Goal: Task Accomplishment & Management: Use online tool/utility

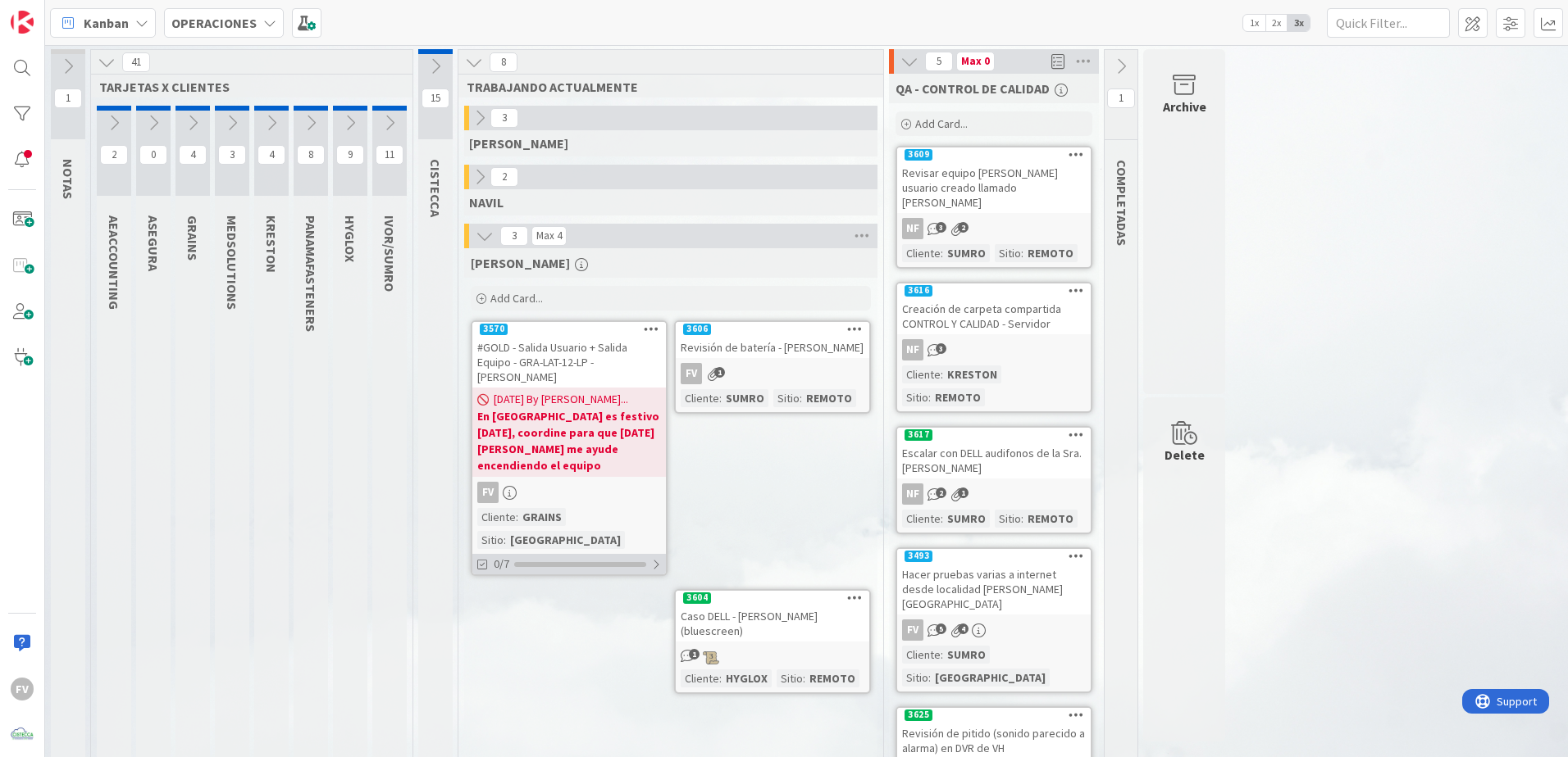
click at [549, 562] on div at bounding box center [580, 564] width 132 height 5
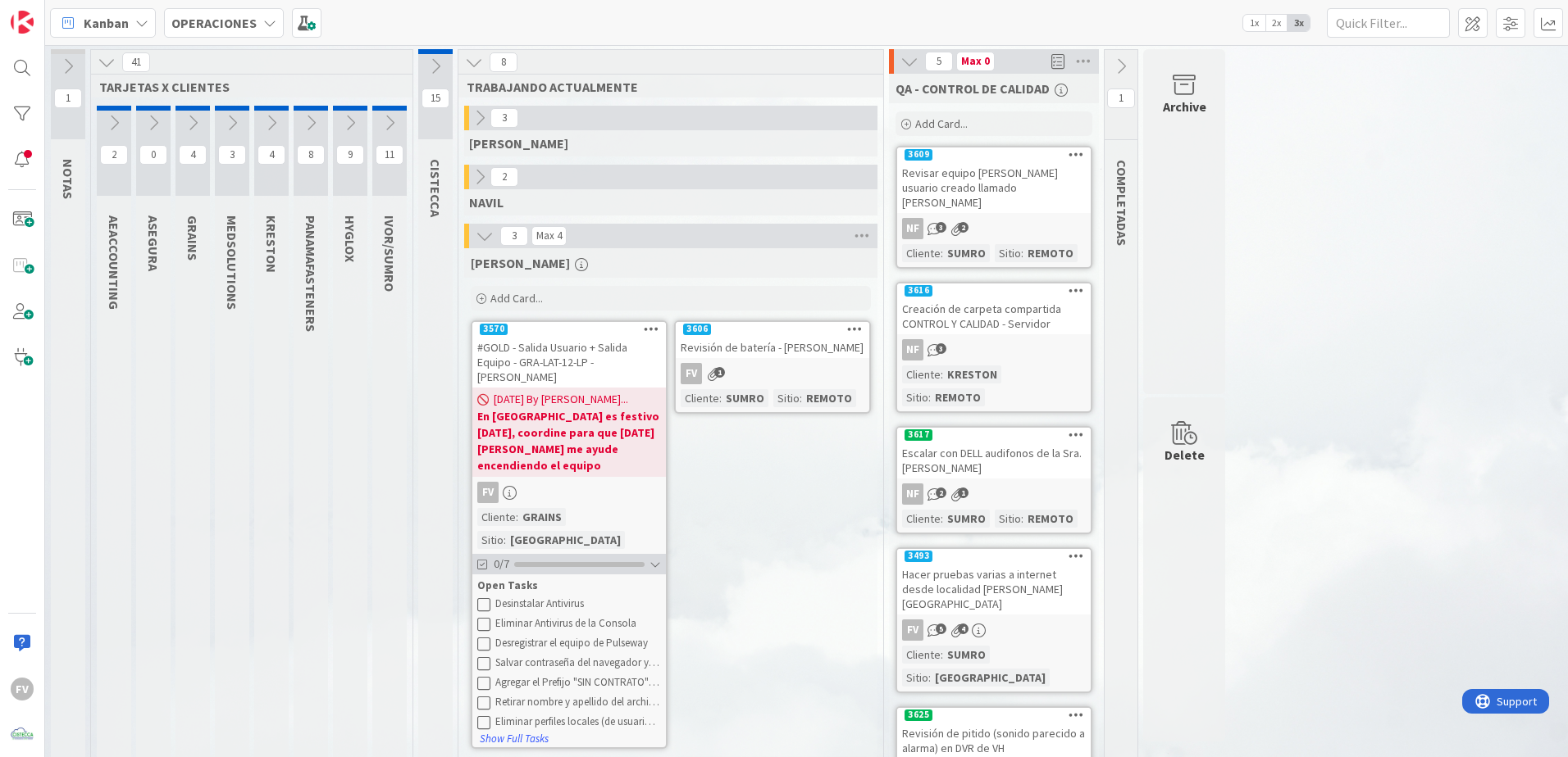
click at [626, 562] on div at bounding box center [579, 564] width 130 height 5
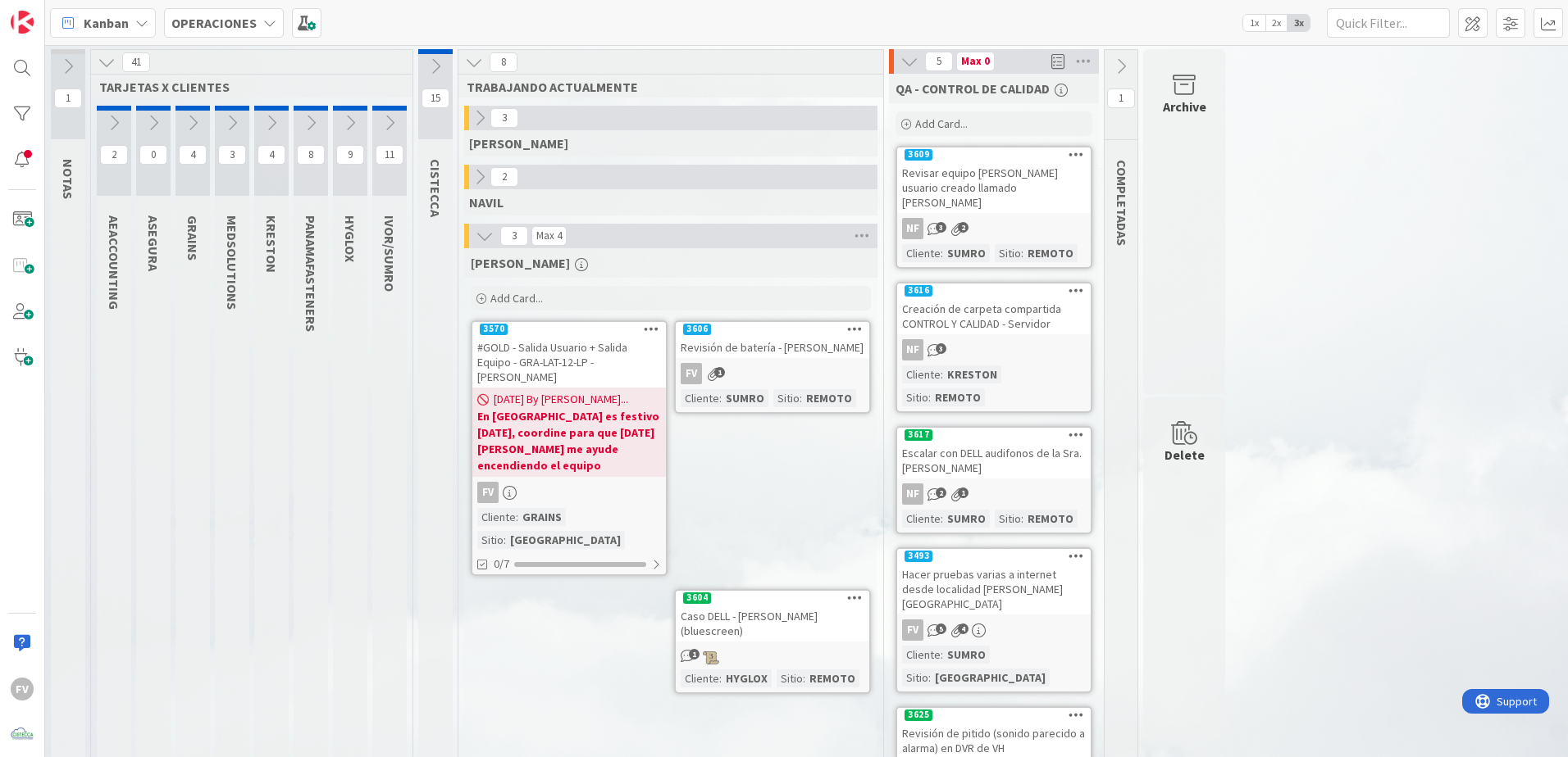
click at [560, 609] on div "[PERSON_NAME] Add Card... 3606 Revisión de batería - [PERSON_NAME] FV 1 Cliente…" at bounding box center [671, 545] width 414 height 593
click at [347, 121] on icon at bounding box center [350, 120] width 18 height 18
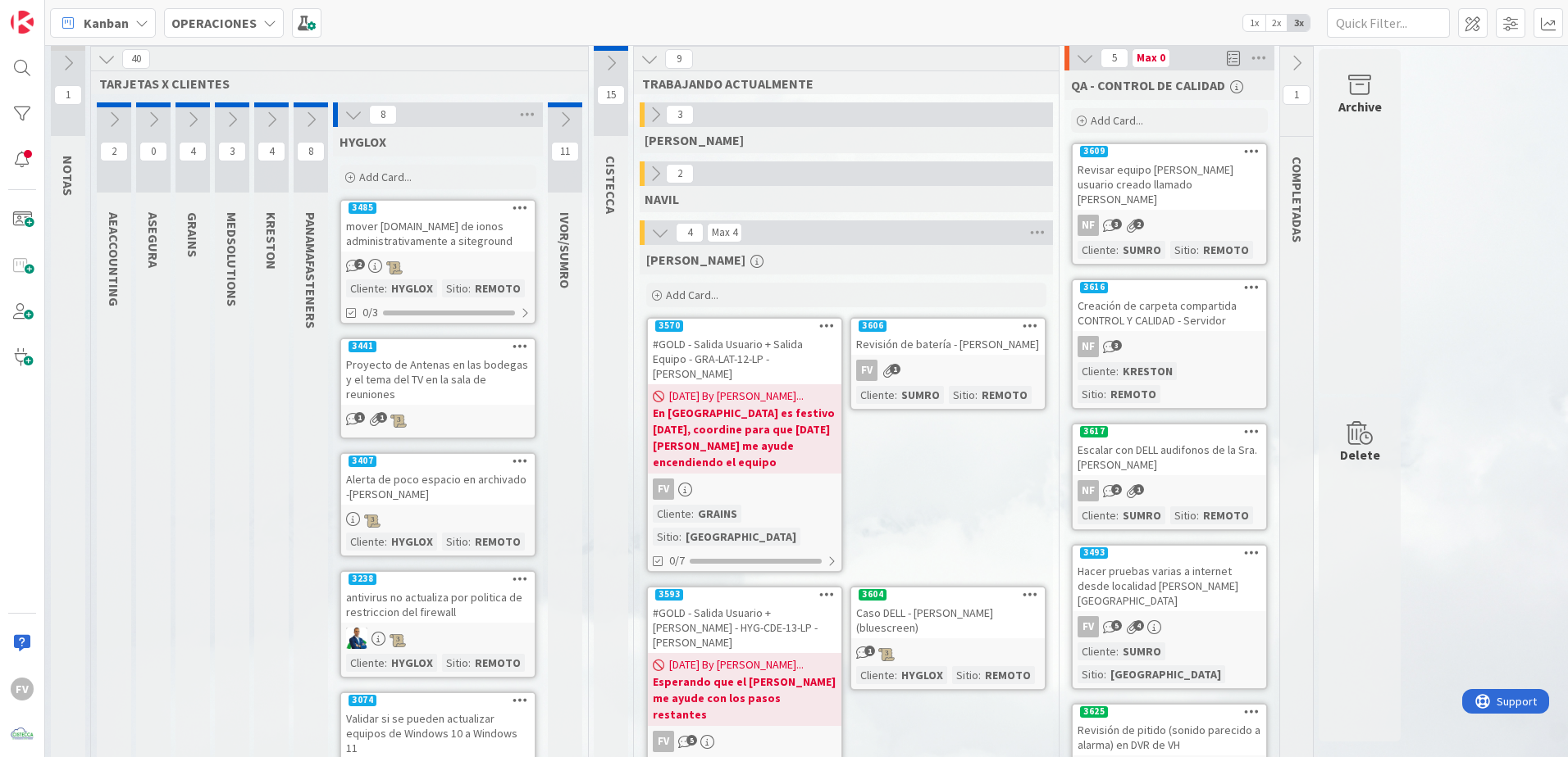
click at [357, 113] on icon at bounding box center [354, 115] width 18 height 18
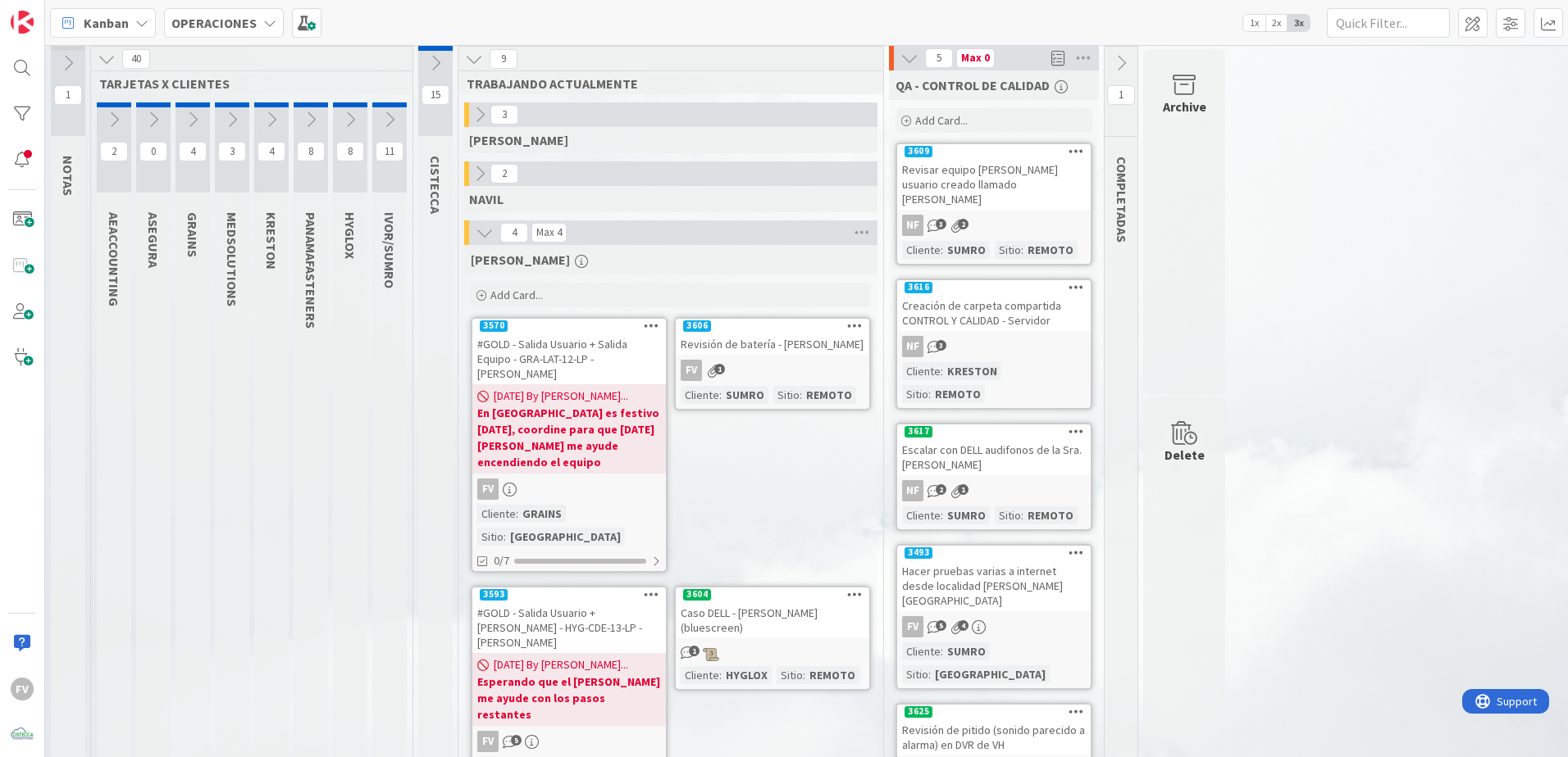
click at [196, 112] on icon at bounding box center [193, 120] width 18 height 18
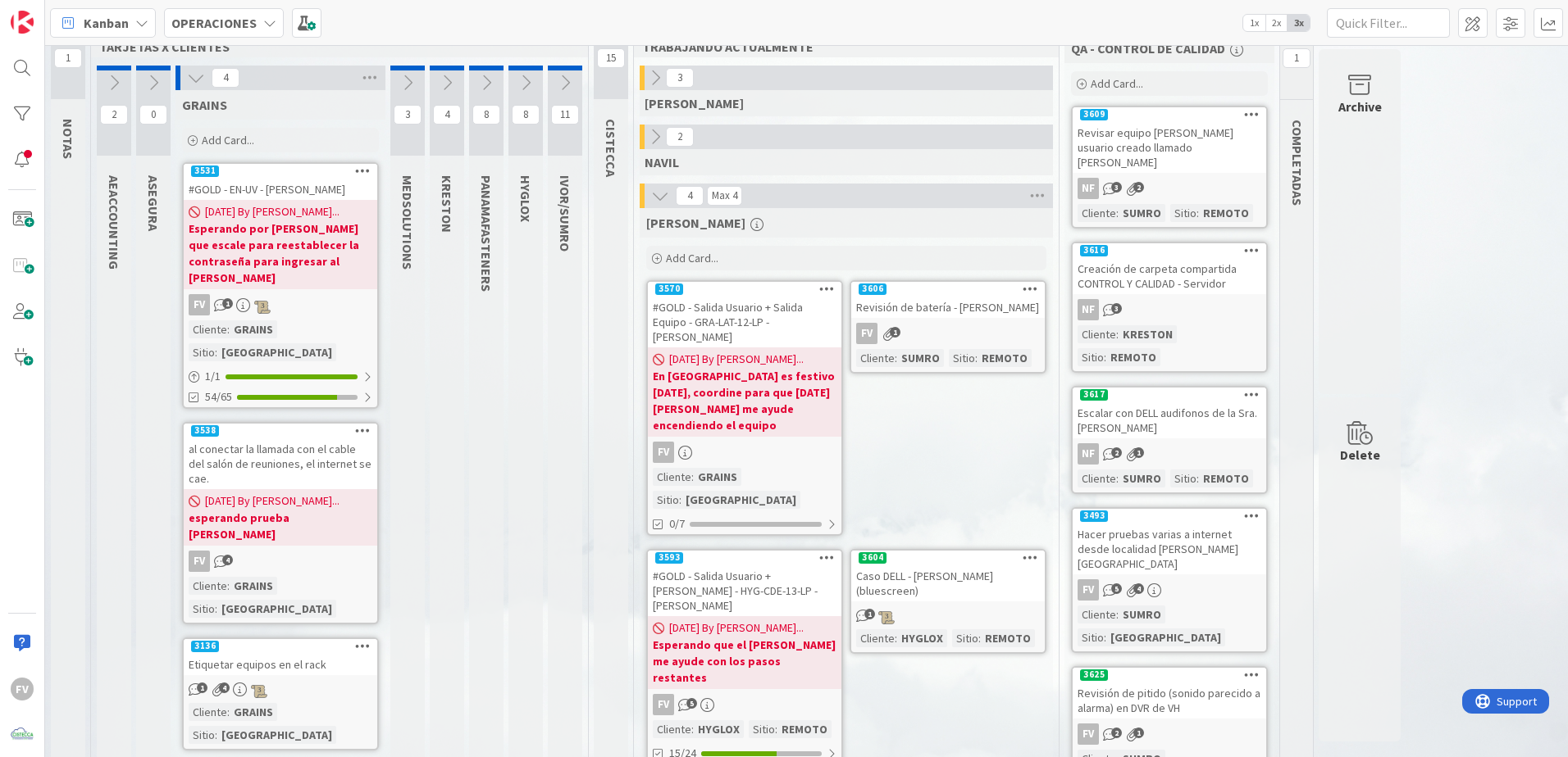
scroll to position [0, 0]
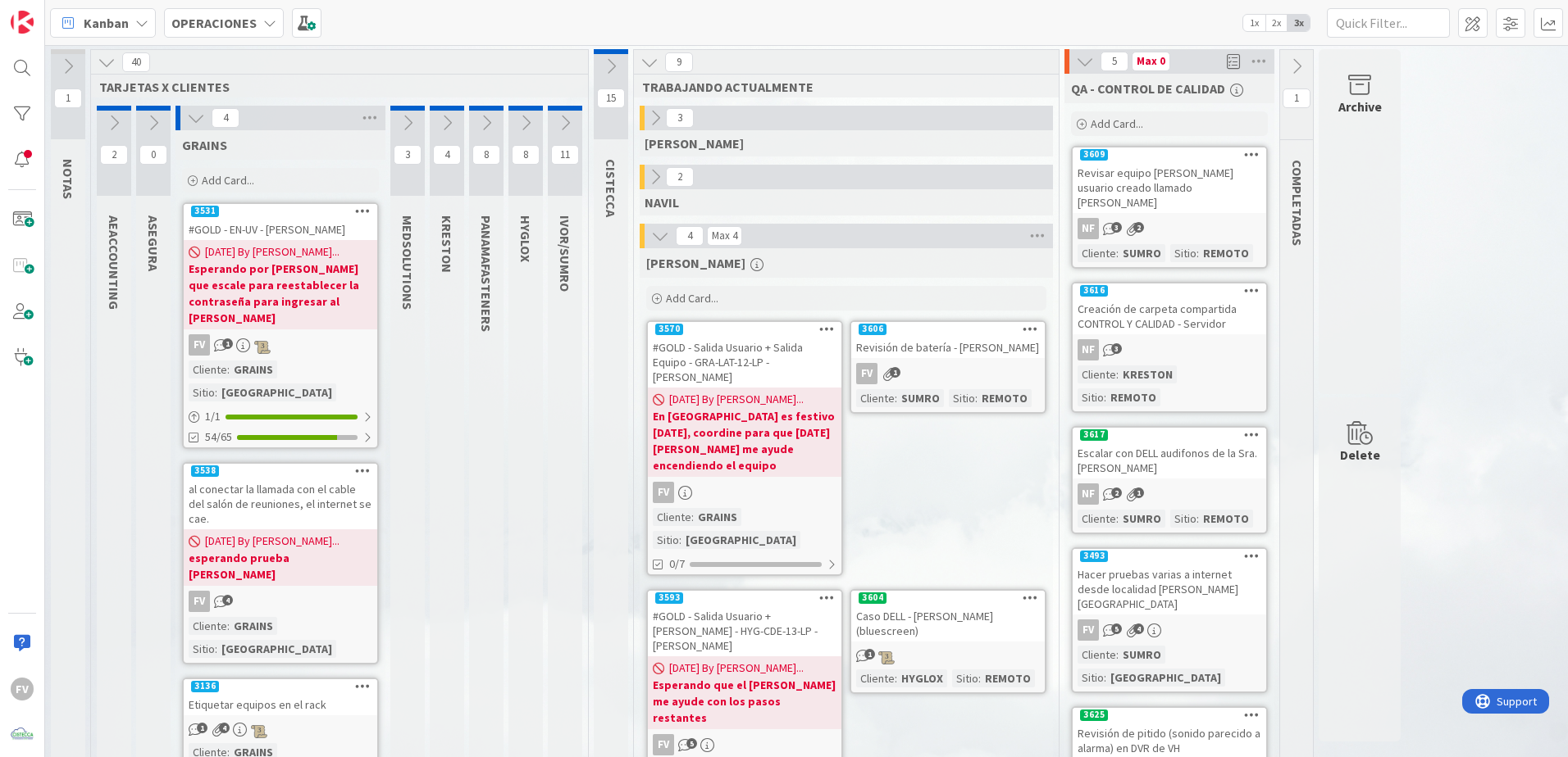
click at [196, 114] on icon at bounding box center [196, 118] width 18 height 18
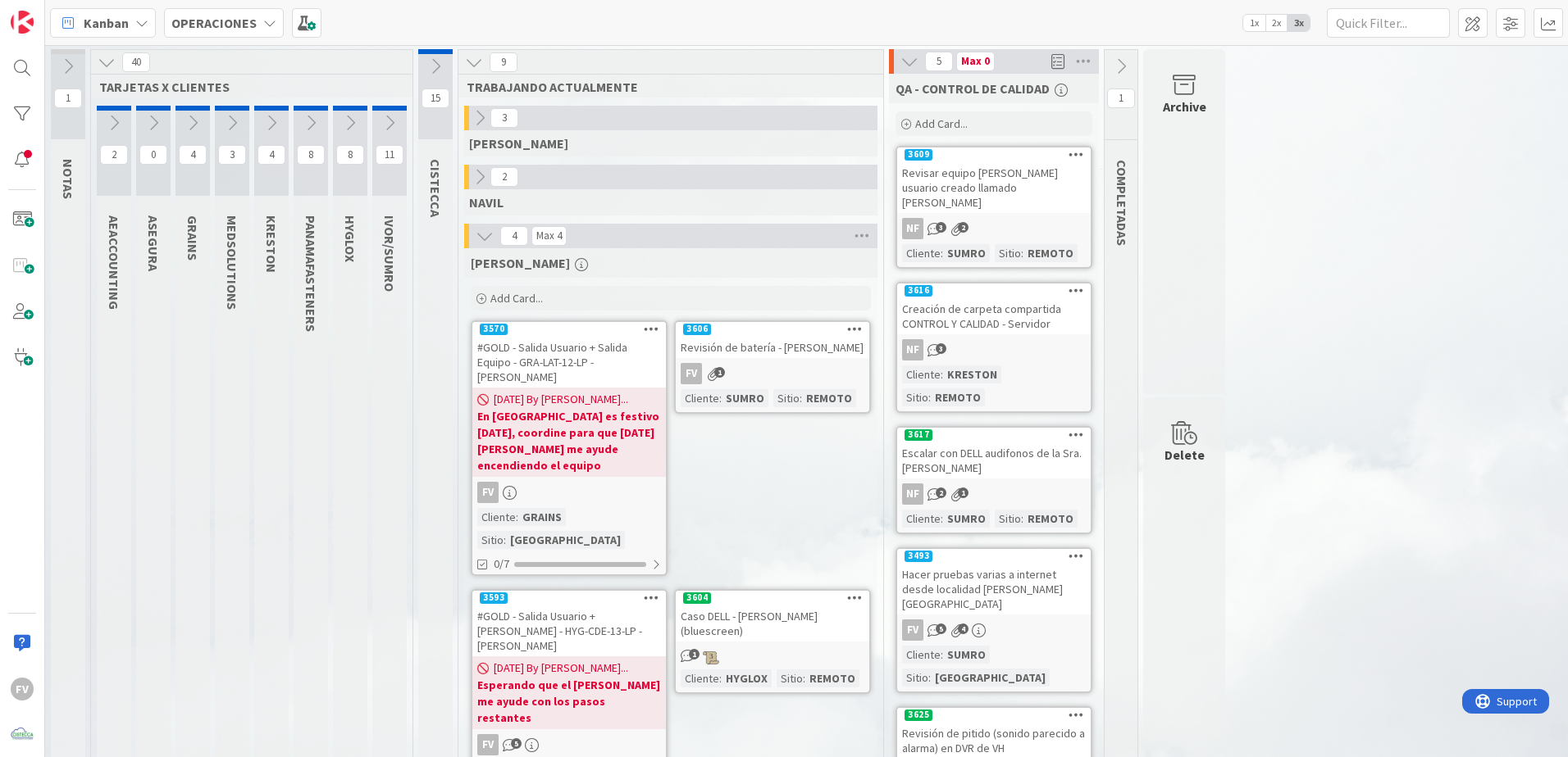
click at [163, 118] on button at bounding box center [153, 123] width 34 height 25
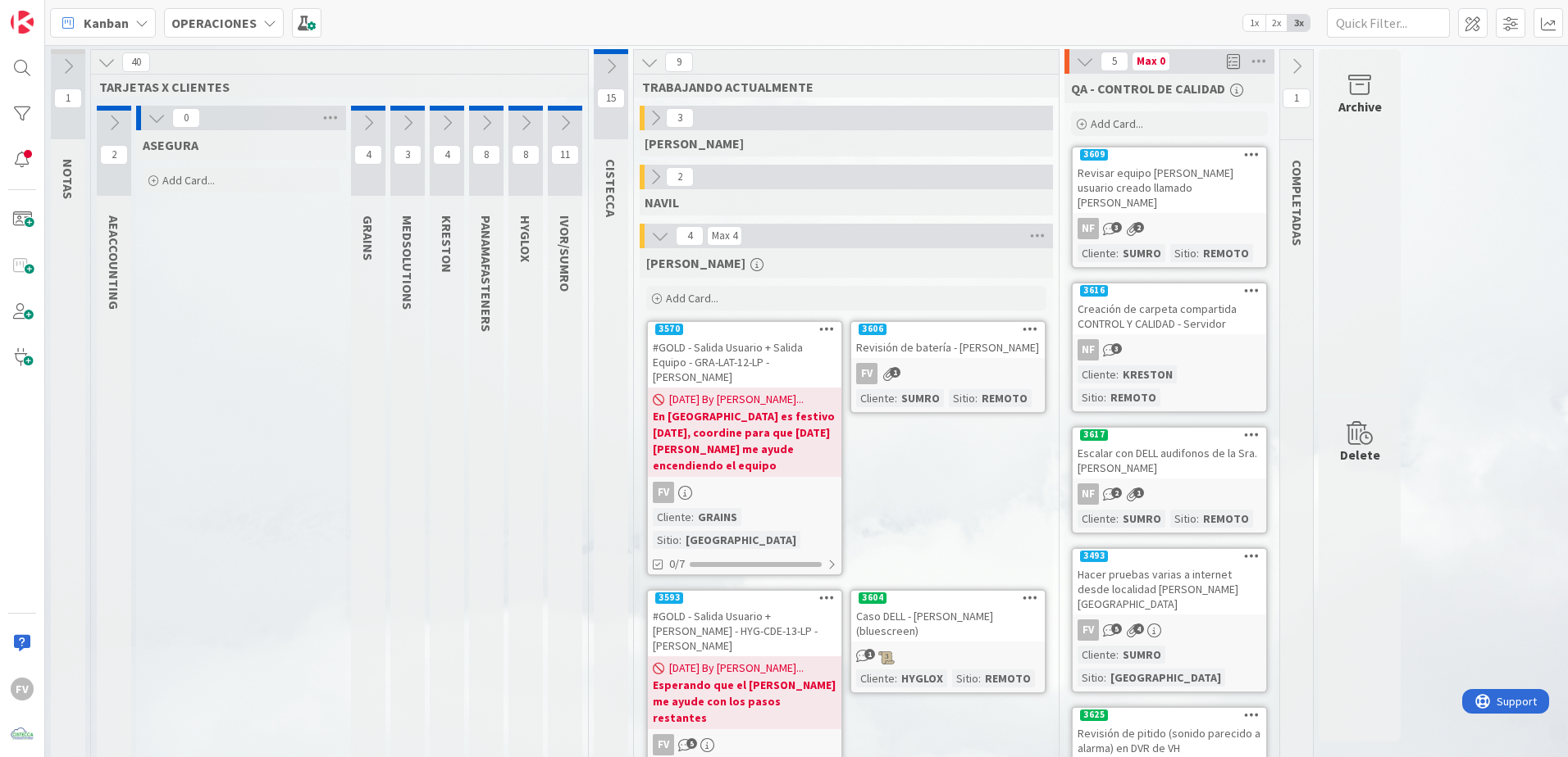
click at [163, 118] on icon at bounding box center [157, 118] width 18 height 18
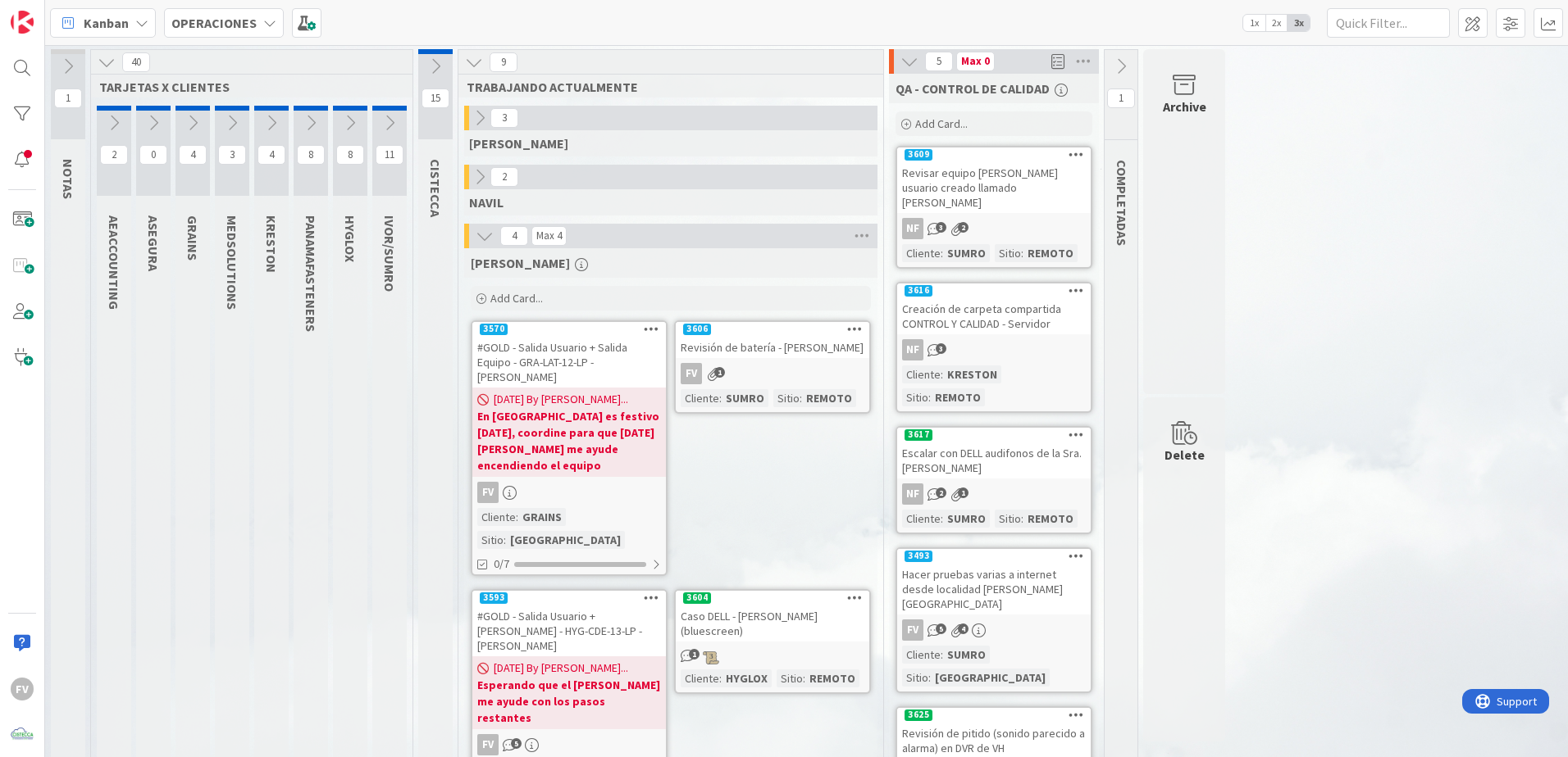
click at [105, 124] on icon at bounding box center [114, 123] width 18 height 18
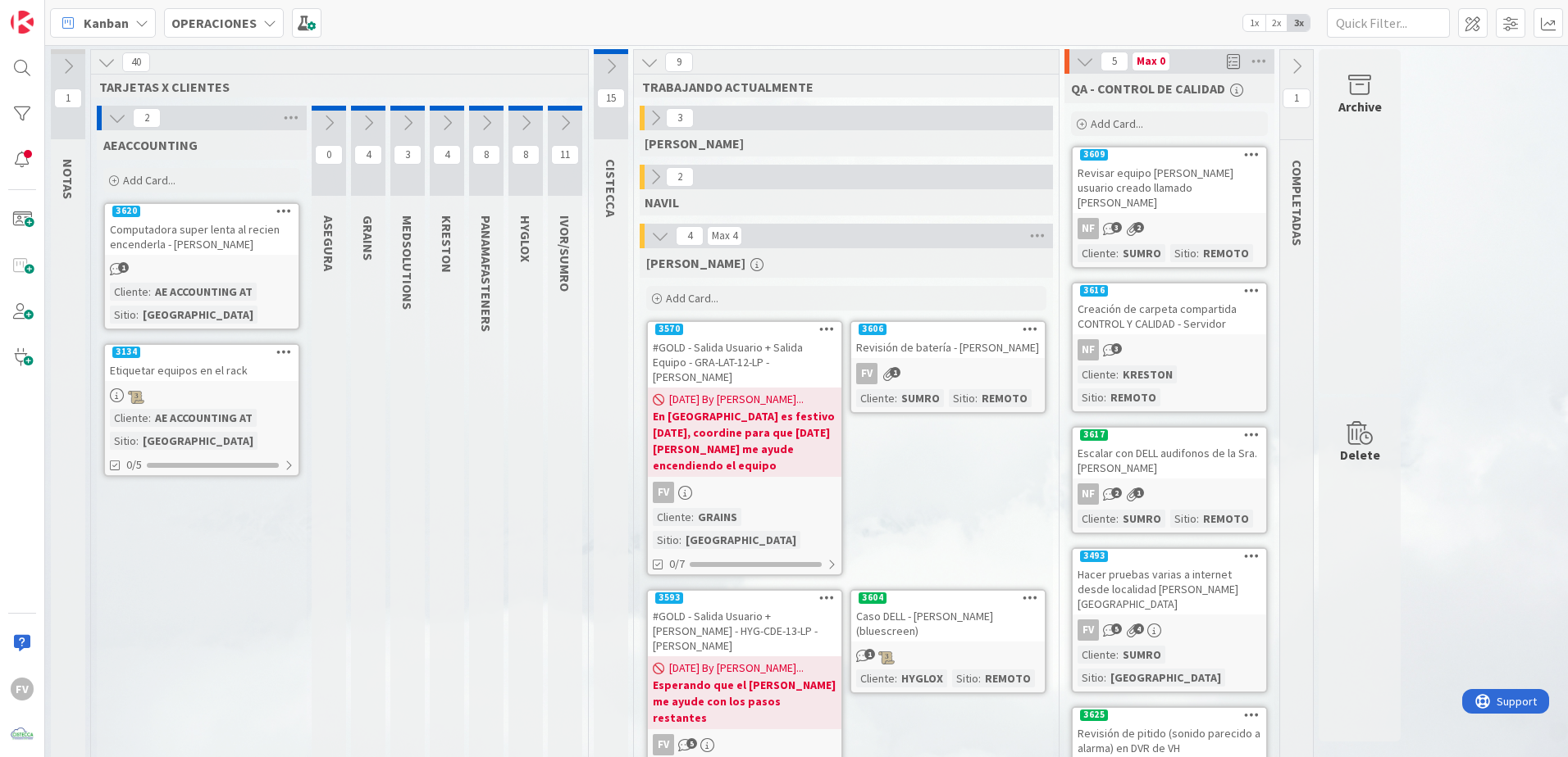
click at [117, 124] on icon at bounding box center [117, 118] width 18 height 18
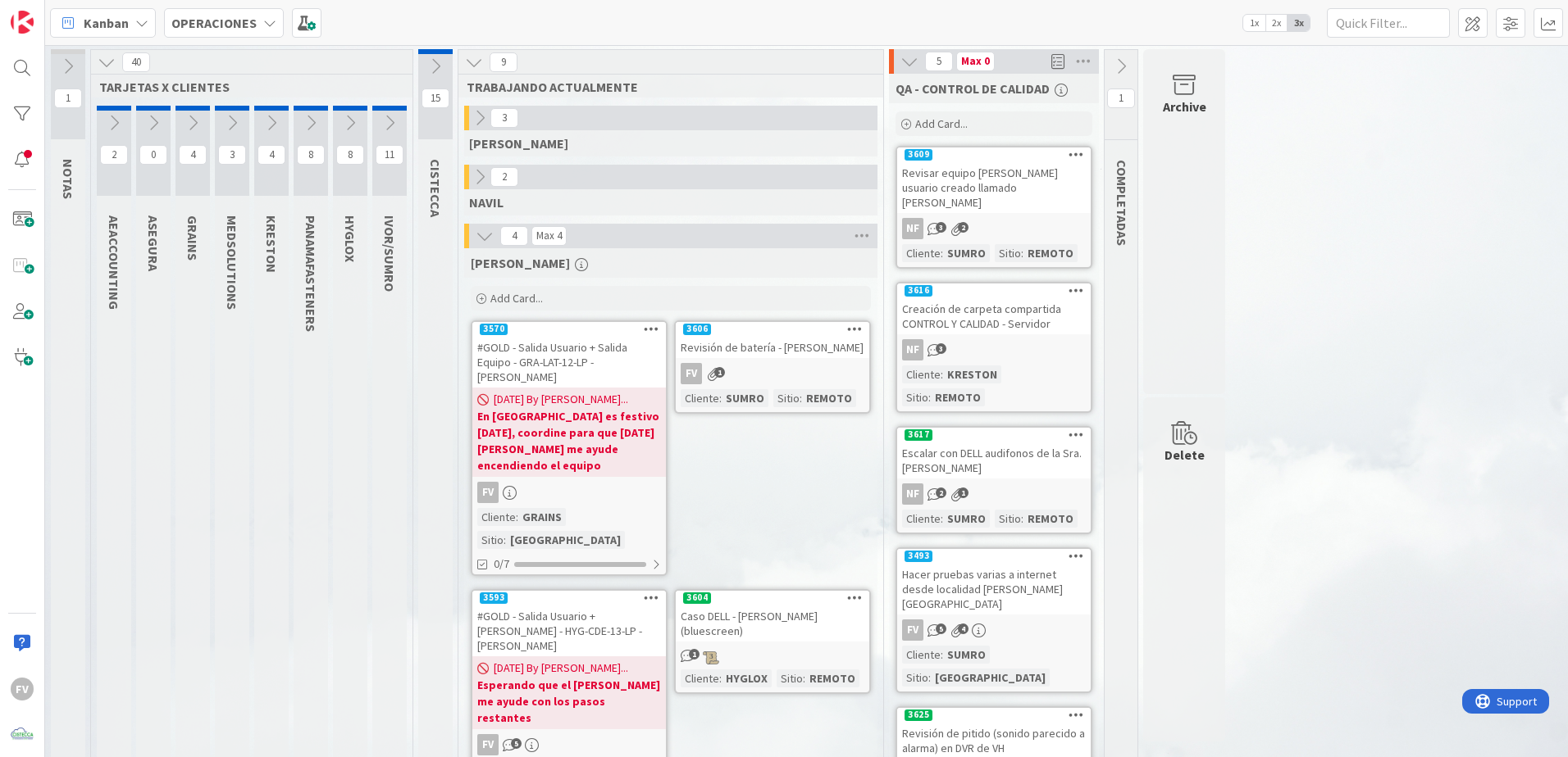
click at [198, 133] on button at bounding box center [192, 123] width 34 height 25
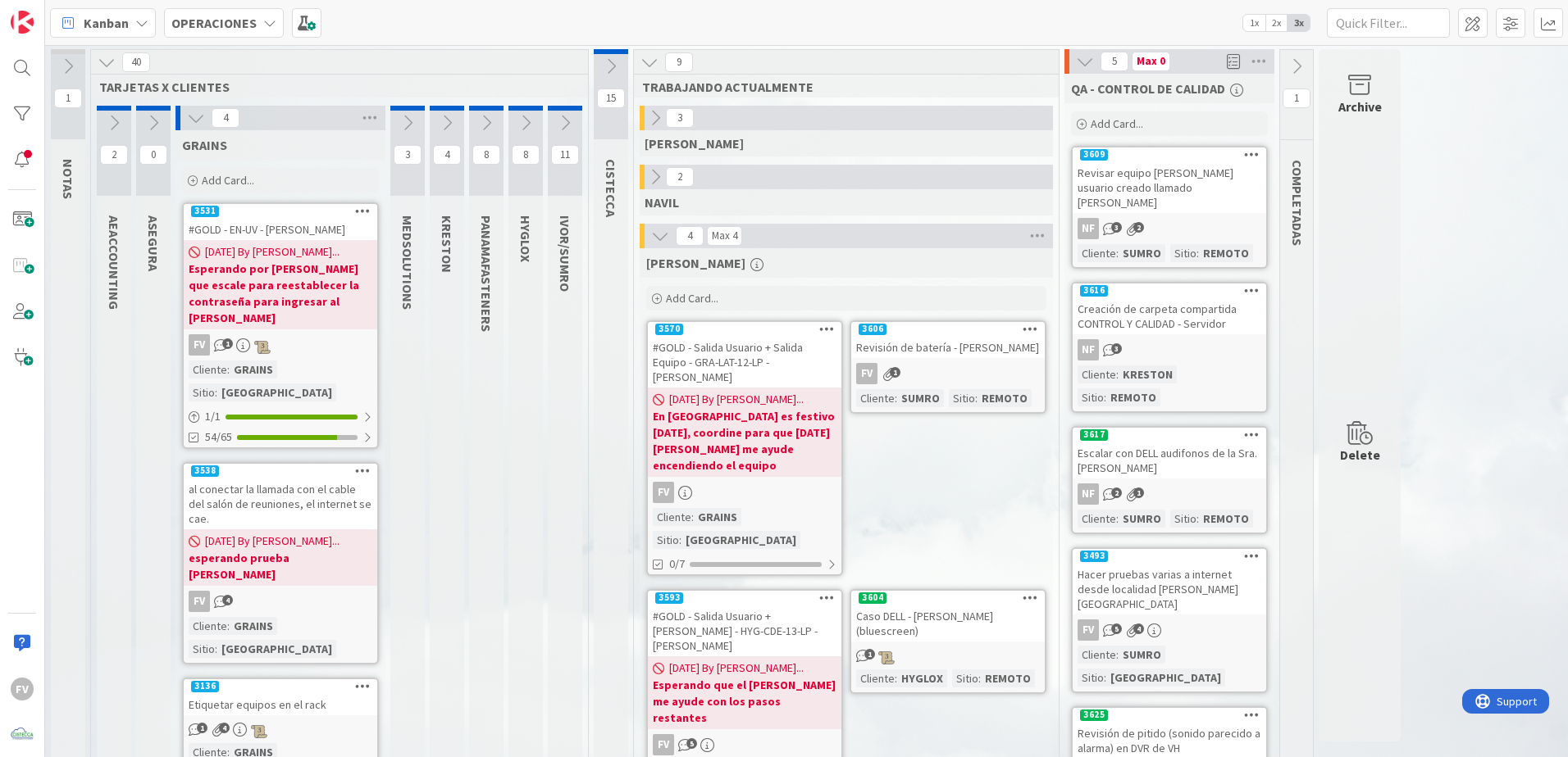
click at [194, 113] on icon at bounding box center [196, 118] width 18 height 18
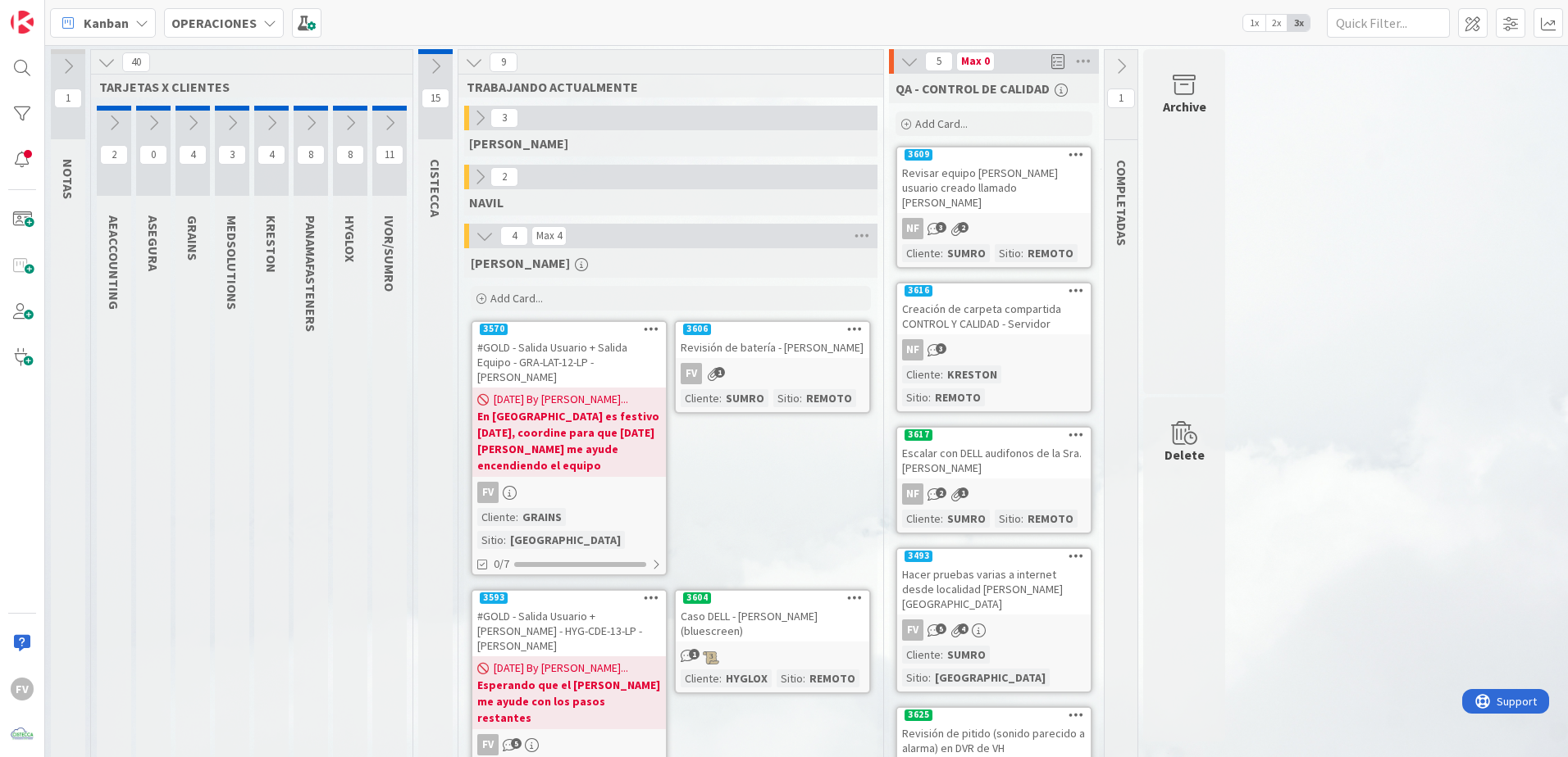
click at [227, 116] on icon at bounding box center [233, 123] width 18 height 18
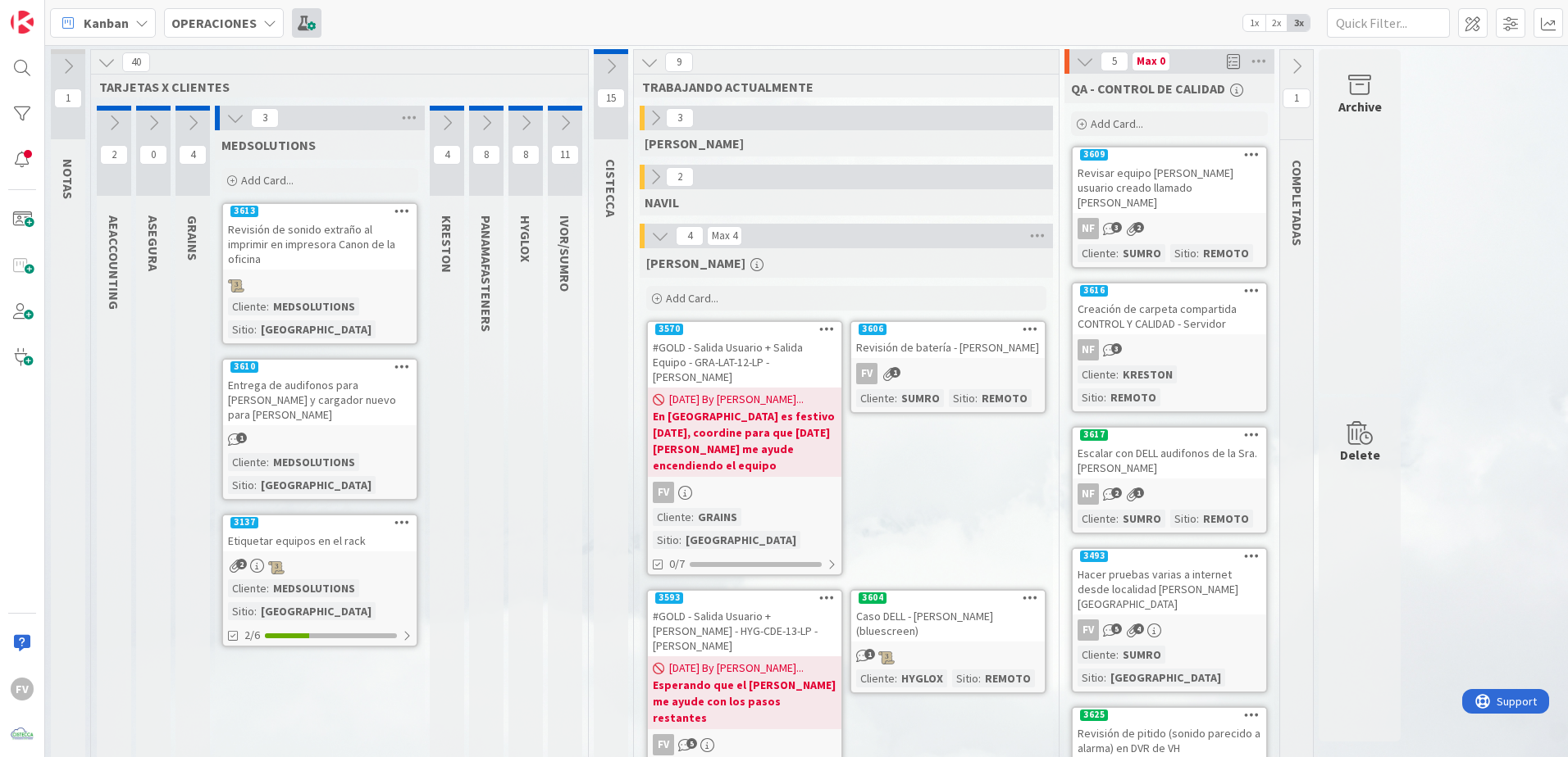
click at [293, 27] on span at bounding box center [306, 23] width 30 height 30
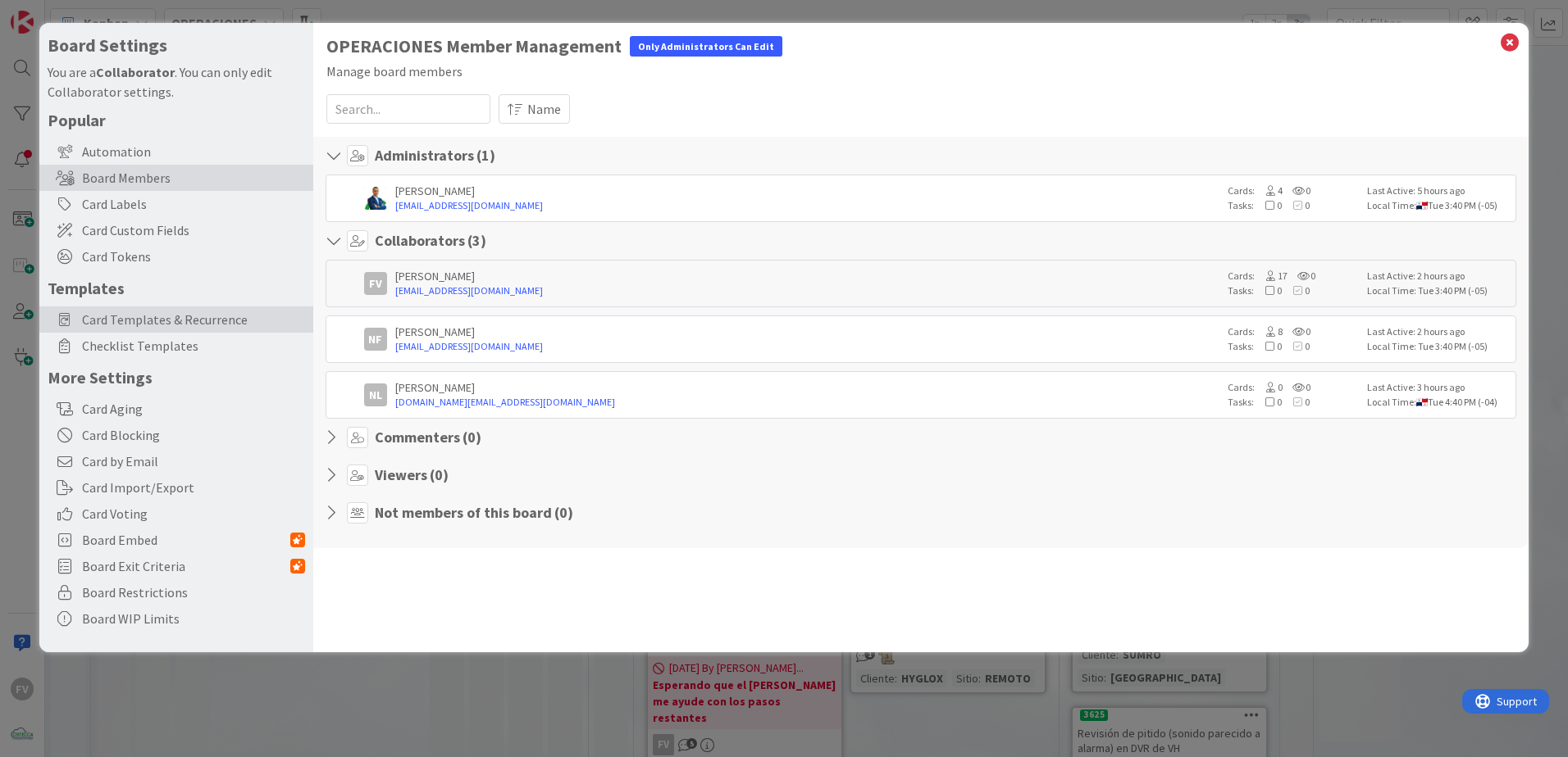
click at [184, 318] on span "Card Templates & Recurrence" at bounding box center [194, 320] width 223 height 20
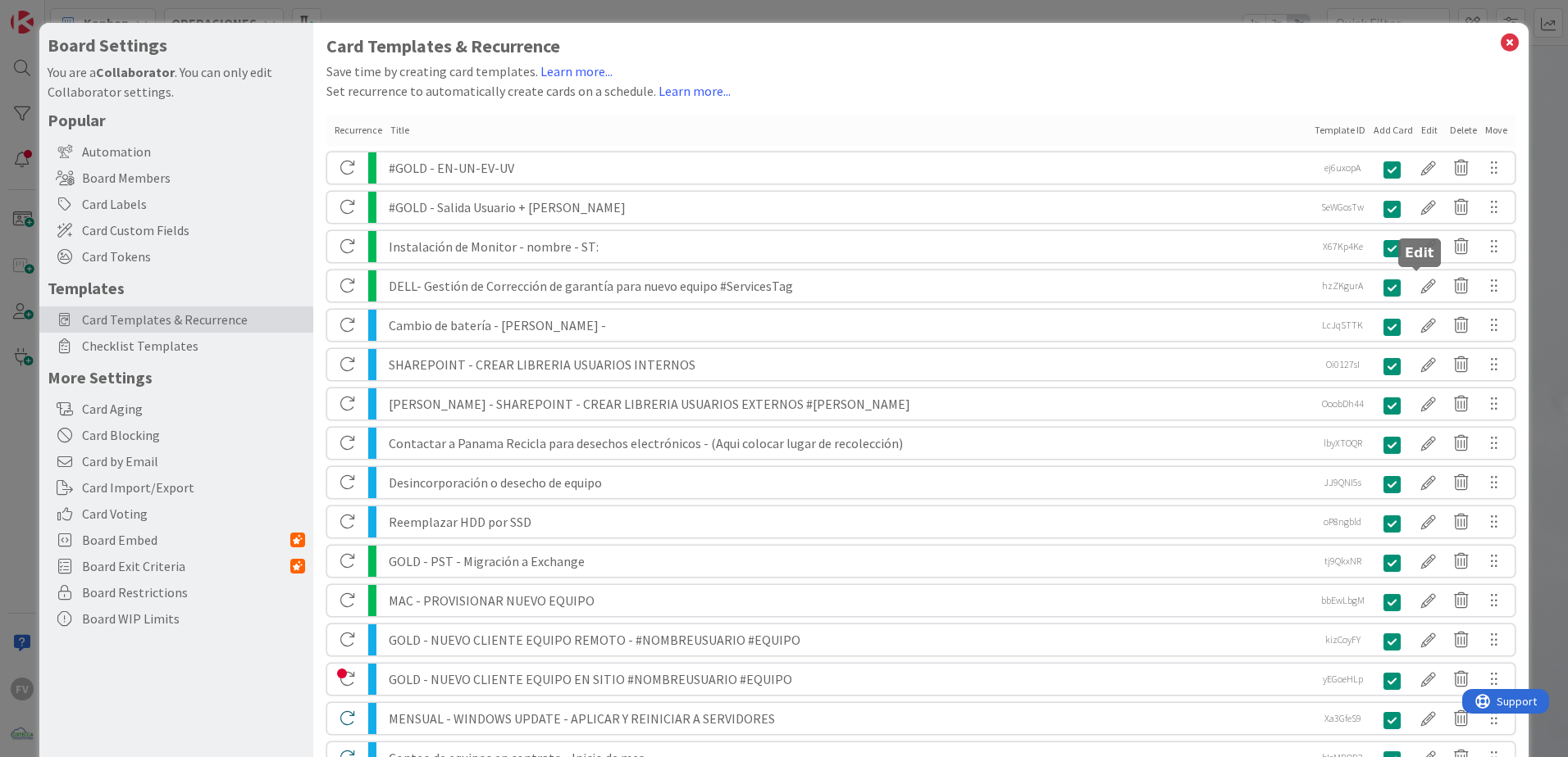
click at [1412, 288] on div at bounding box center [1428, 286] width 32 height 28
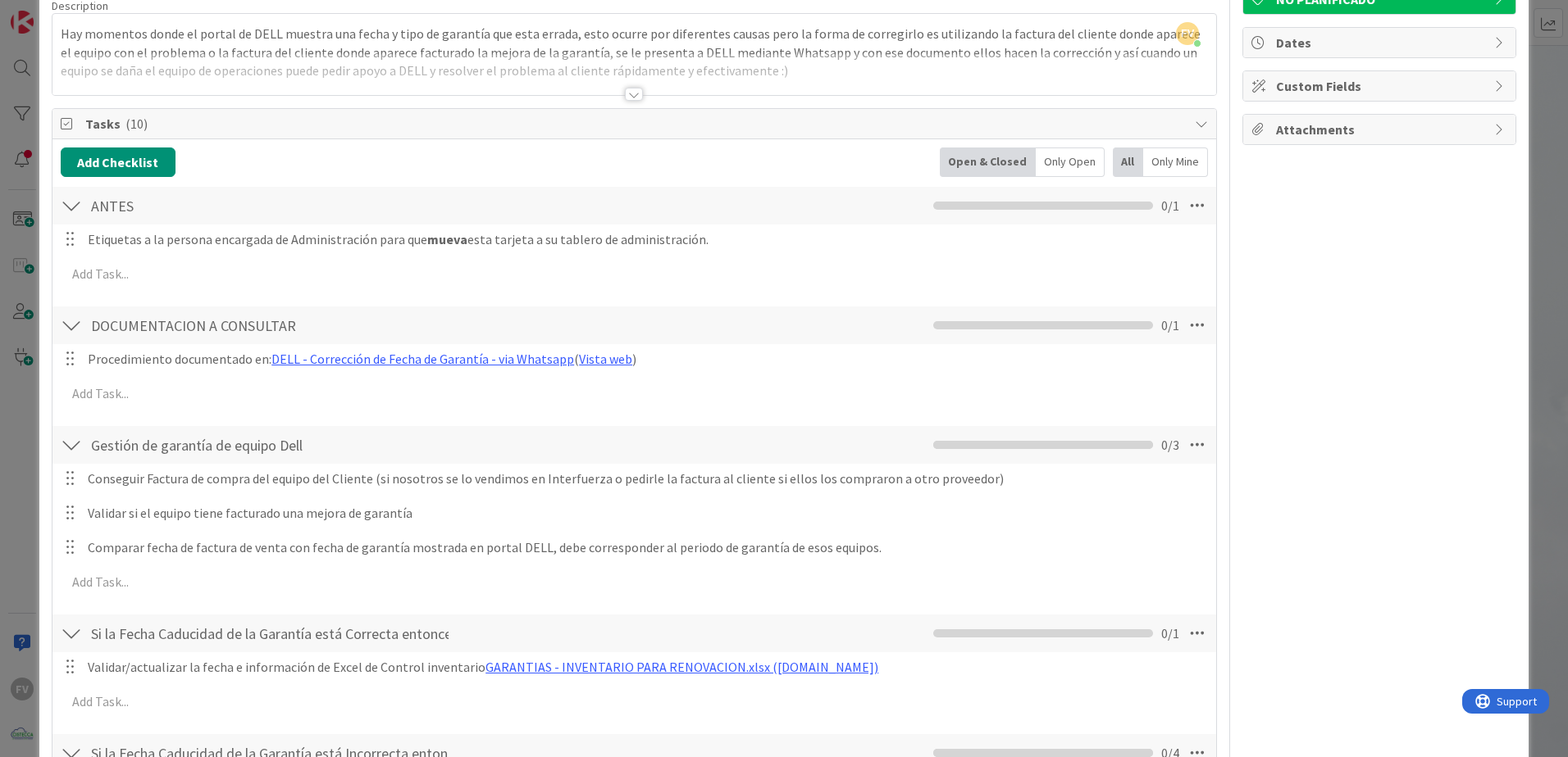
scroll to position [128, 0]
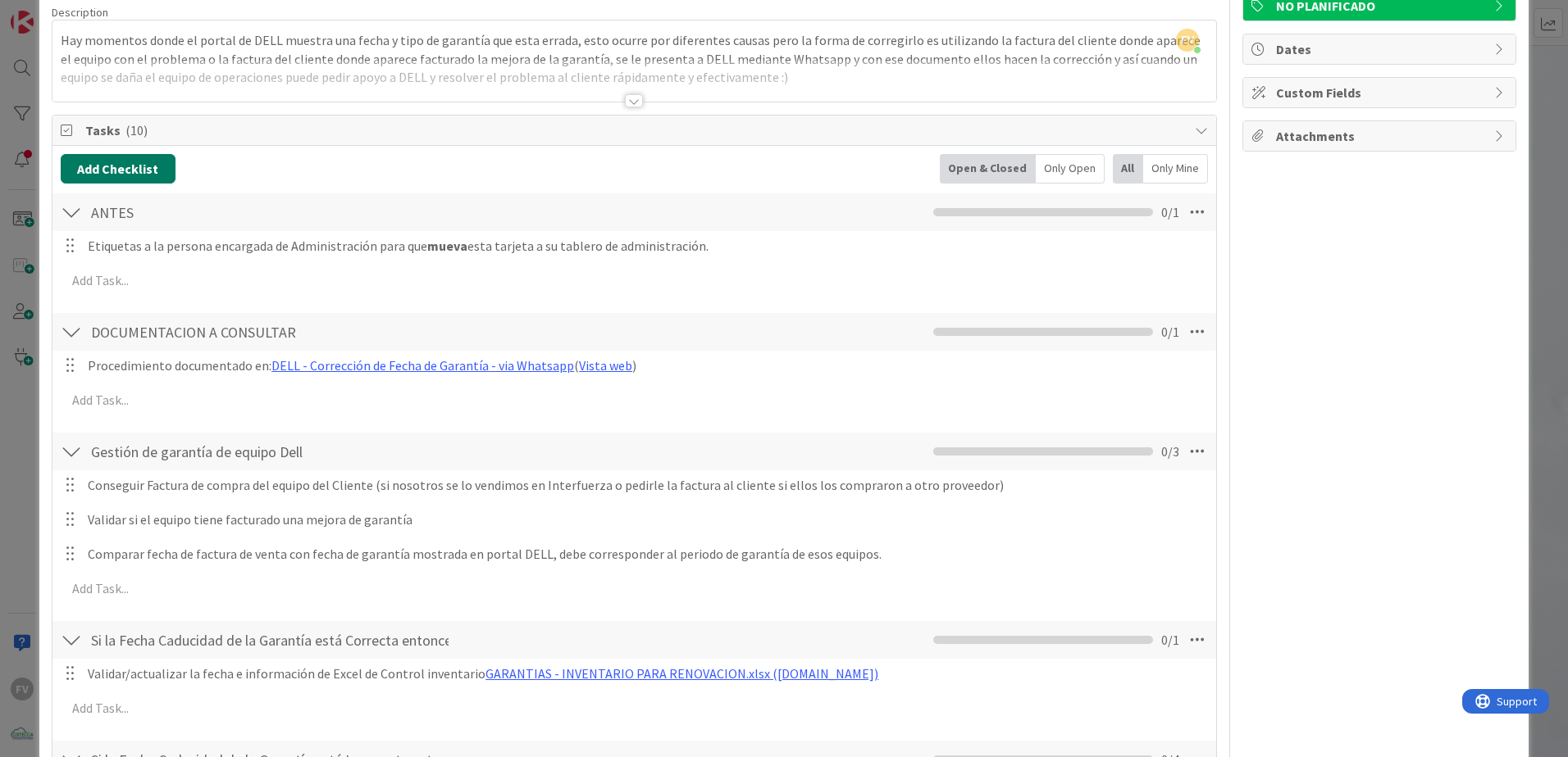
click at [141, 173] on button "Add Checklist" at bounding box center [118, 169] width 115 height 30
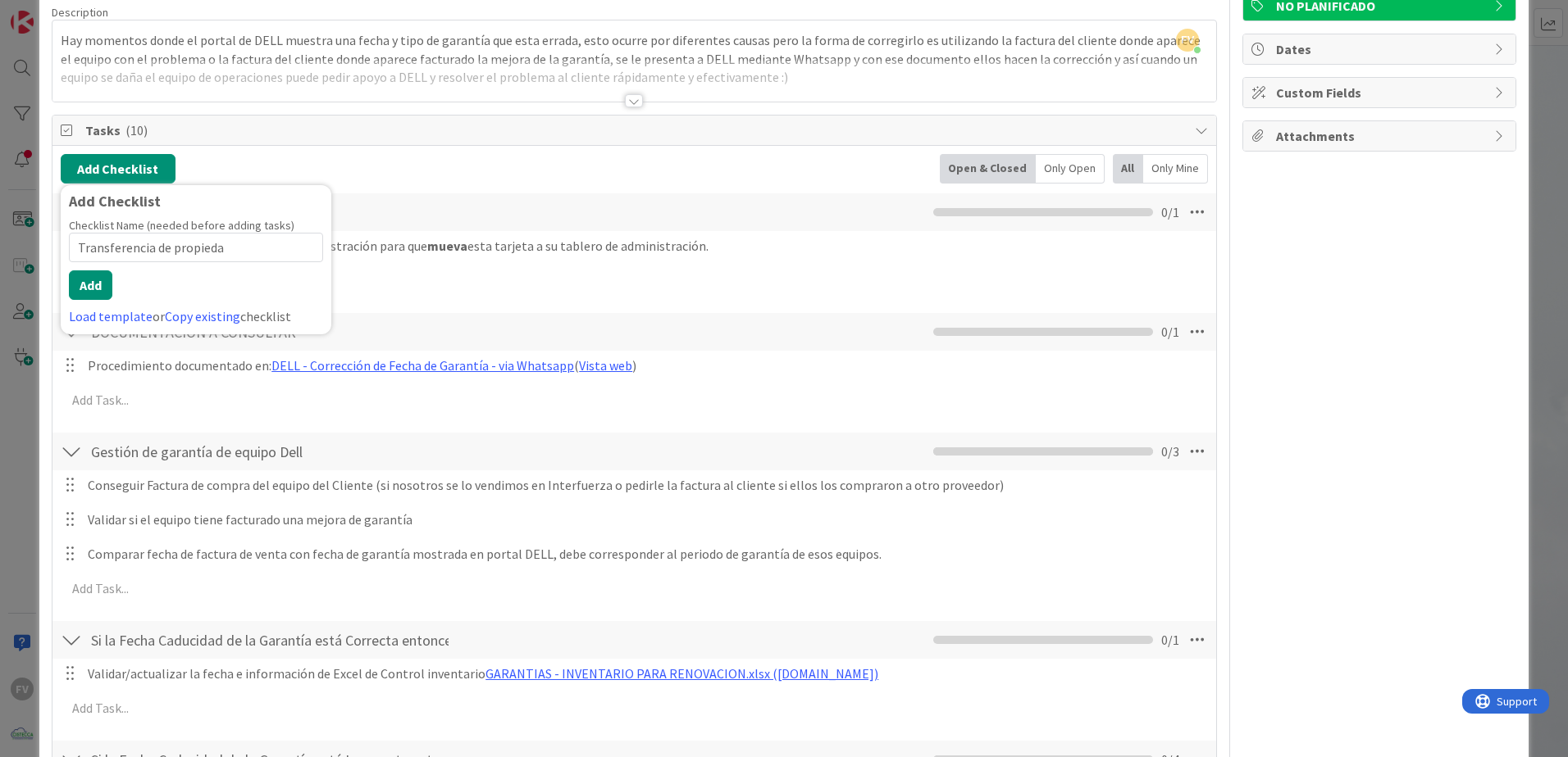
type input "Transferencia de propiedad"
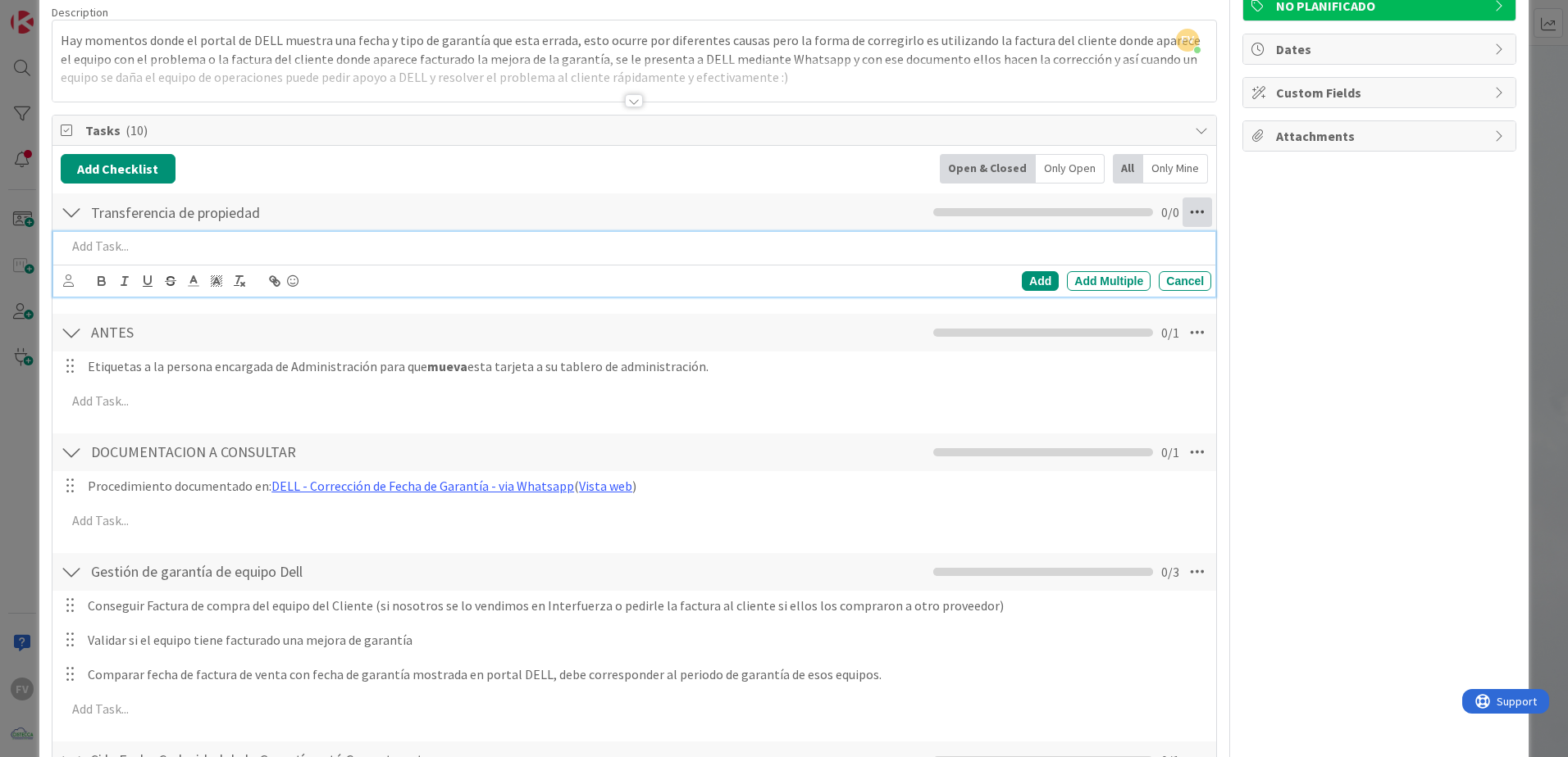
click at [1194, 209] on icon at bounding box center [1198, 212] width 30 height 30
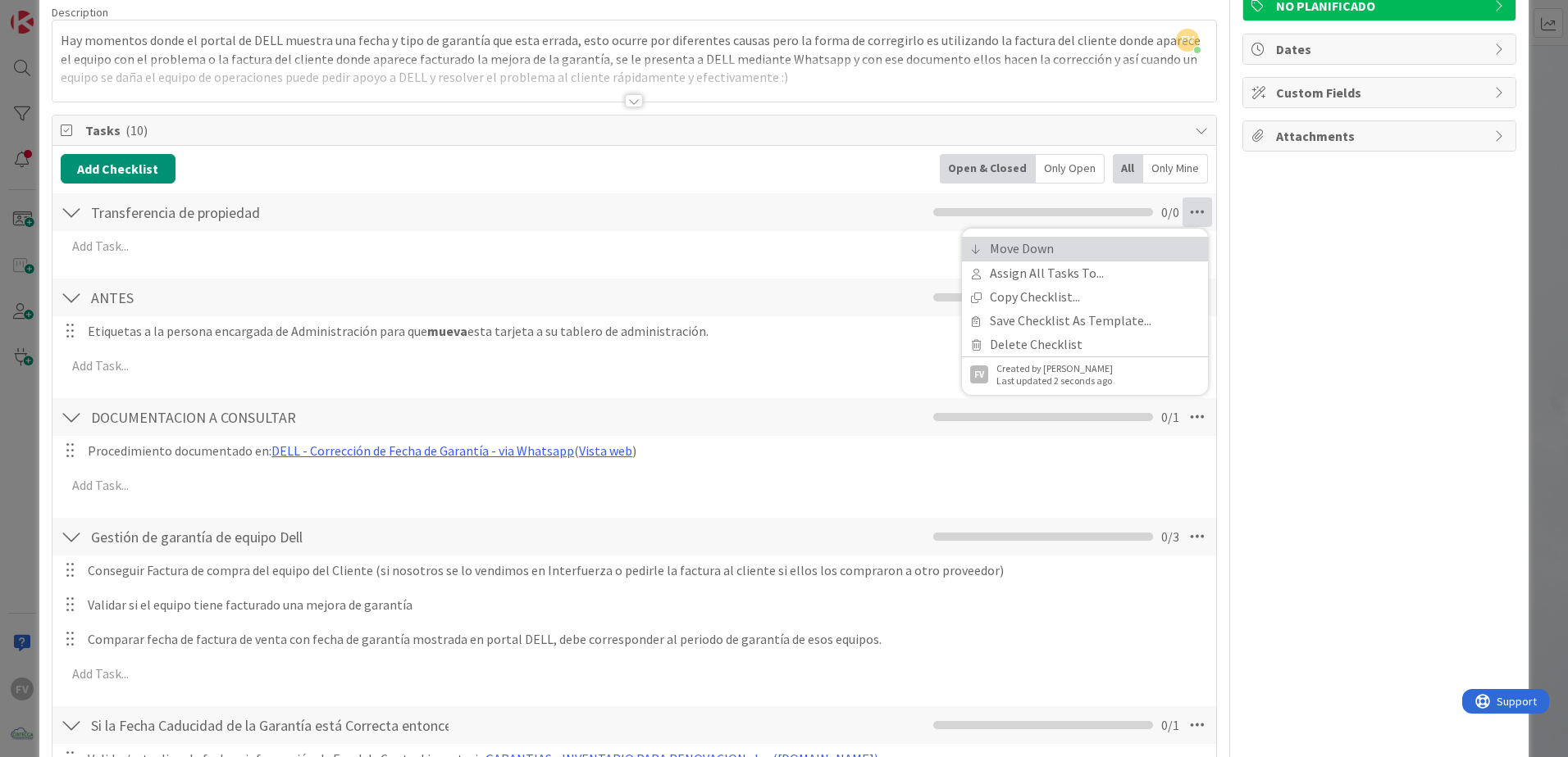
click at [1100, 248] on link "Move Down" at bounding box center [1085, 248] width 246 height 24
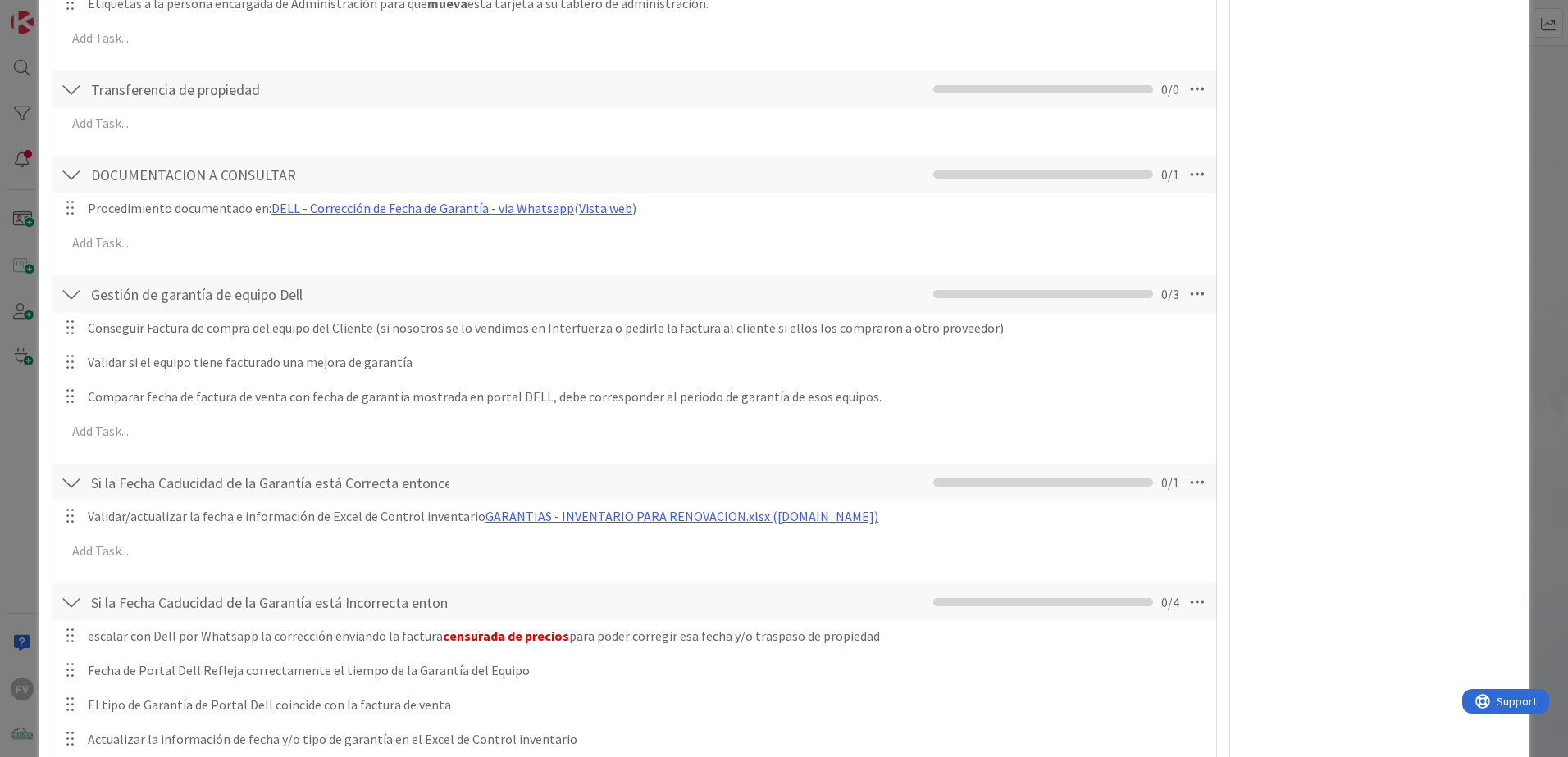
scroll to position [276, 0]
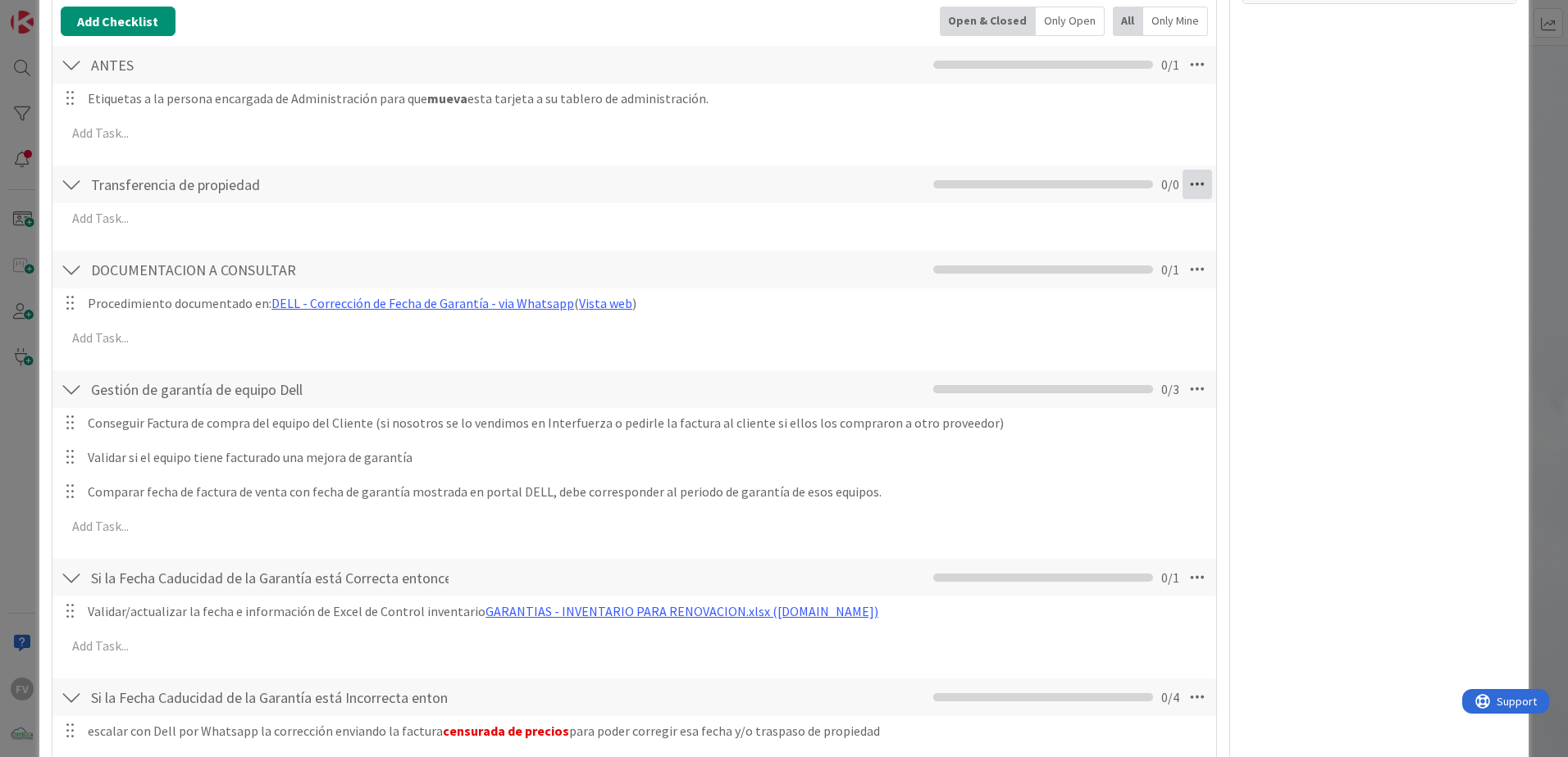
click at [1183, 189] on icon at bounding box center [1198, 184] width 30 height 30
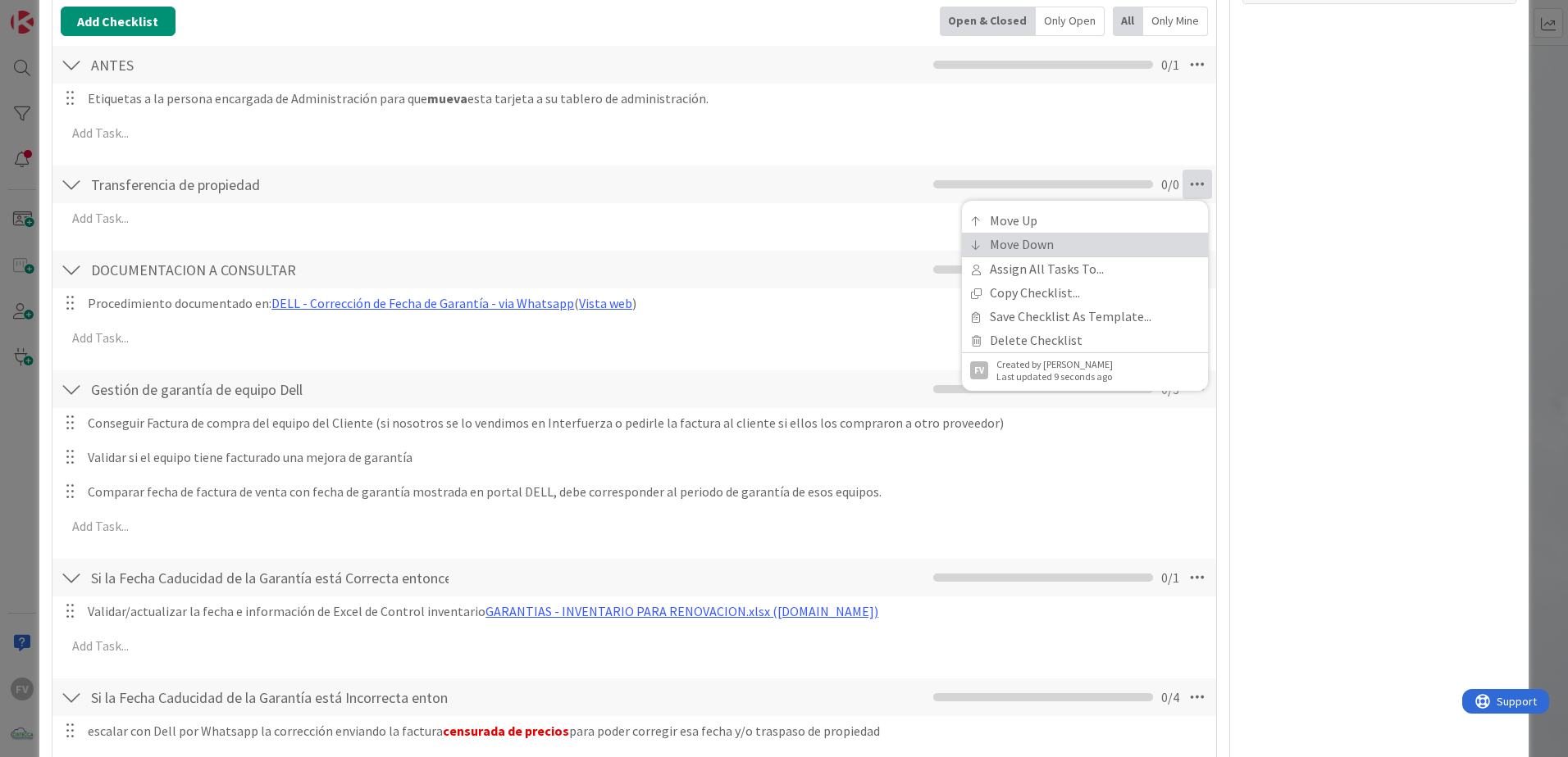
click at [1149, 235] on link "Move Down" at bounding box center [1085, 244] width 246 height 24
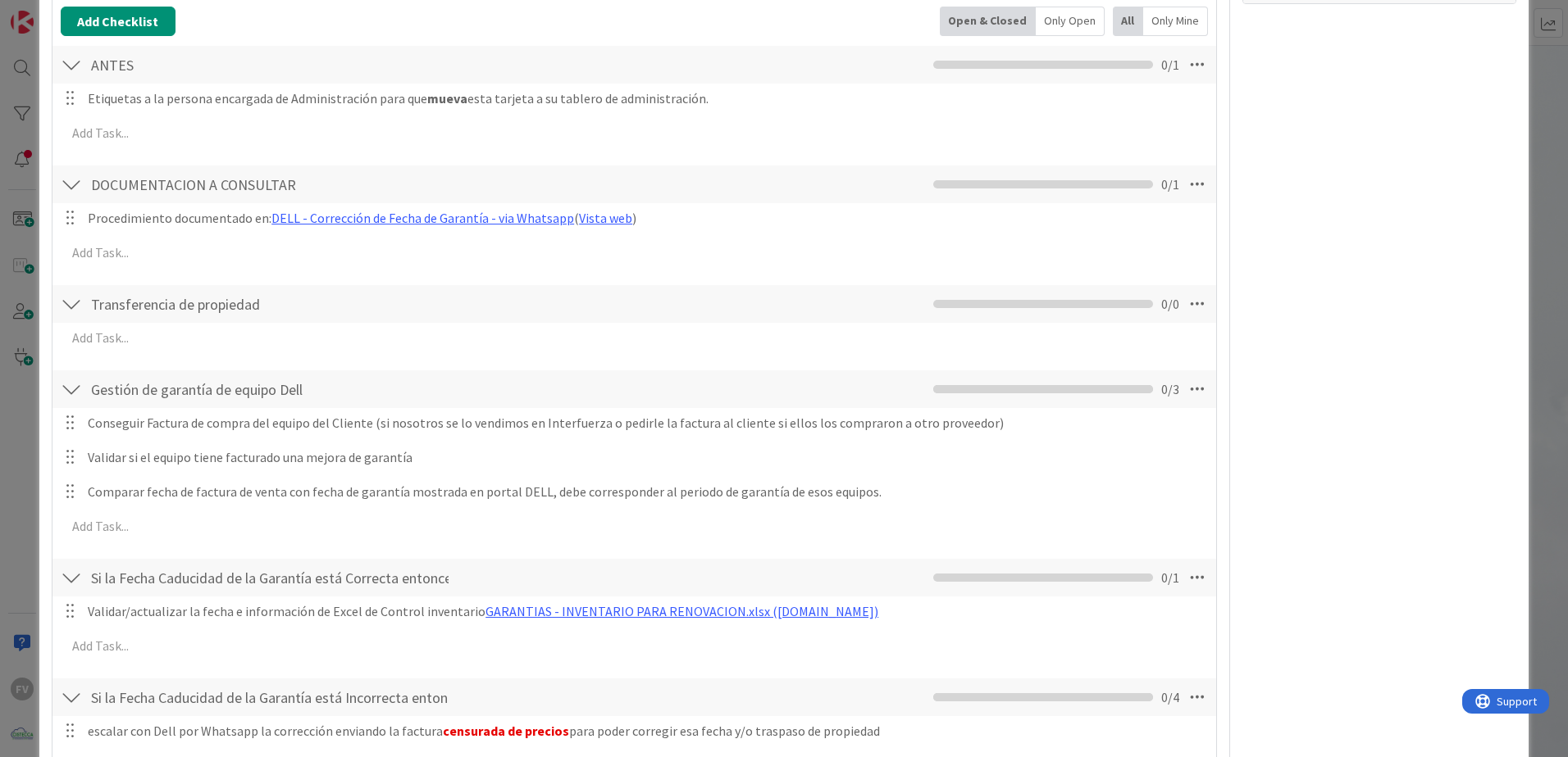
scroll to position [541, 0]
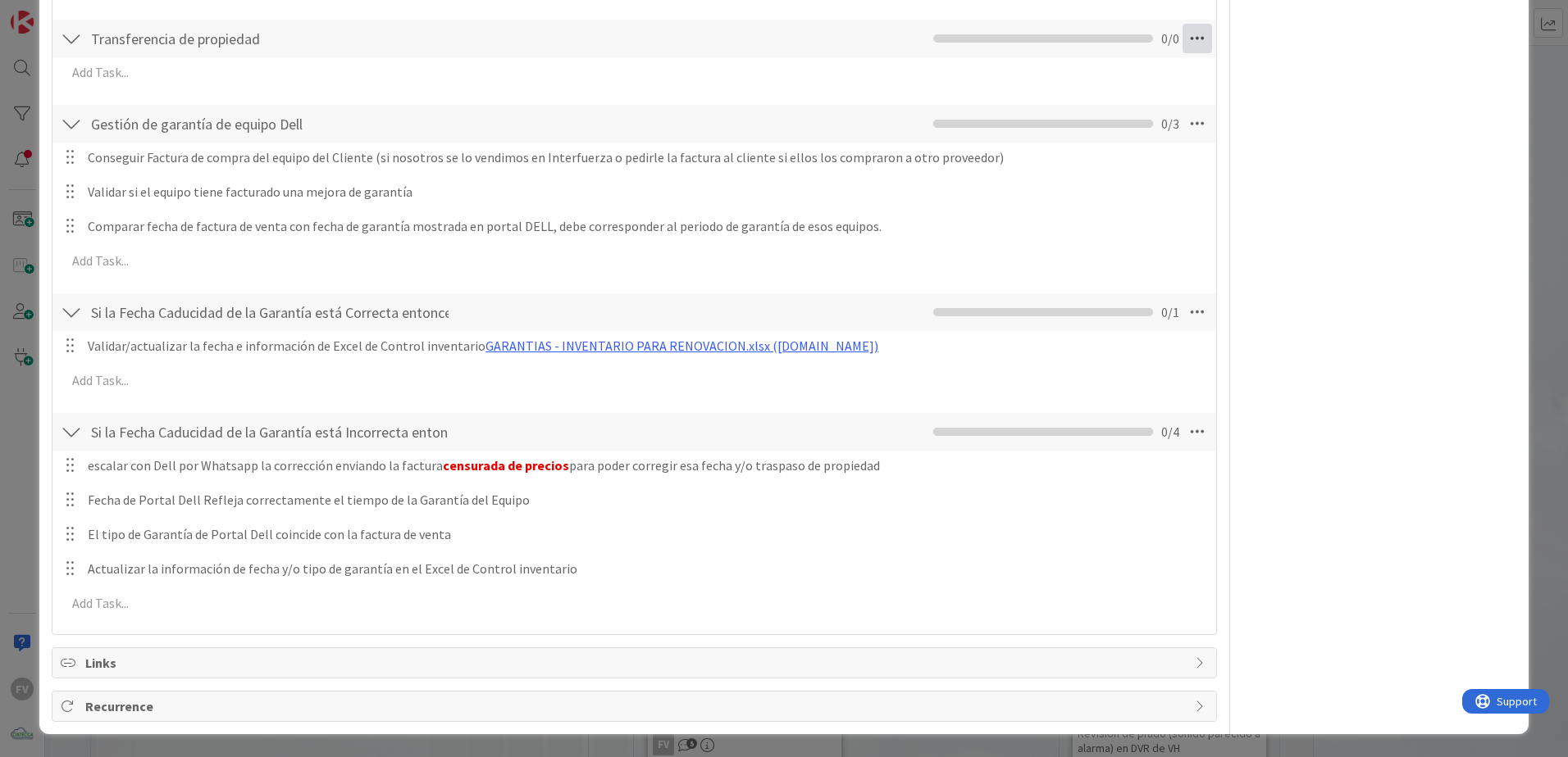
click at [1189, 52] on icon at bounding box center [1198, 39] width 30 height 30
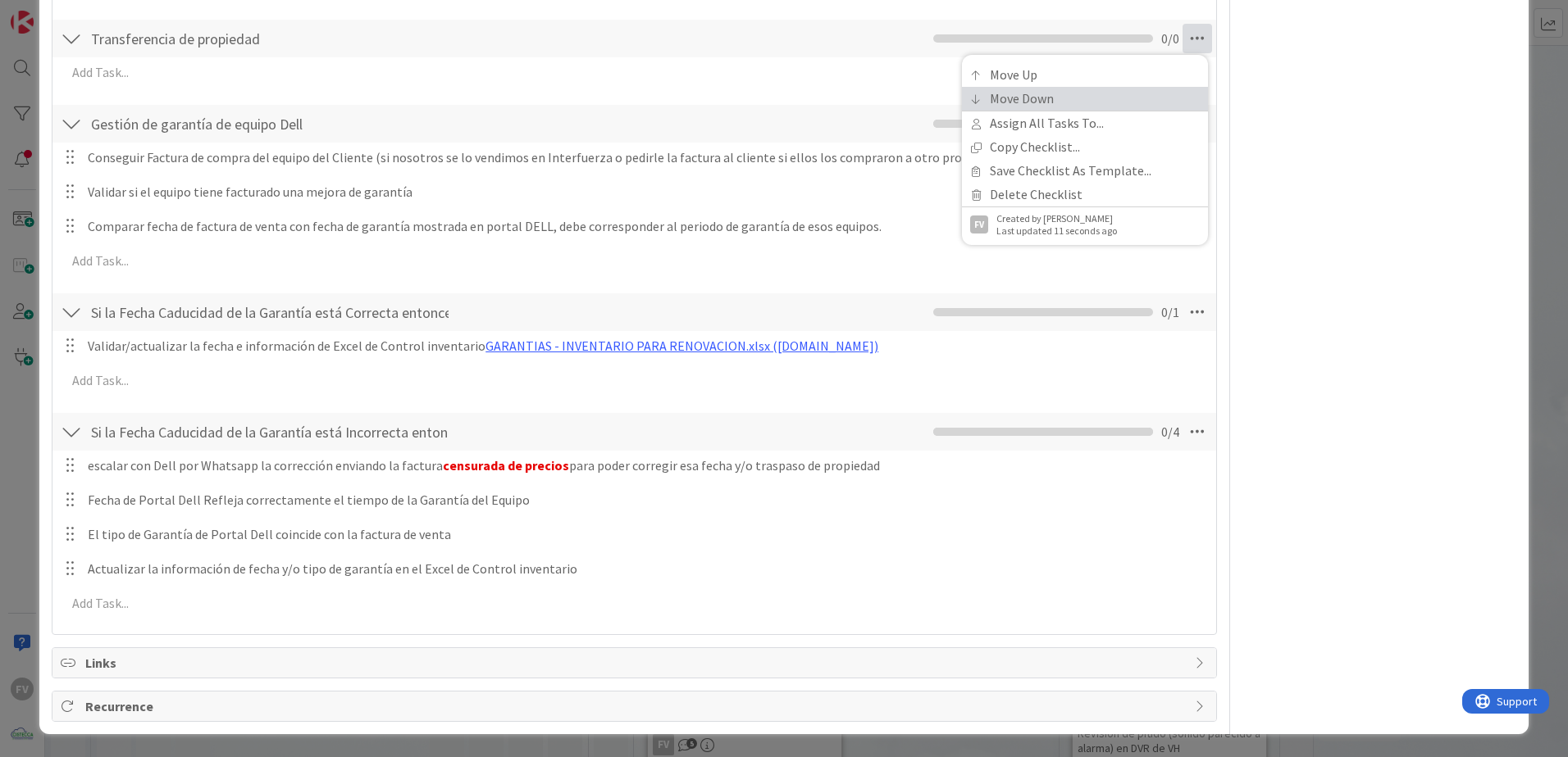
click at [1176, 93] on link "Move Down" at bounding box center [1085, 99] width 246 height 24
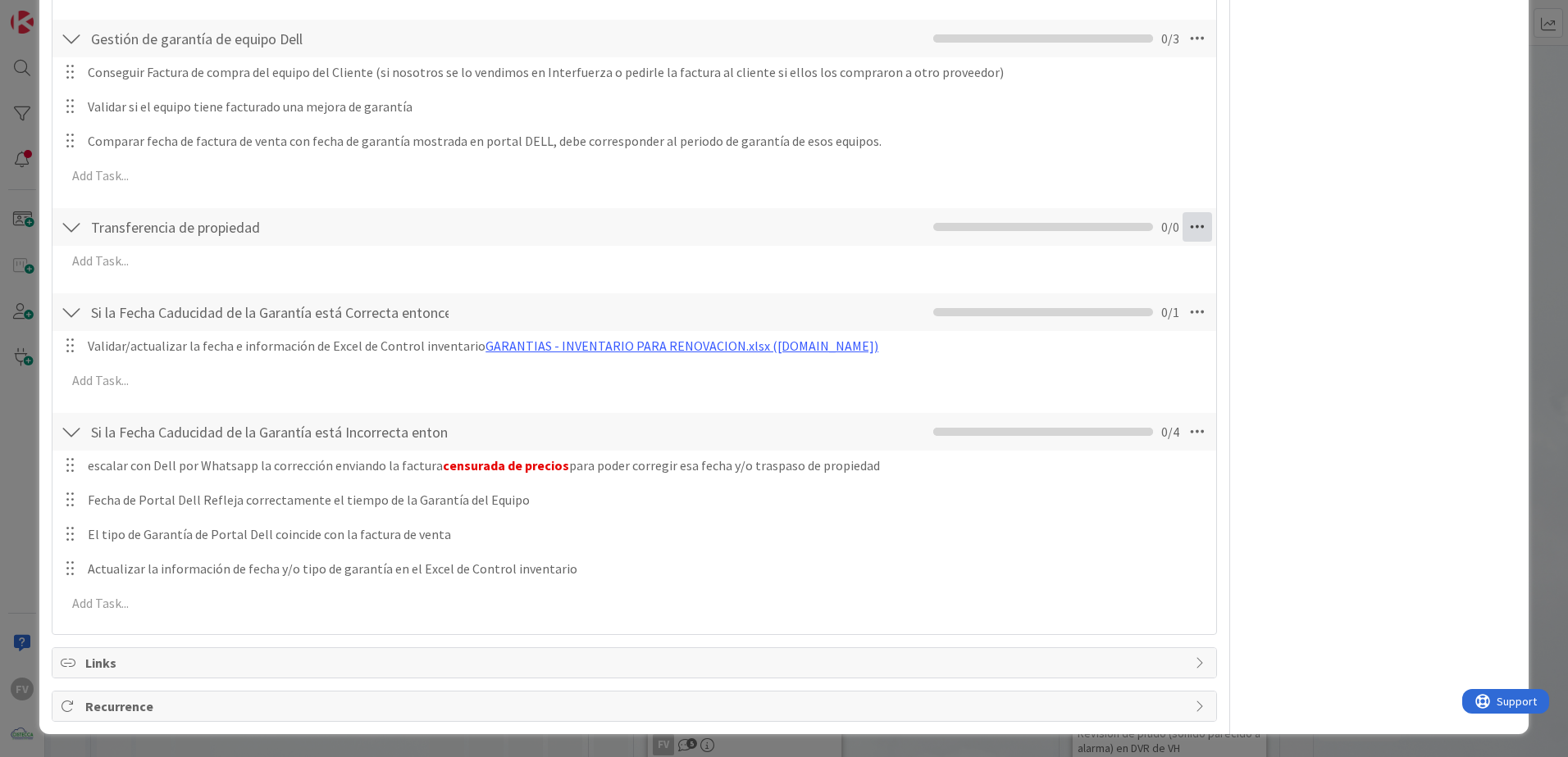
click at [1193, 230] on icon at bounding box center [1198, 227] width 30 height 30
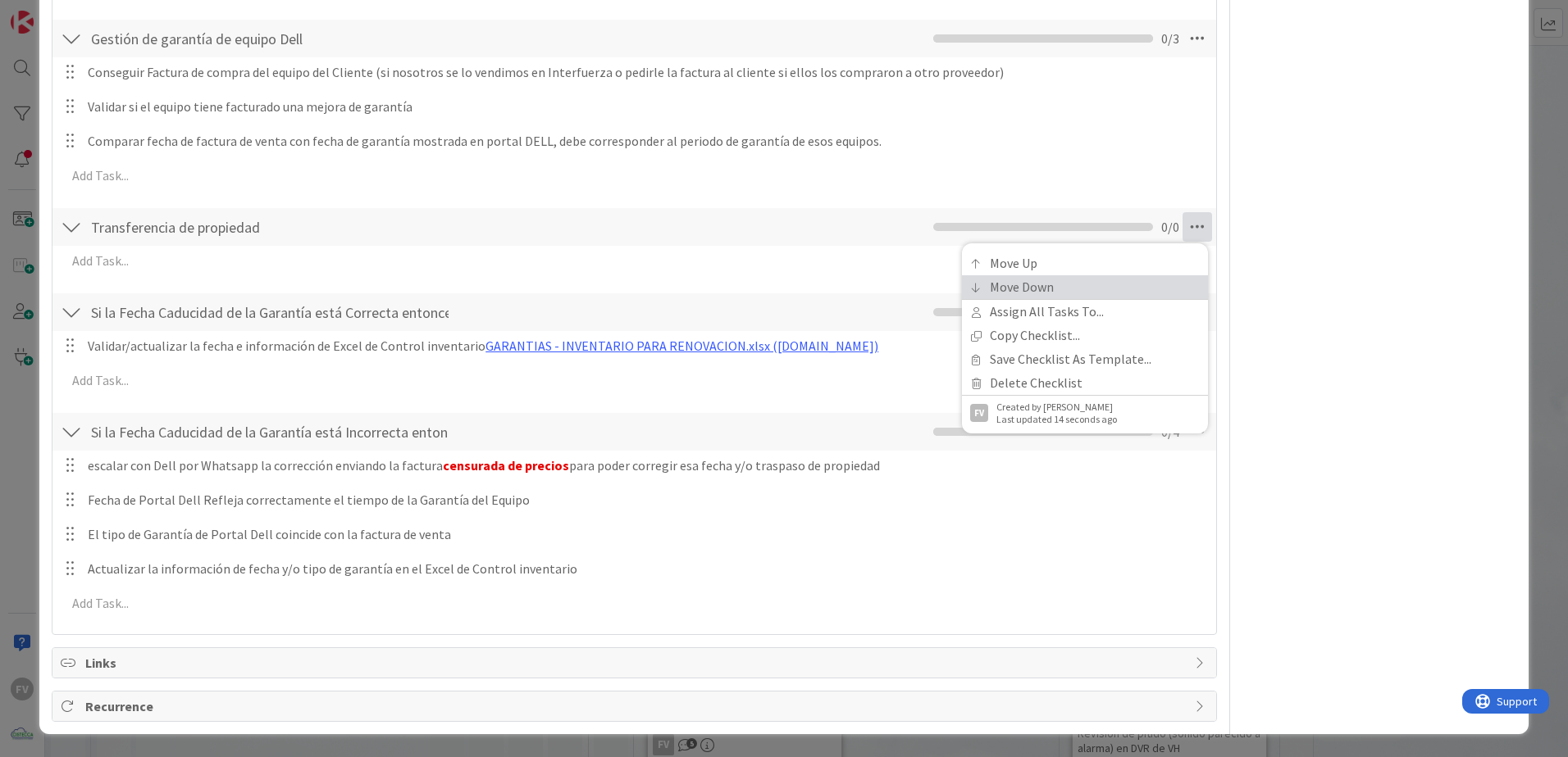
click at [1160, 277] on link "Move Down" at bounding box center [1085, 287] width 246 height 24
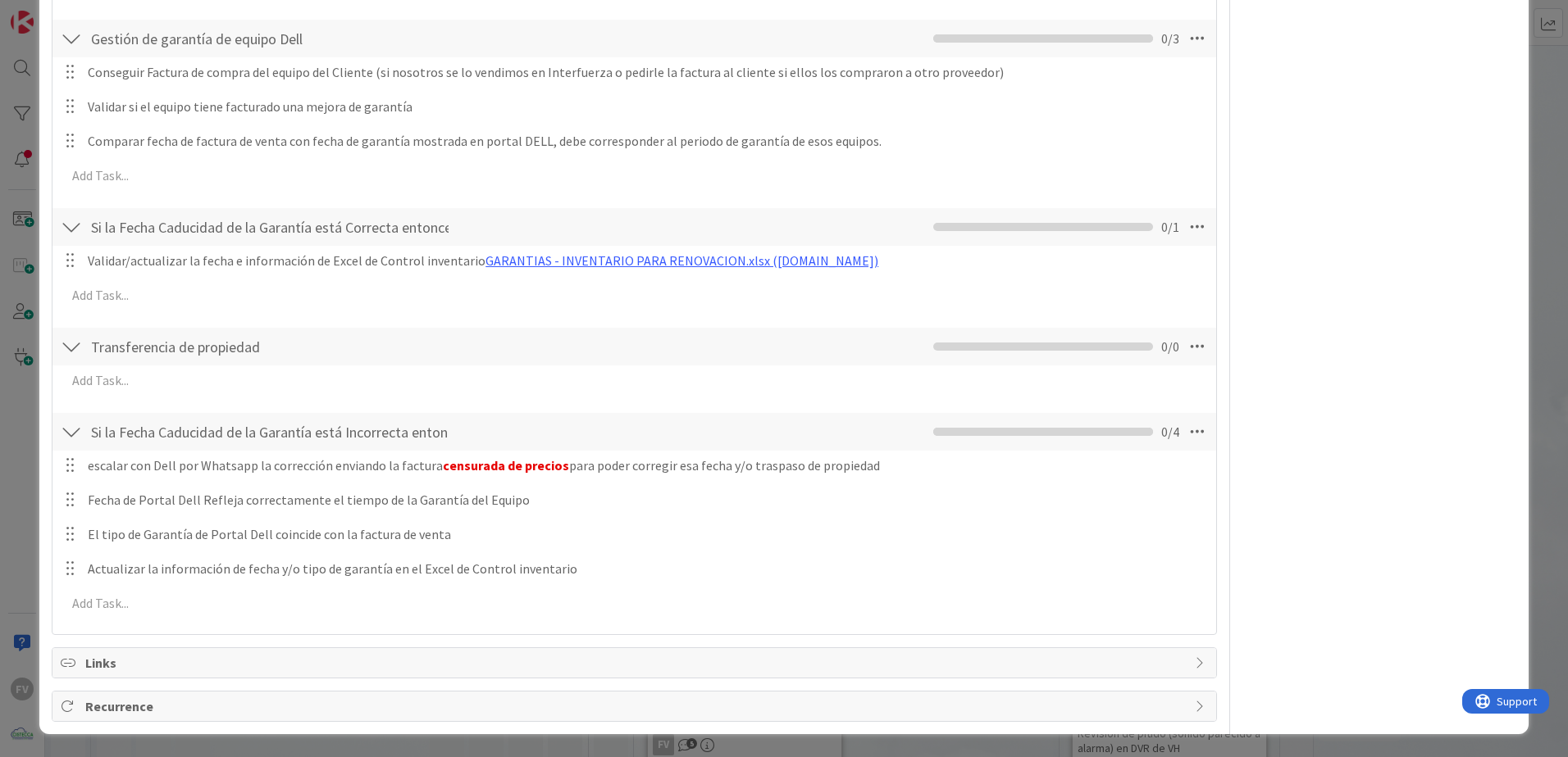
drag, startPoint x: 1178, startPoint y: 341, endPoint x: 1166, endPoint y: 356, distance: 19.2
click at [1183, 341] on icon at bounding box center [1198, 347] width 30 height 30
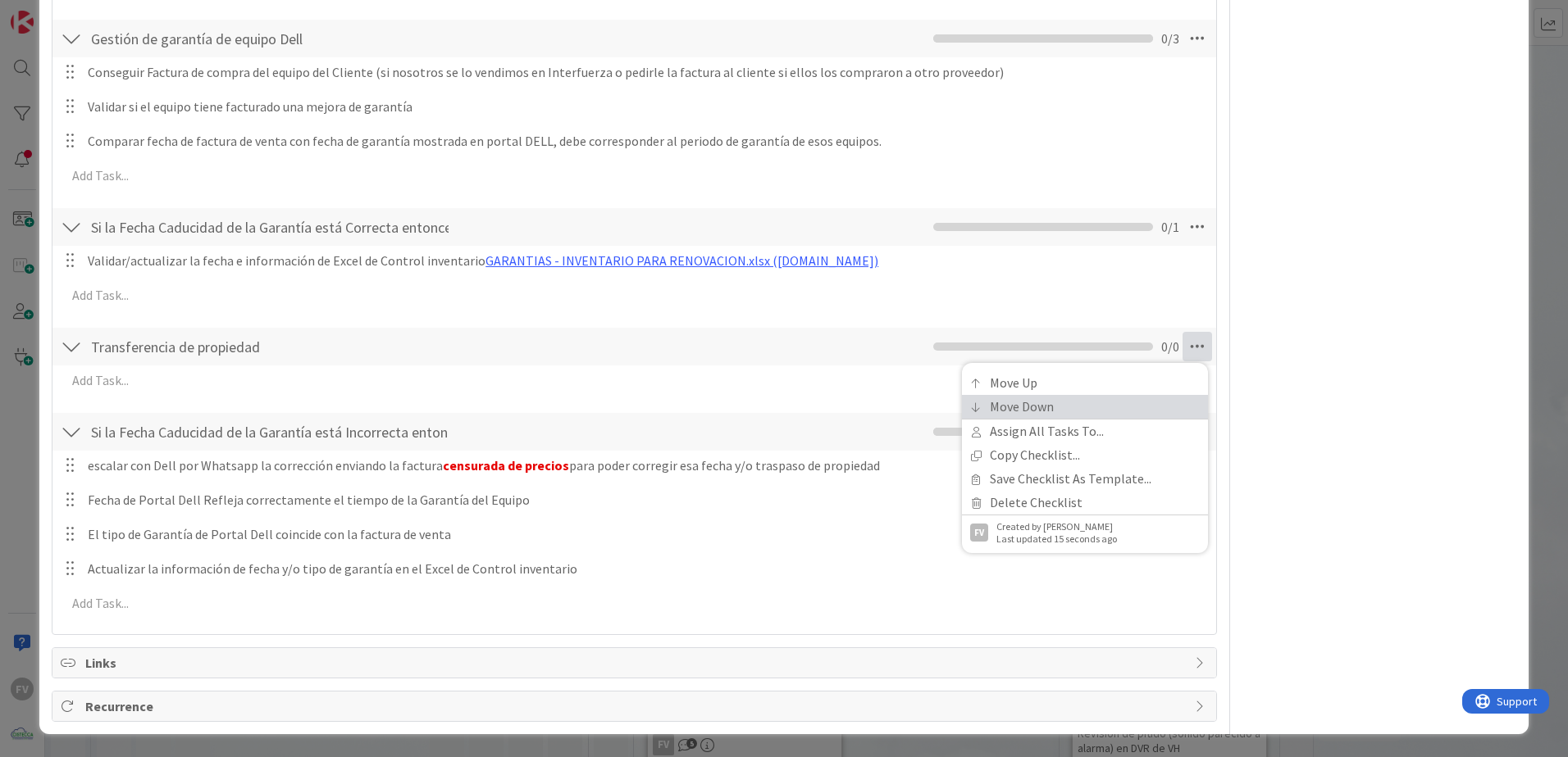
click at [1150, 405] on link "Move Down" at bounding box center [1085, 407] width 246 height 24
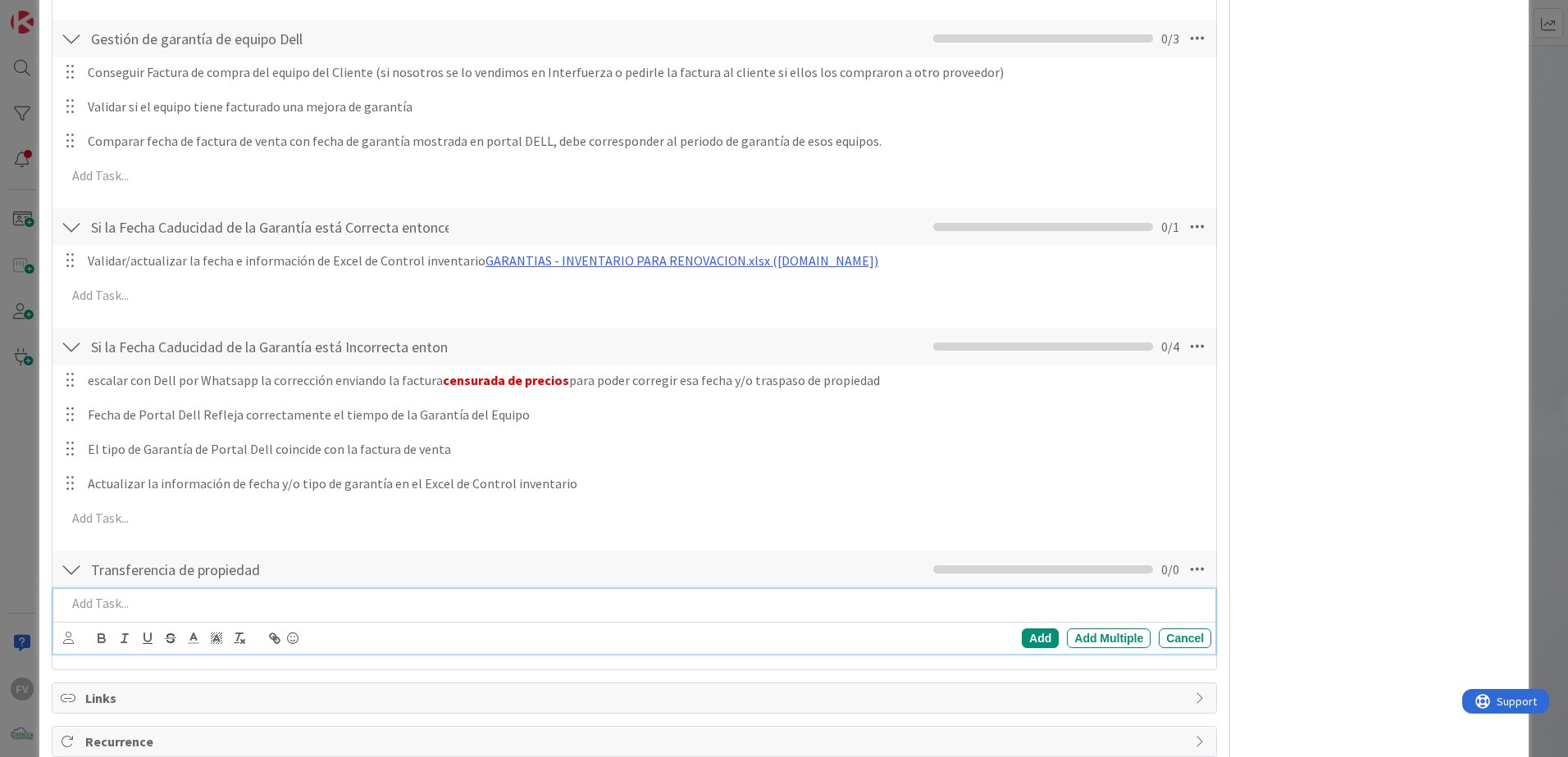
click at [250, 602] on p at bounding box center [635, 603] width 1138 height 19
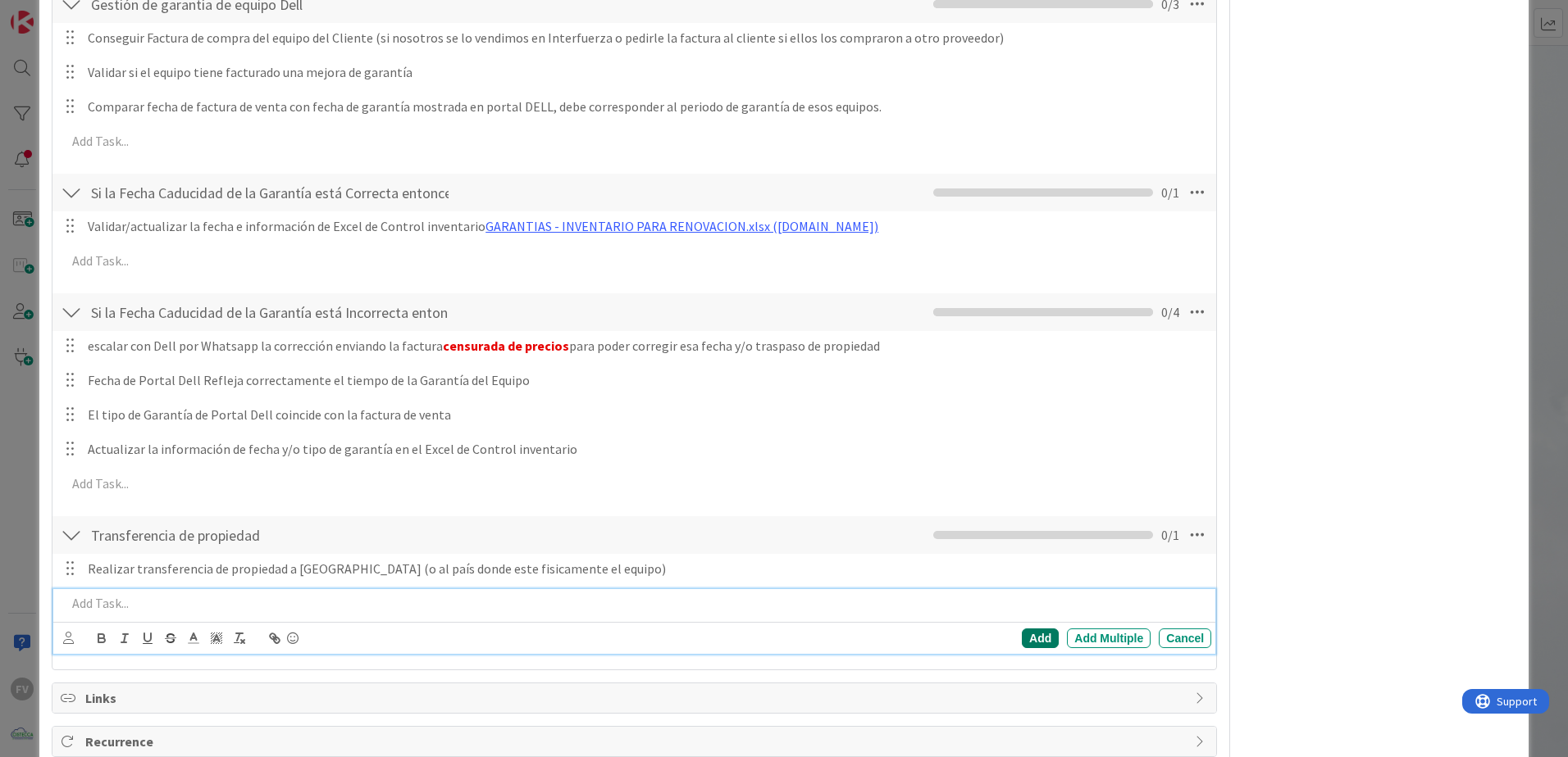
click at [1028, 644] on div "Add" at bounding box center [1040, 638] width 37 height 20
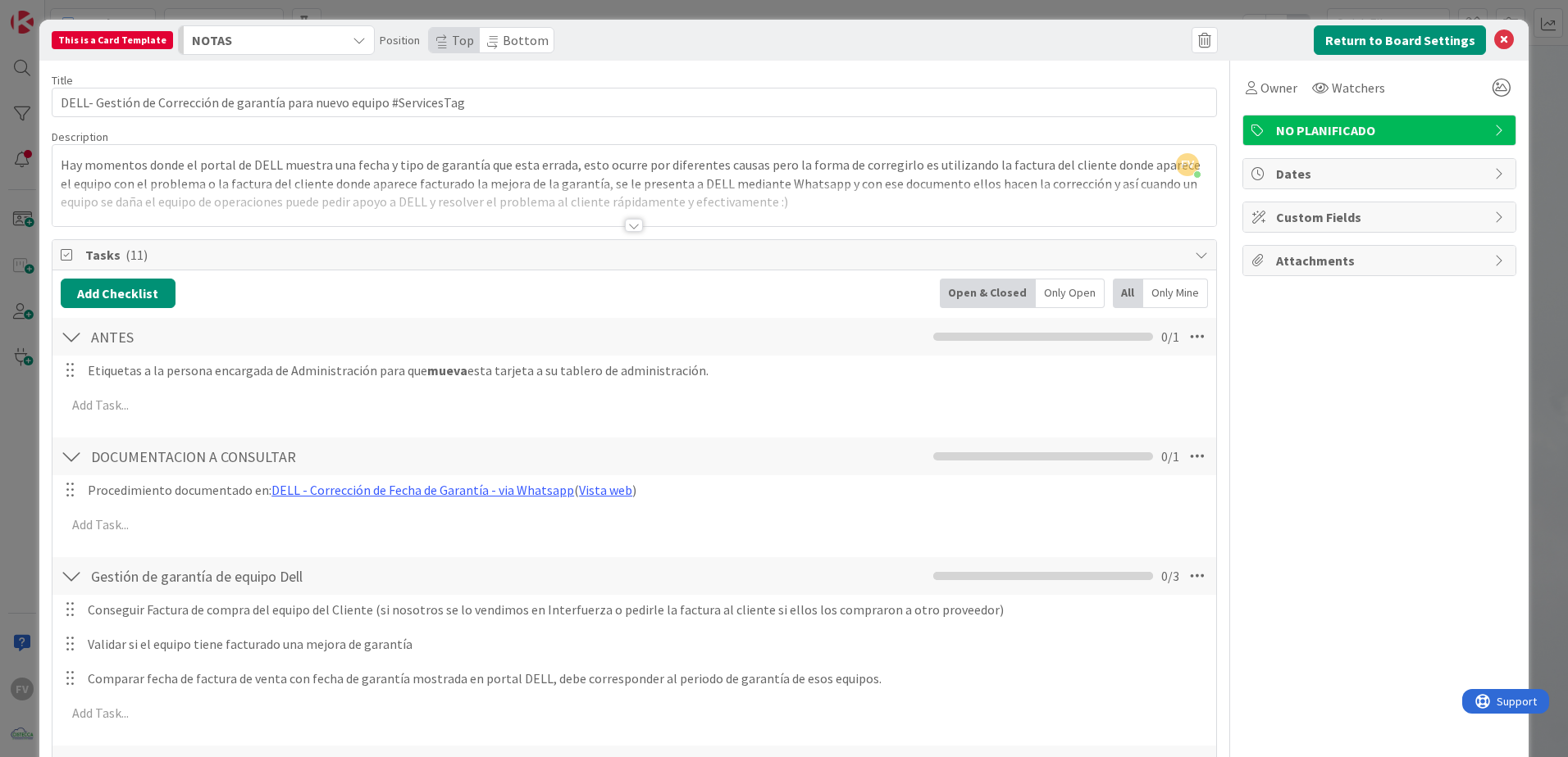
scroll to position [0, 0]
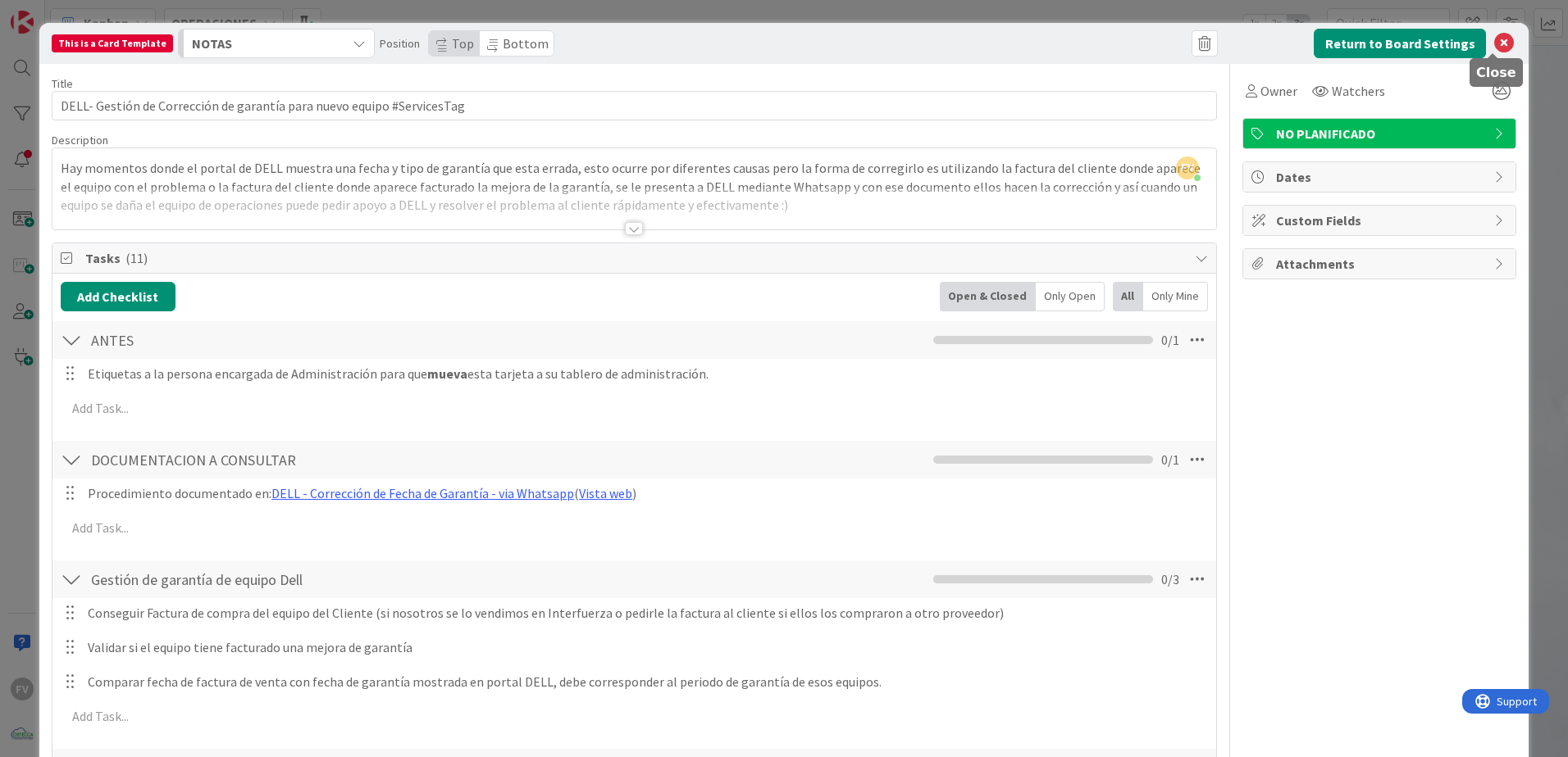
click at [1494, 46] on icon at bounding box center [1504, 43] width 20 height 20
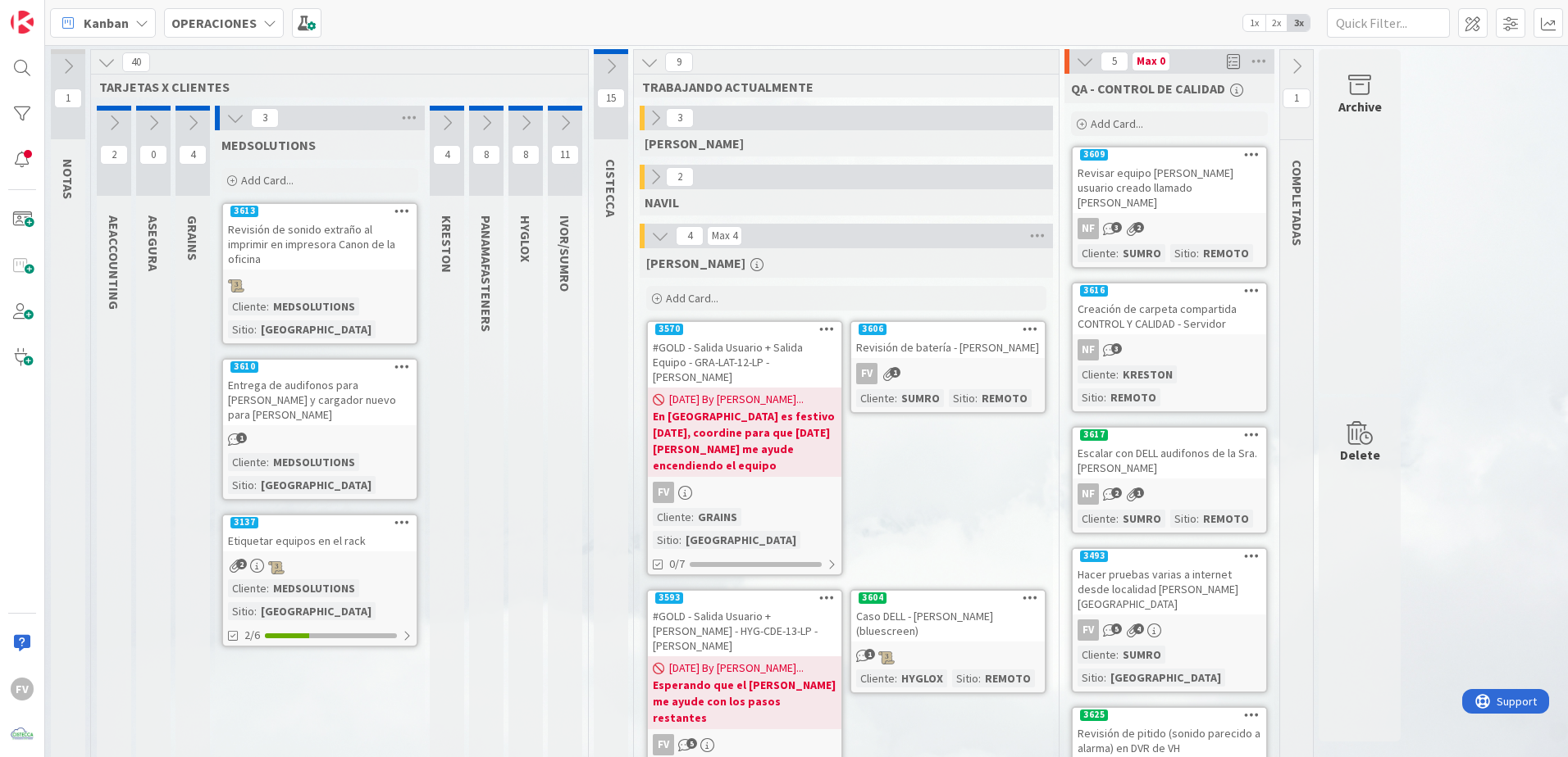
click at [236, 401] on div "Entrega de audifonos para [PERSON_NAME] y cargador nuevo para [PERSON_NAME]" at bounding box center [320, 399] width 194 height 51
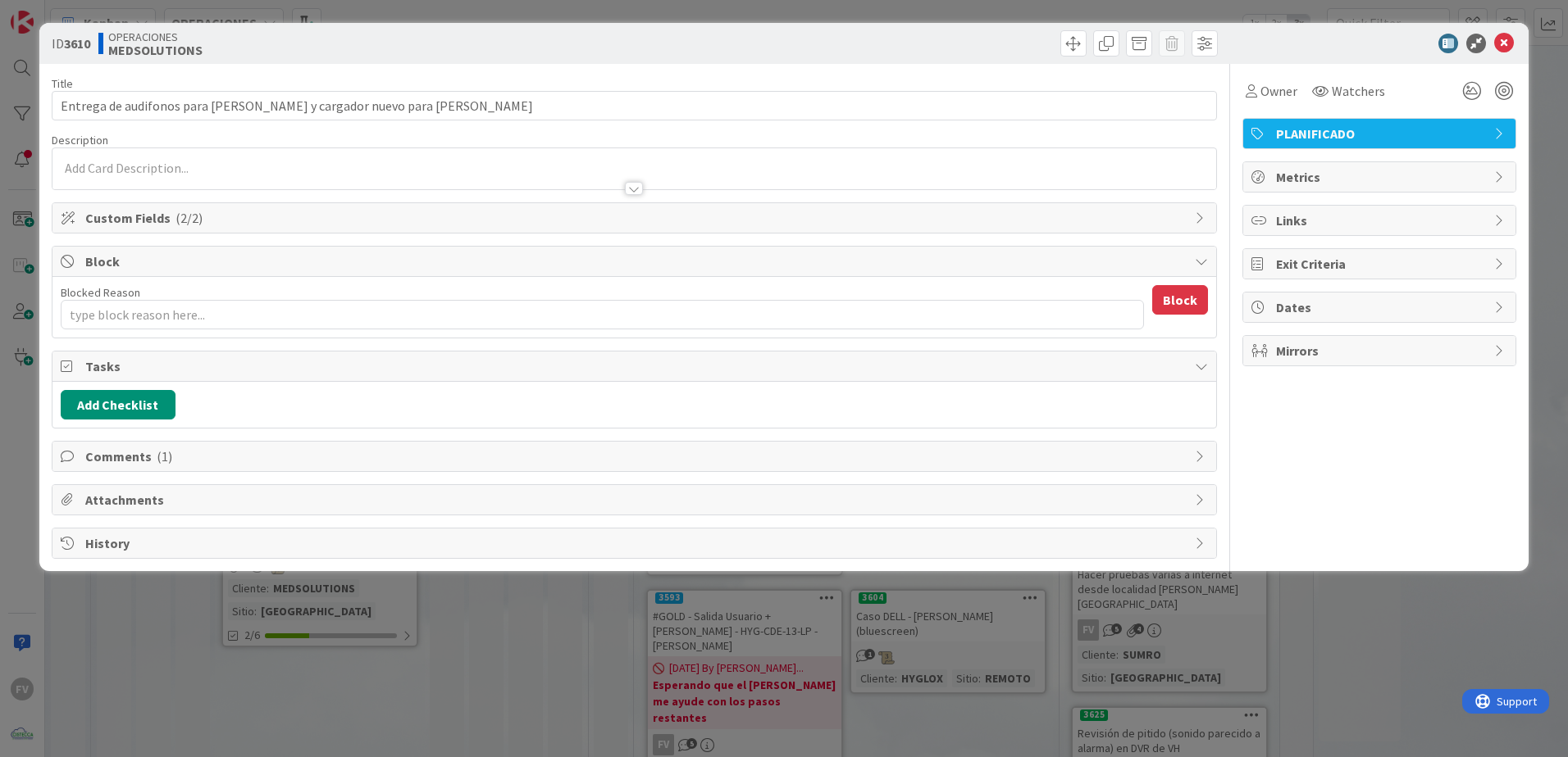
click at [151, 465] on span "Comments ( 1 )" at bounding box center [636, 457] width 1101 height 20
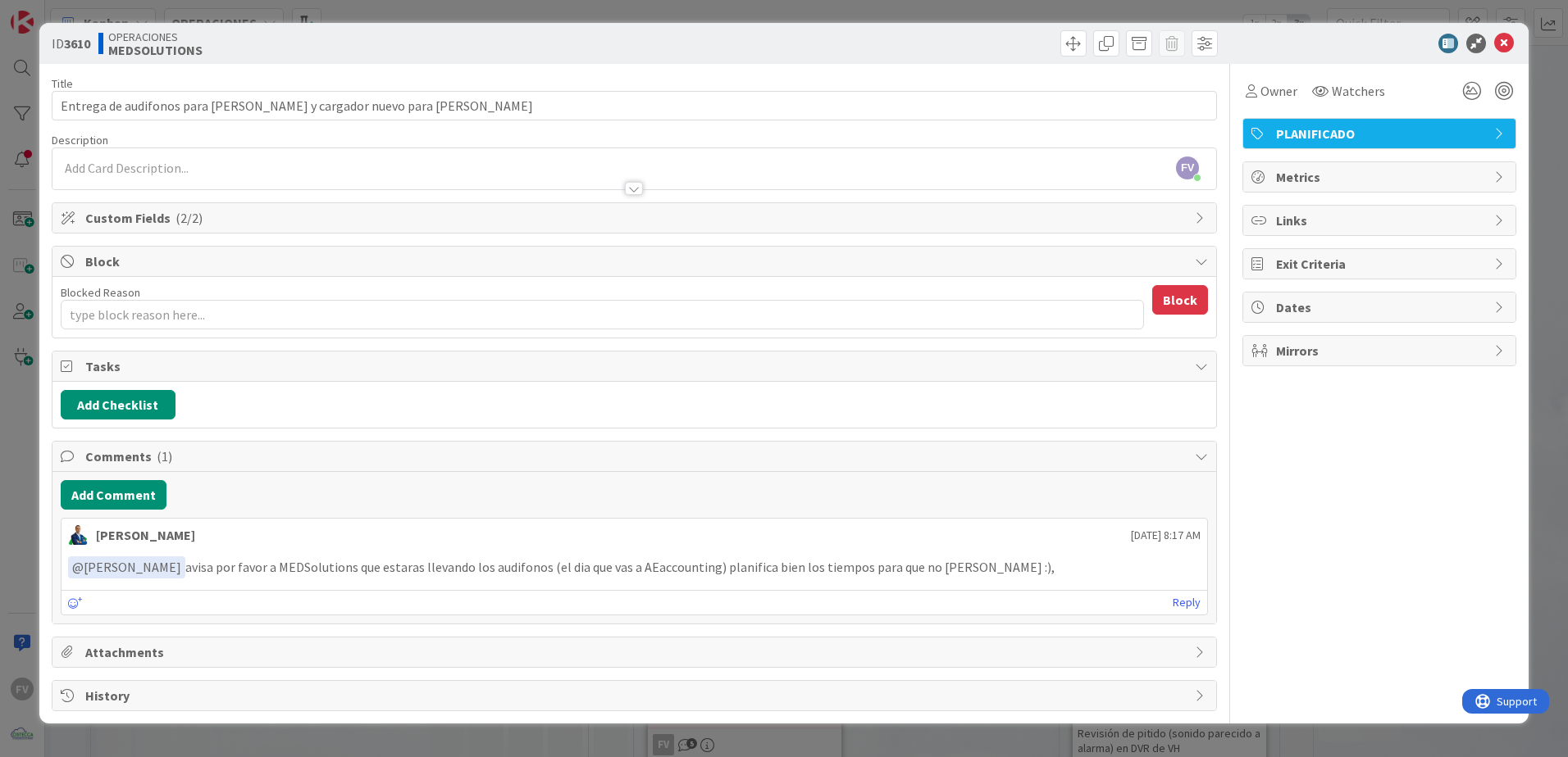
click at [96, 450] on span "Comments ( 1 )" at bounding box center [636, 457] width 1101 height 20
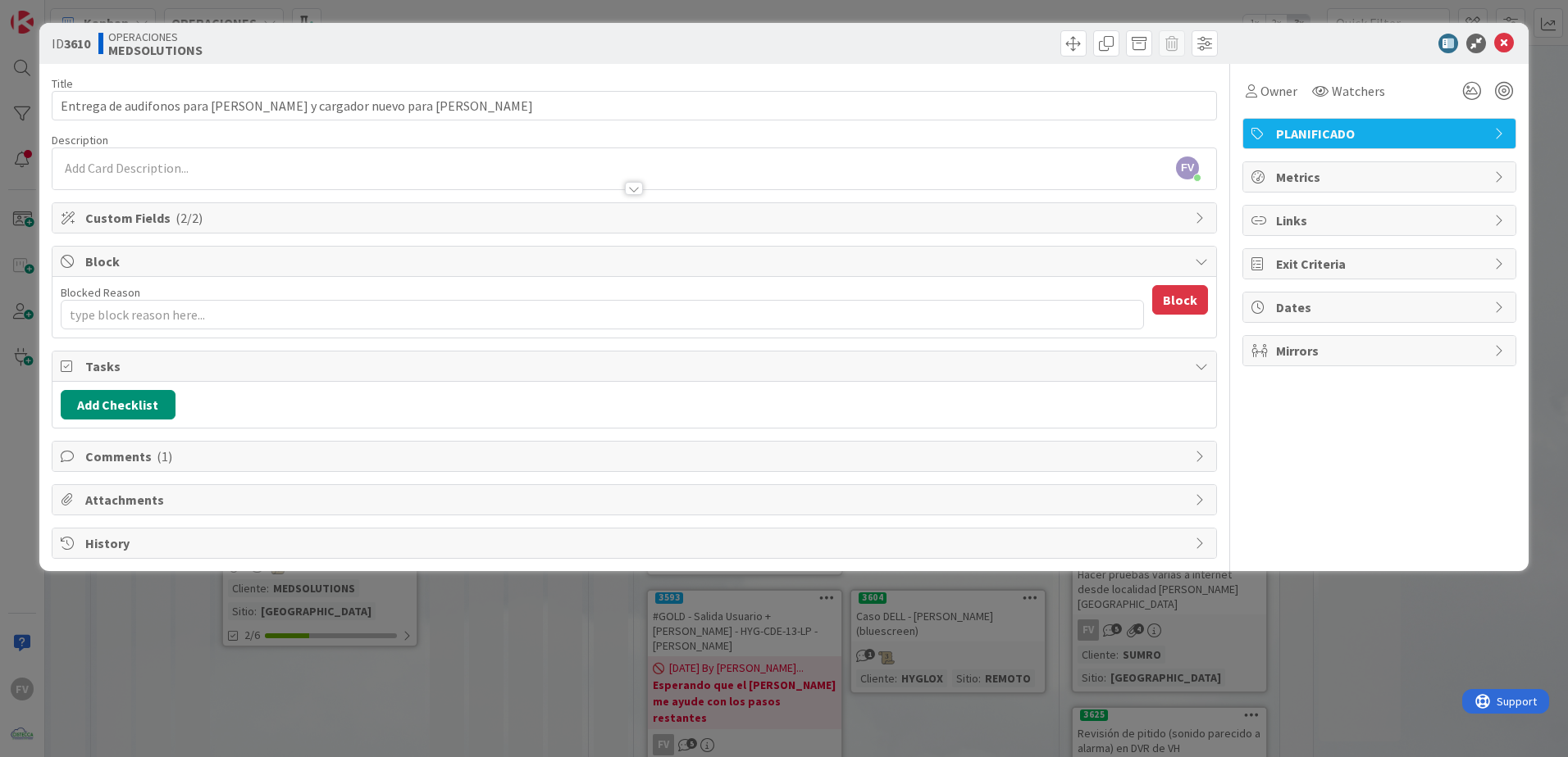
click at [88, 358] on span "Tasks" at bounding box center [636, 366] width 1101 height 20
type textarea "x"
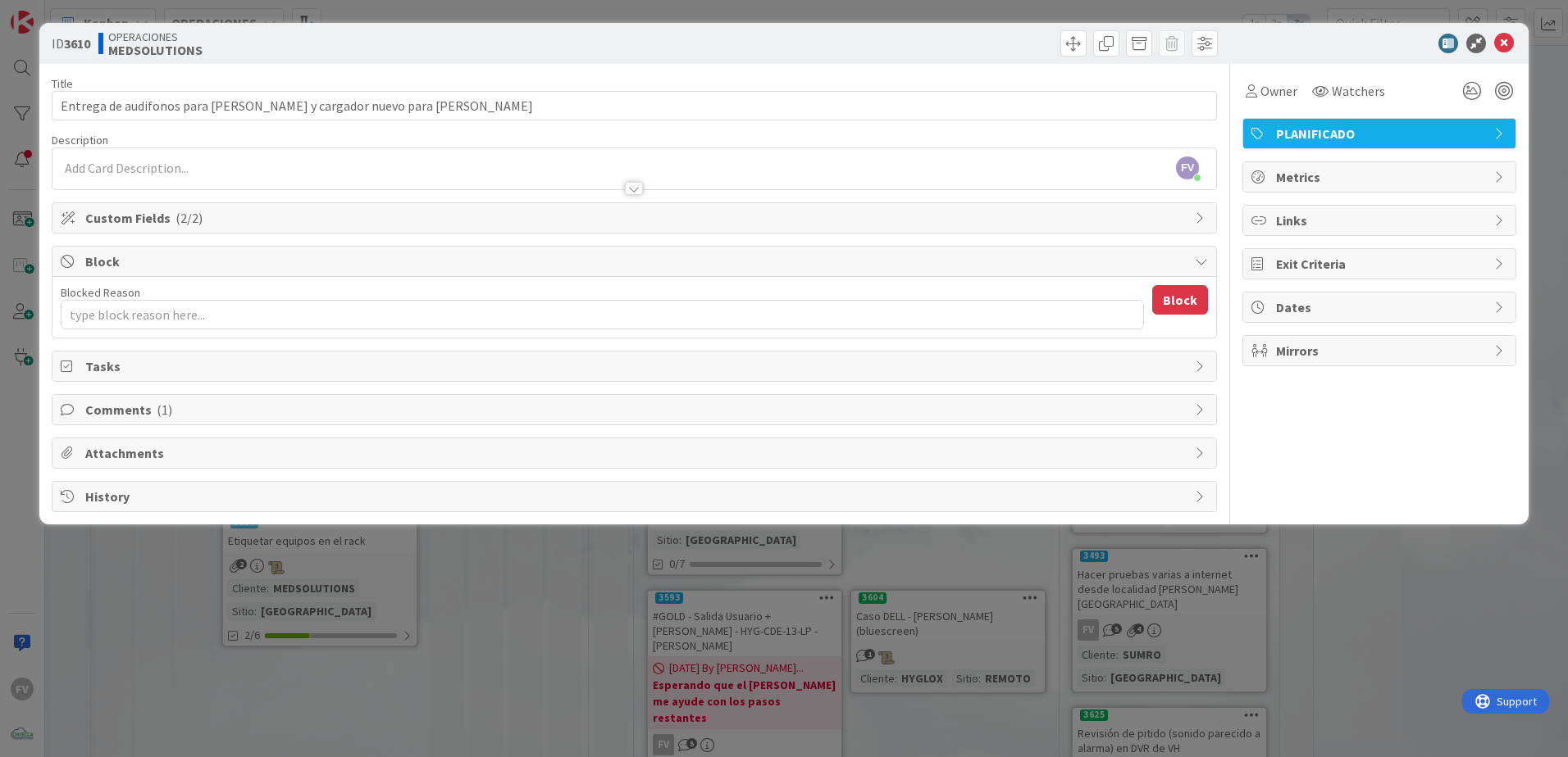
click at [68, 268] on div "Block" at bounding box center [634, 261] width 1164 height 31
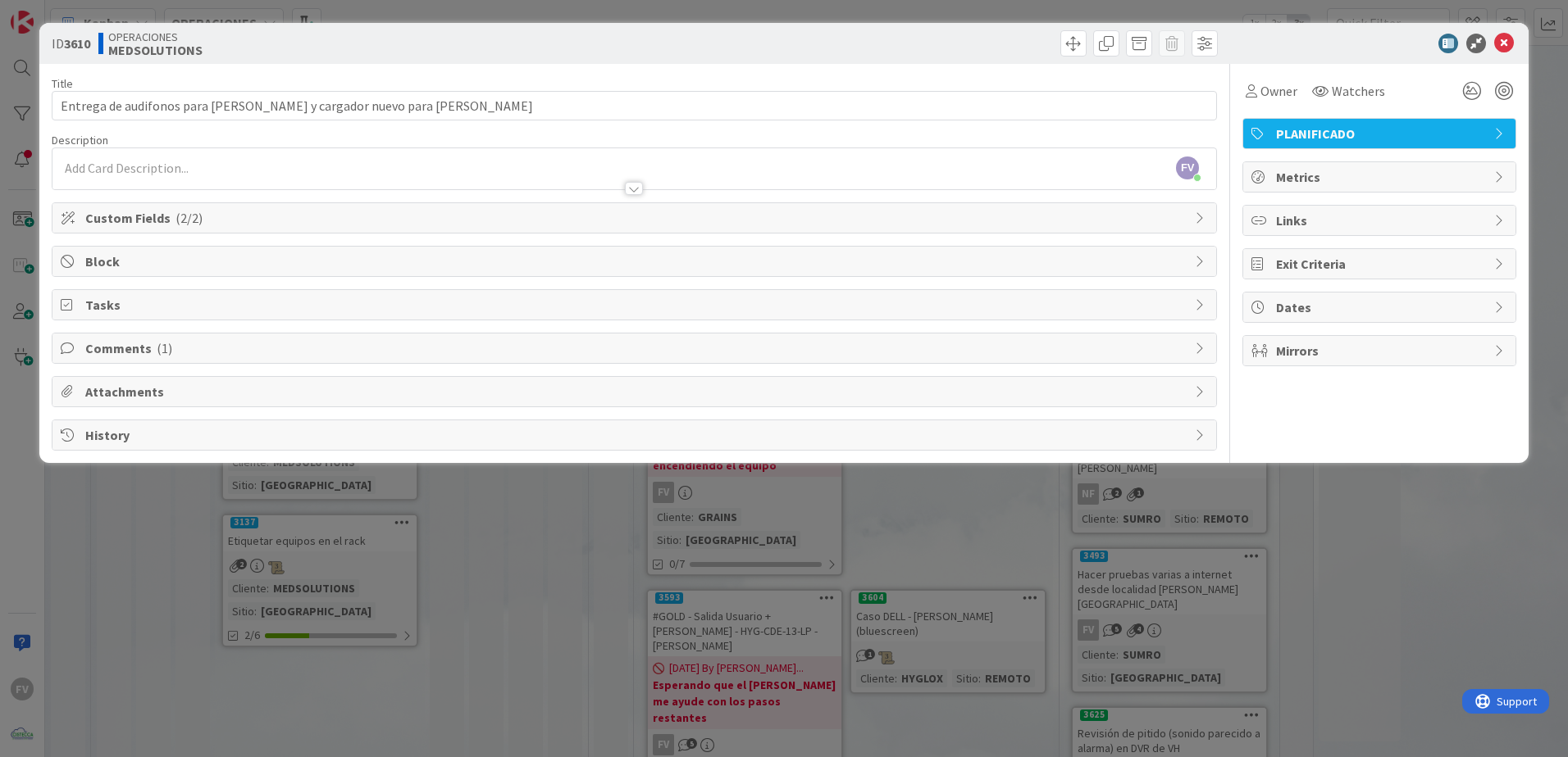
click at [32, 252] on div "ID 3610 OPERACIONES MEDSOLUTIONS Title 72 / 128 Entrega de audifonos para [PERS…" at bounding box center [784, 378] width 1568 height 757
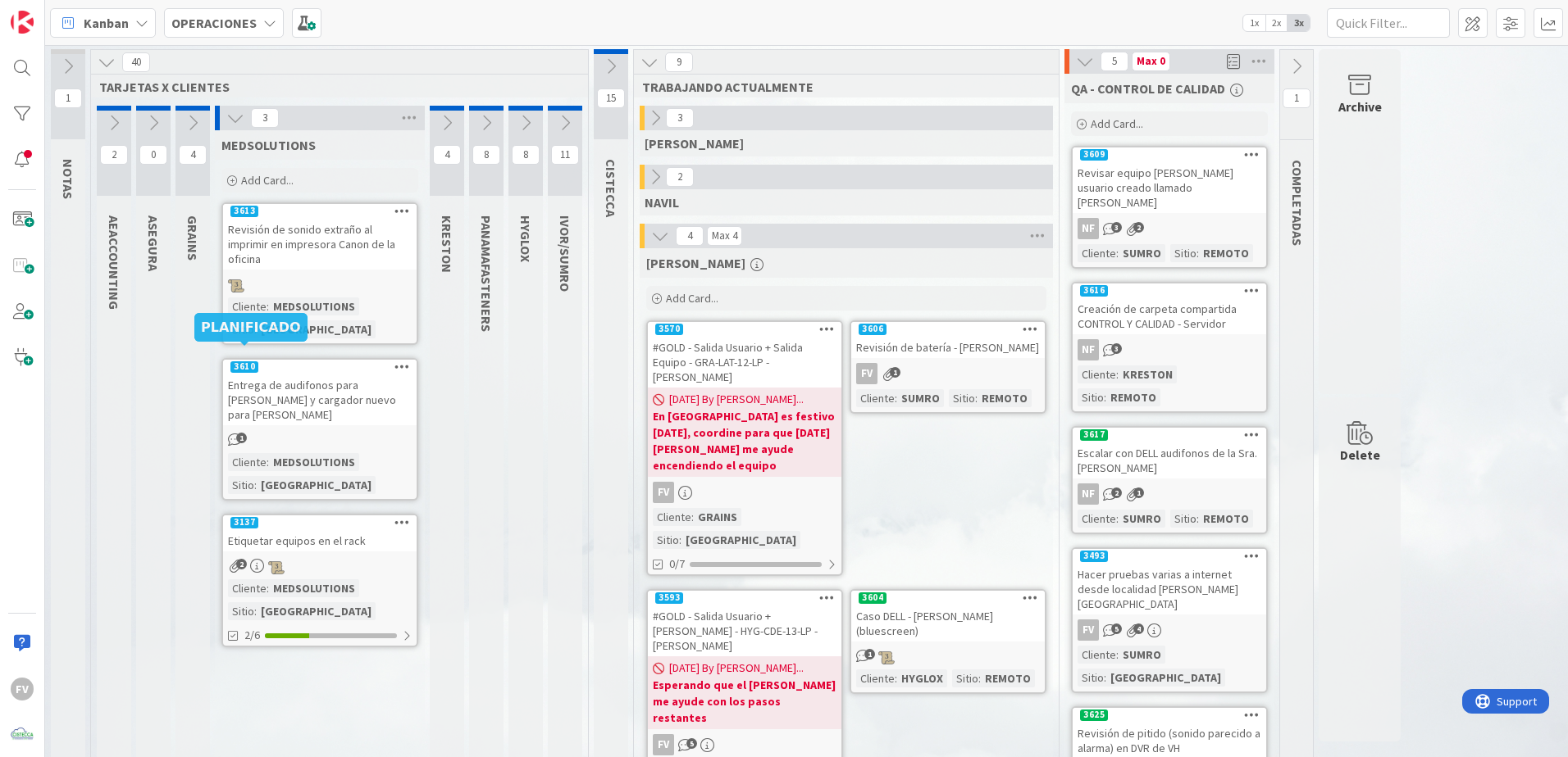
click at [264, 247] on div "Revisión de sonido extraño al imprimir en impresora Canon de la oficina" at bounding box center [320, 244] width 194 height 51
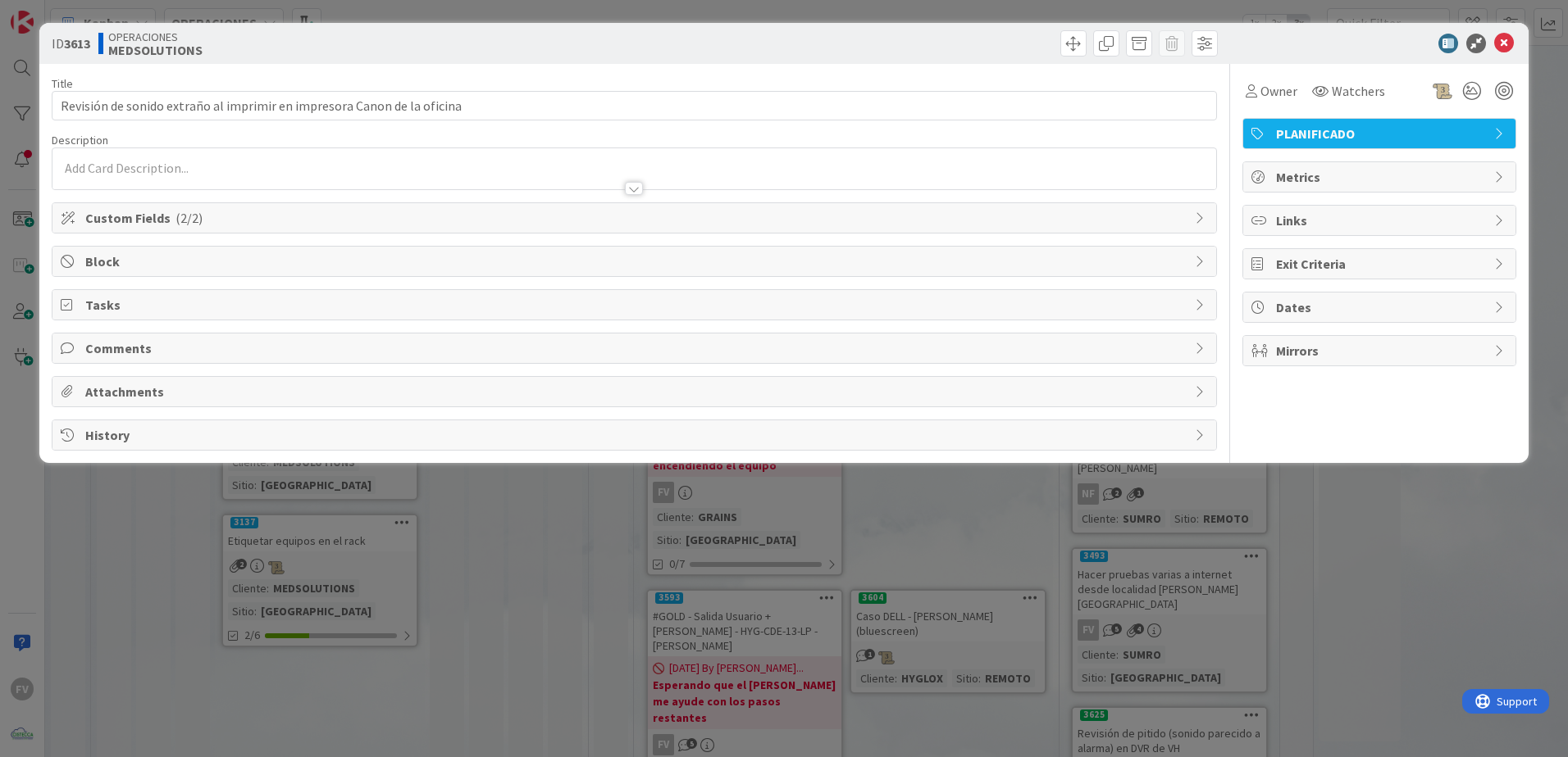
click at [211, 588] on div "ID 3613 OPERACIONES MEDSOLUTIONS Title 71 / 128 Revisión de sonido extraño al i…" at bounding box center [784, 378] width 1568 height 757
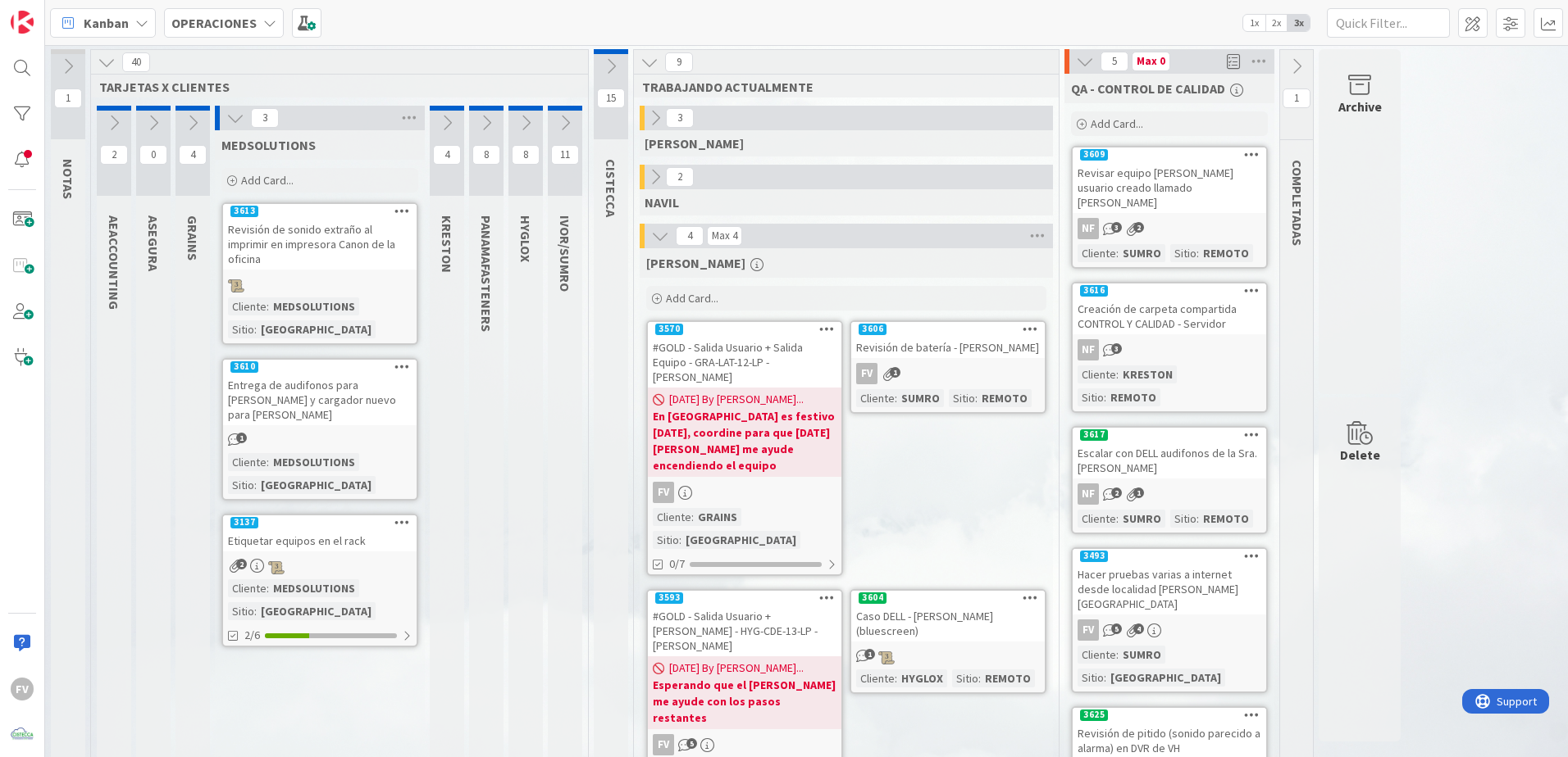
click at [314, 579] on div "MEDSOLUTIONS" at bounding box center [314, 589] width 91 height 18
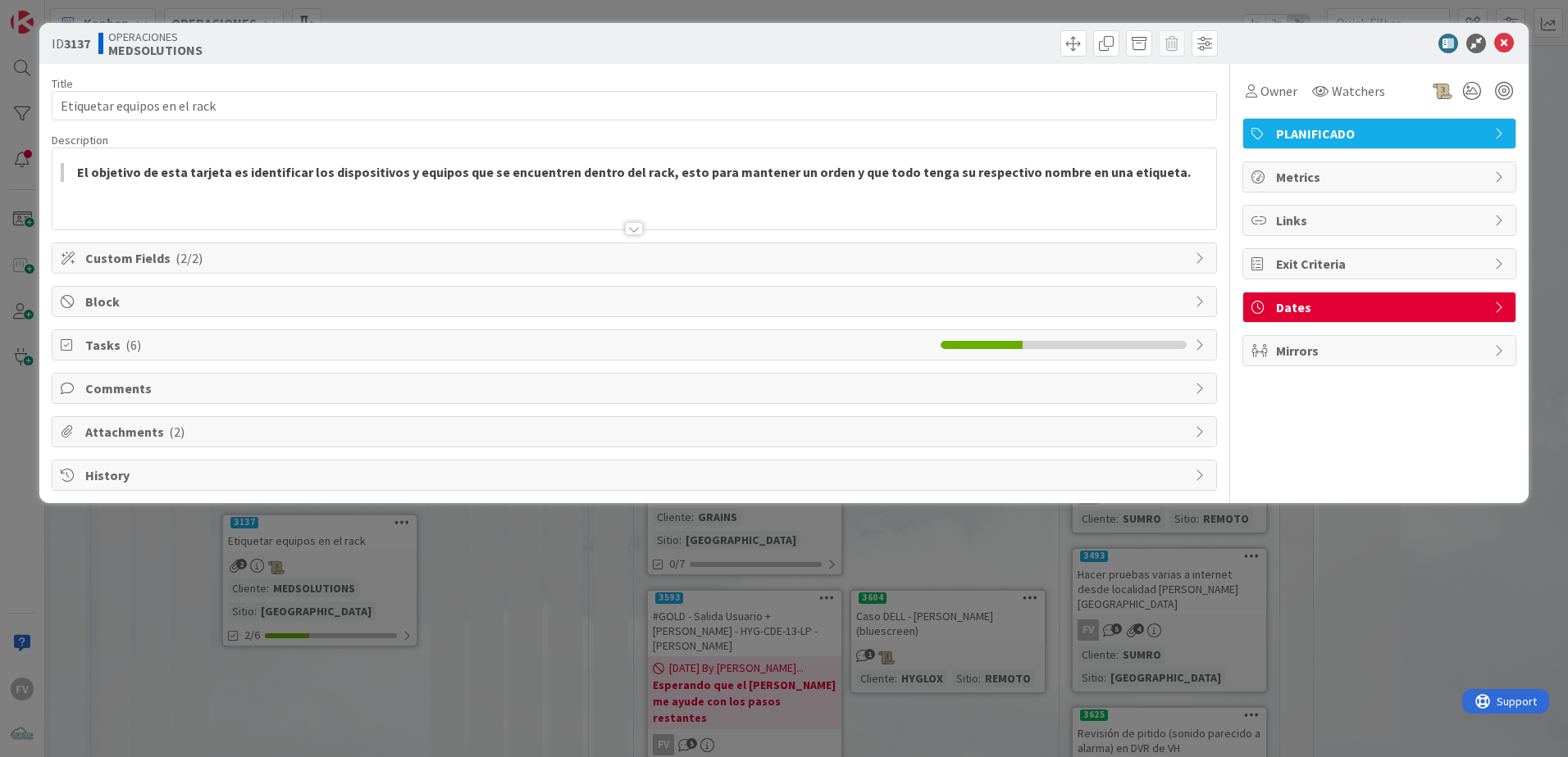
click at [193, 351] on span "Tasks ( 6 )" at bounding box center [509, 345] width 847 height 20
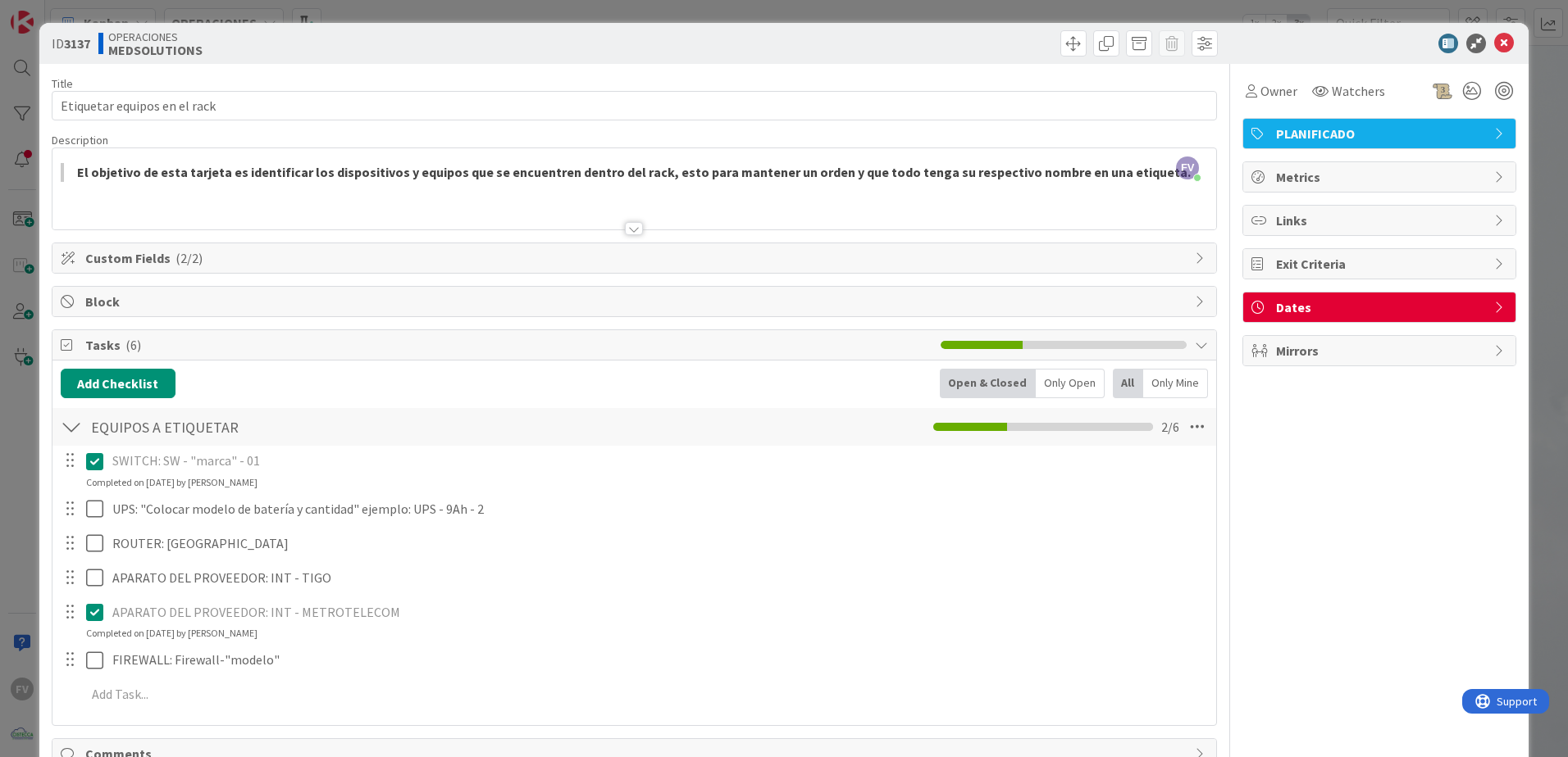
click at [193, 351] on span "Tasks ( 6 )" at bounding box center [509, 345] width 847 height 20
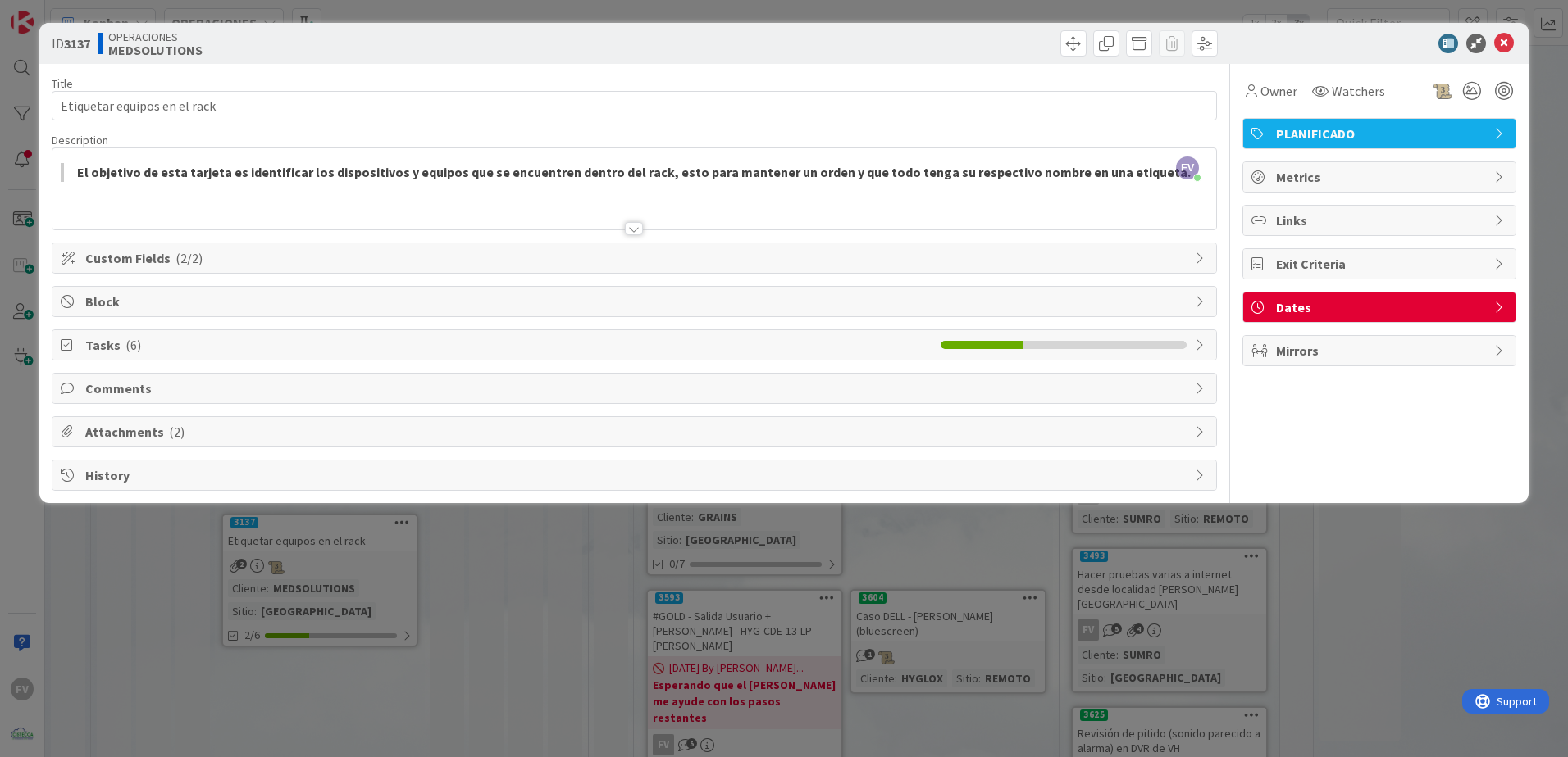
click at [2, 322] on div "ID 3137 OPERACIONES MEDSOLUTIONS Title 28 / 128 Etiquetar equipos en el rack De…" at bounding box center [784, 378] width 1568 height 757
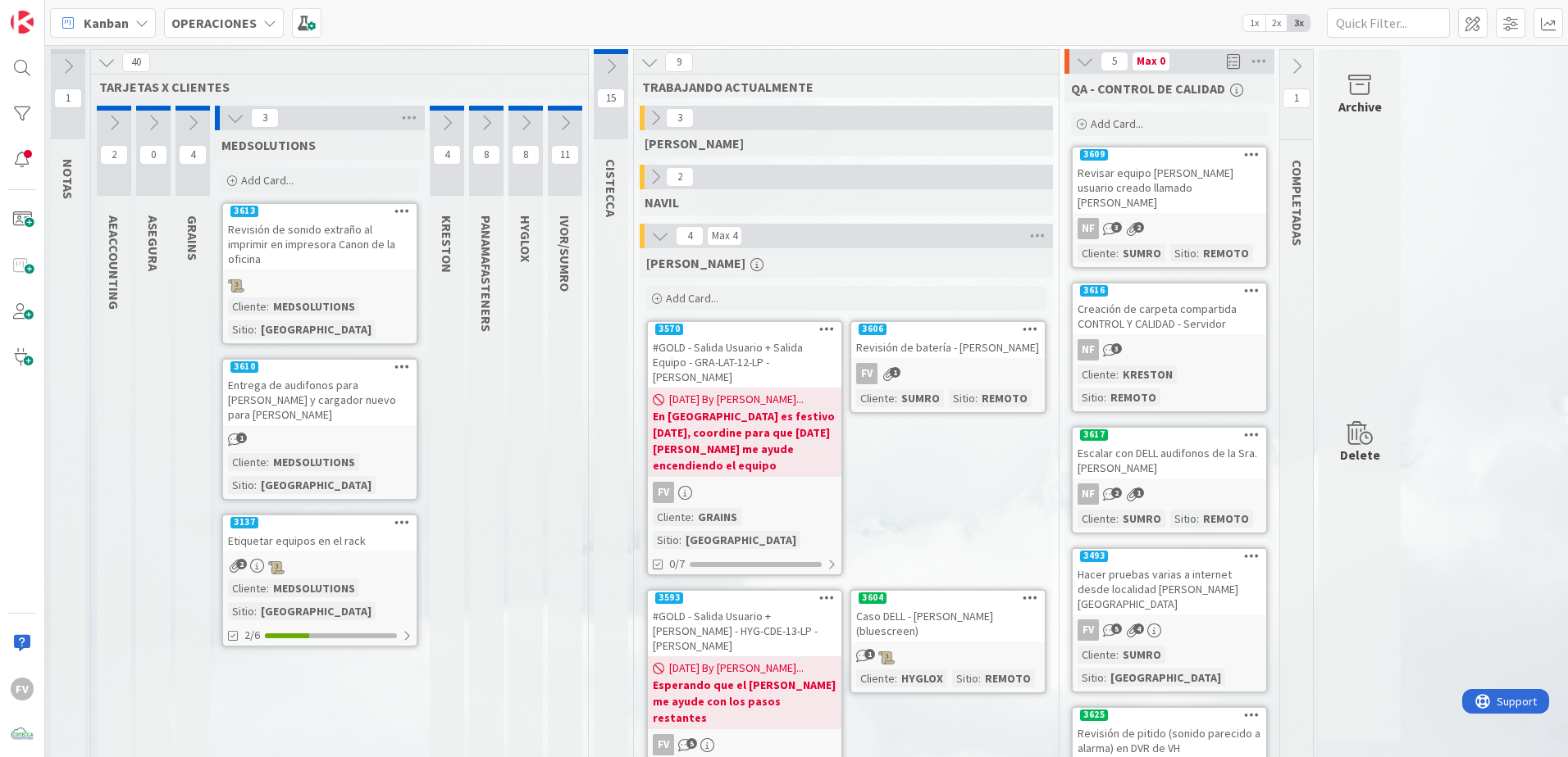
click at [110, 115] on icon at bounding box center [114, 123] width 18 height 18
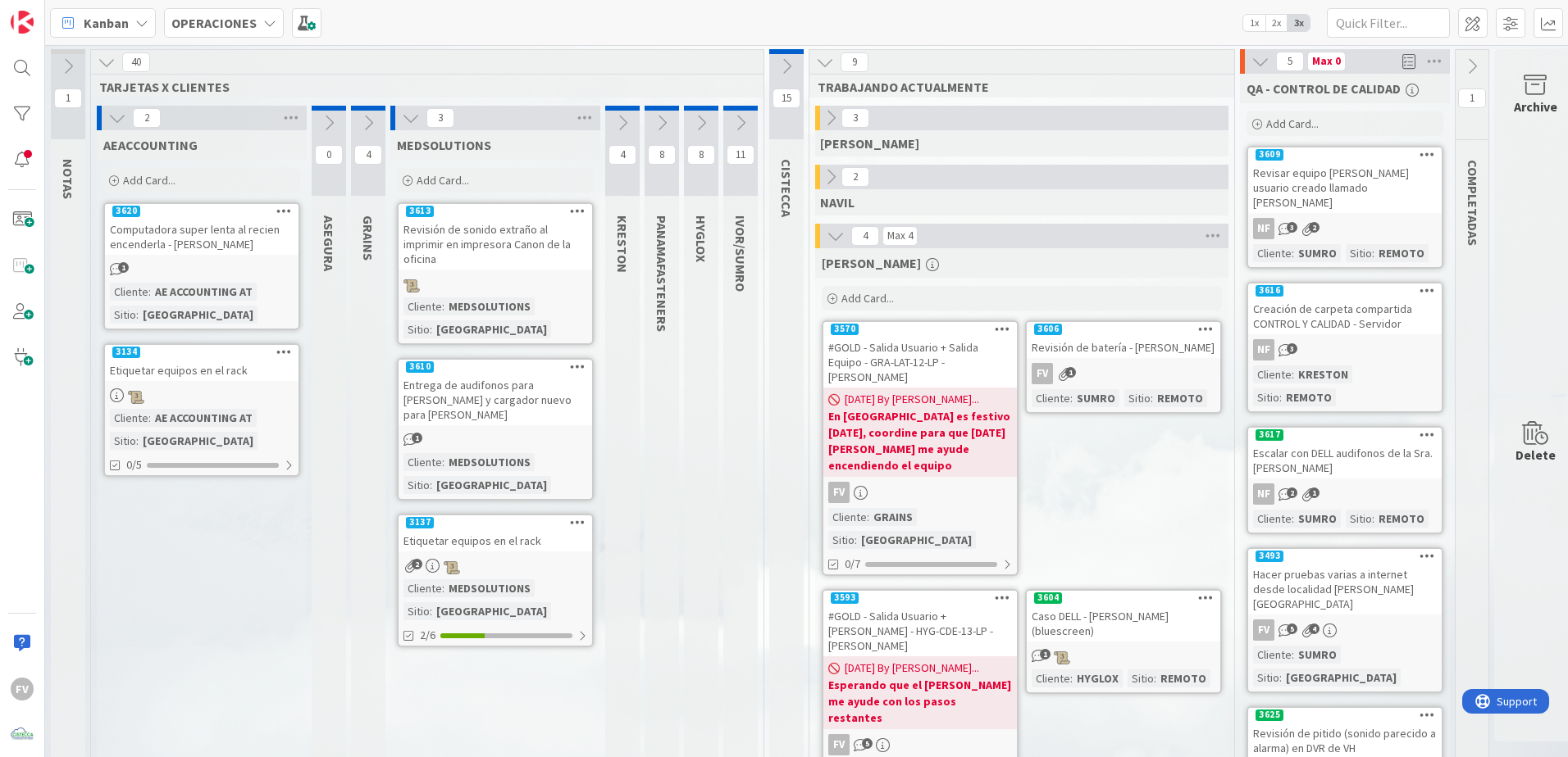
click at [118, 112] on icon at bounding box center [117, 118] width 18 height 18
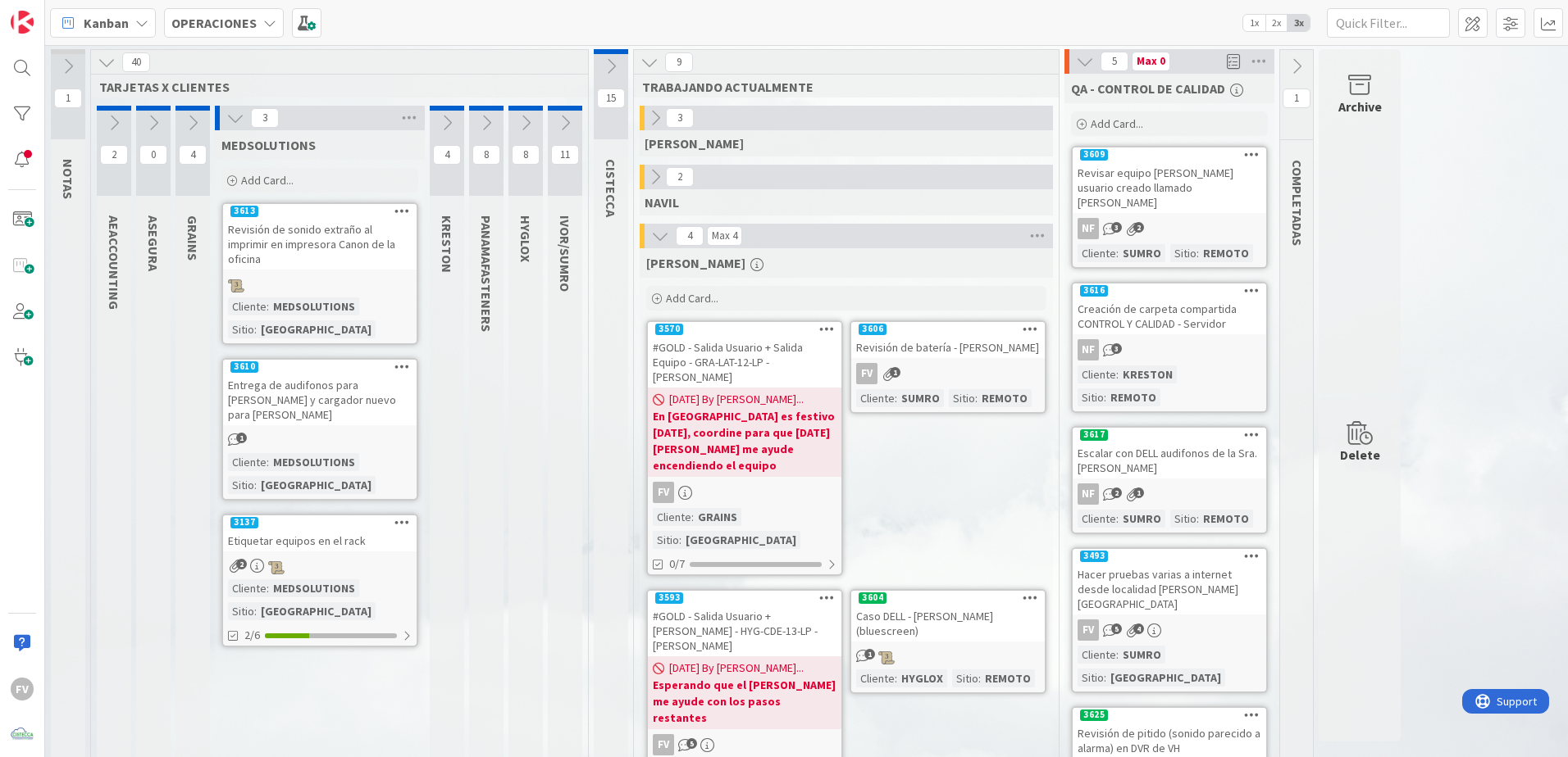
click at [227, 117] on icon at bounding box center [235, 118] width 18 height 18
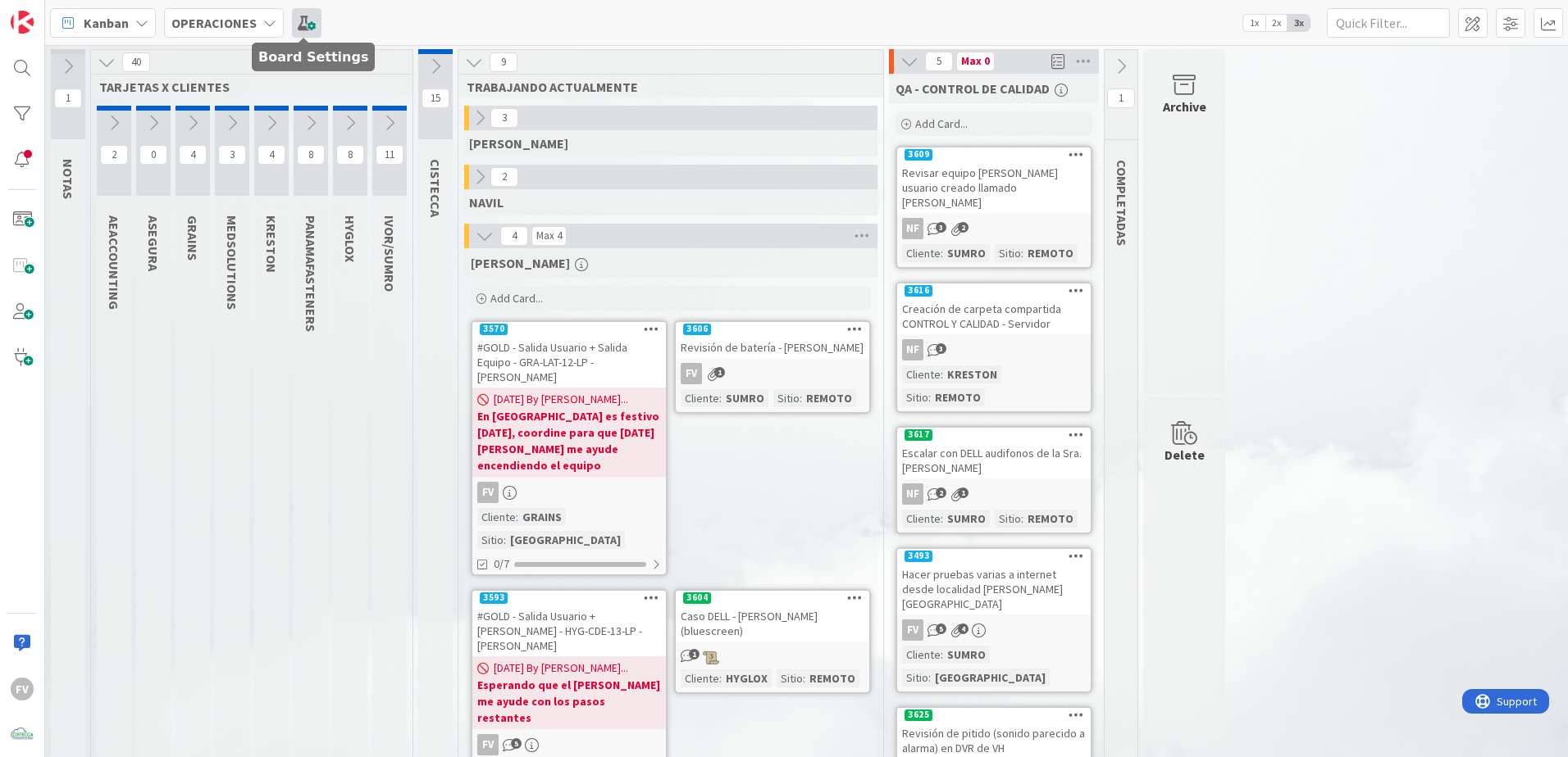
click at [292, 27] on span at bounding box center [306, 23] width 30 height 30
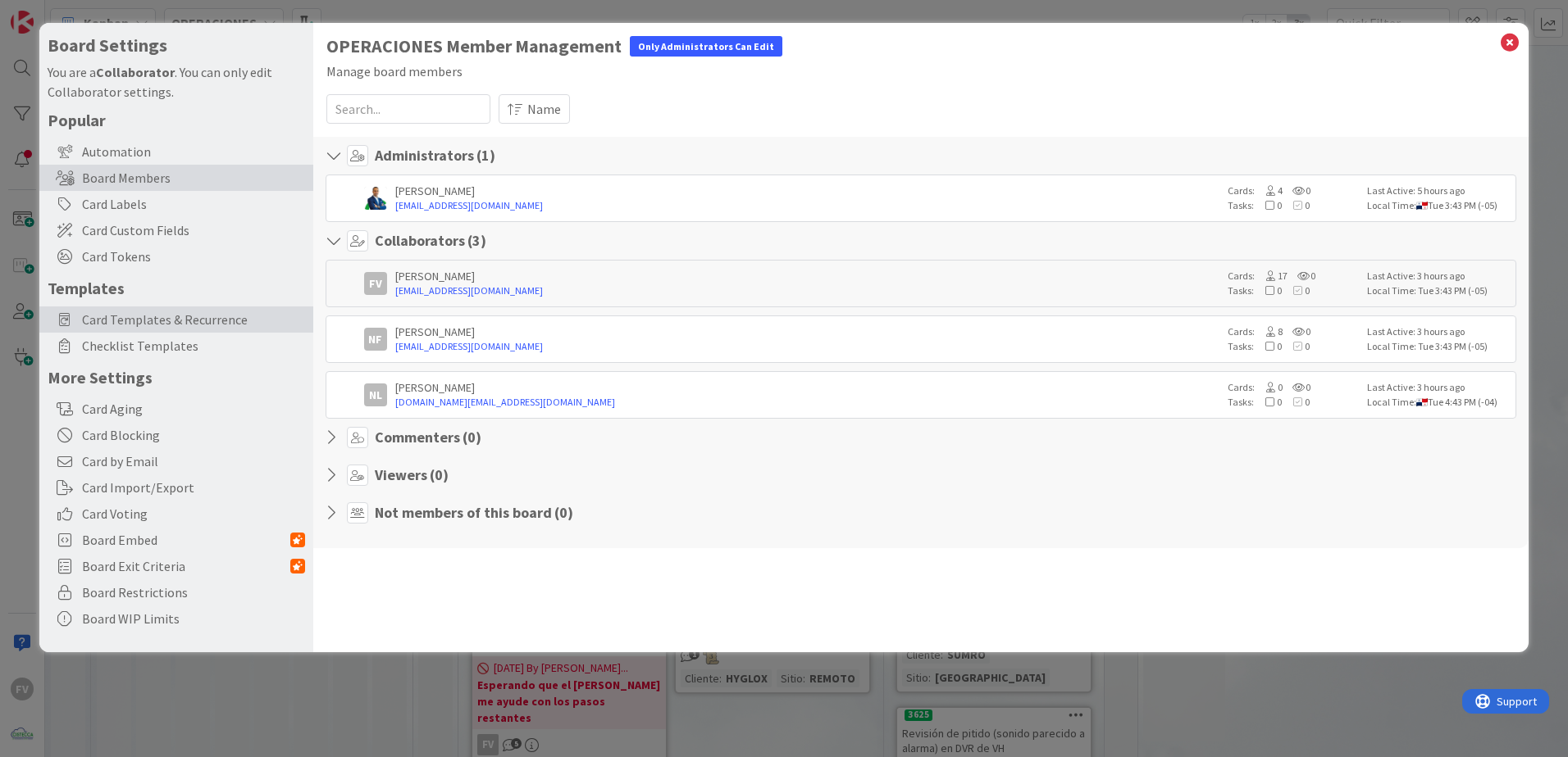
click at [203, 320] on span "Card Templates & Recurrence" at bounding box center [194, 320] width 223 height 20
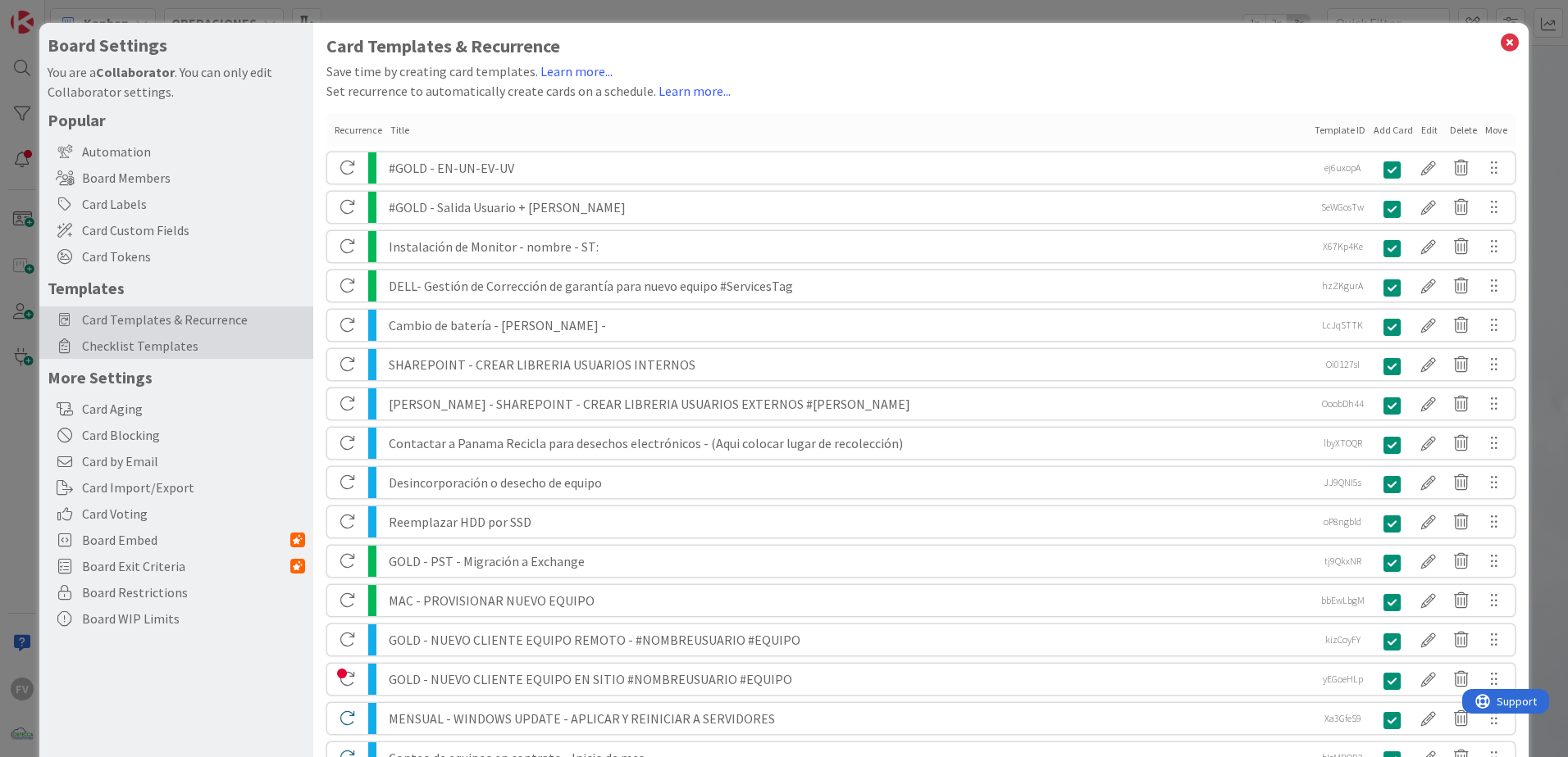
click at [241, 356] on div "Checklist Templates" at bounding box center [176, 346] width 274 height 27
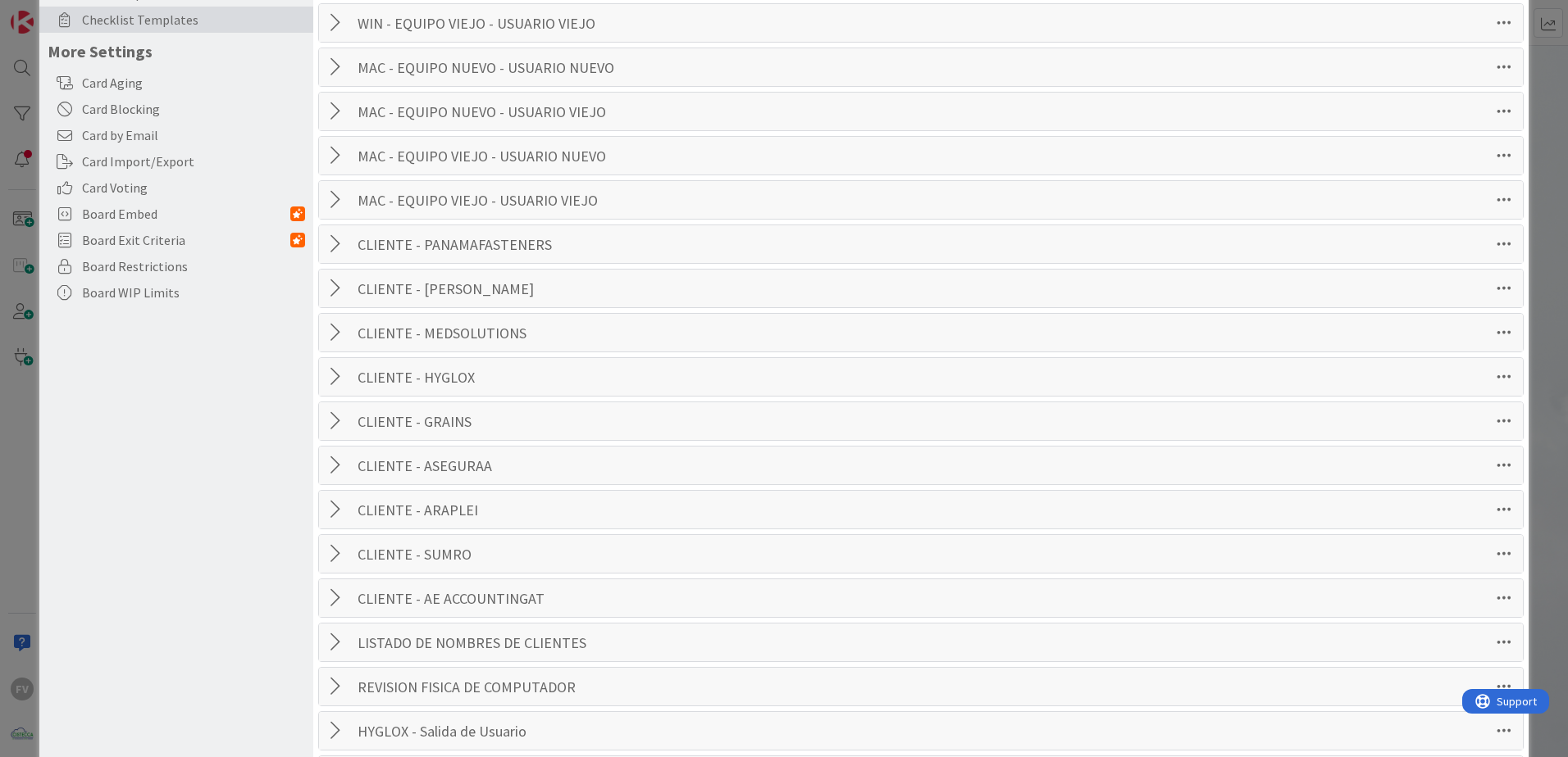
scroll to position [328, 0]
click at [327, 547] on div at bounding box center [338, 553] width 22 height 30
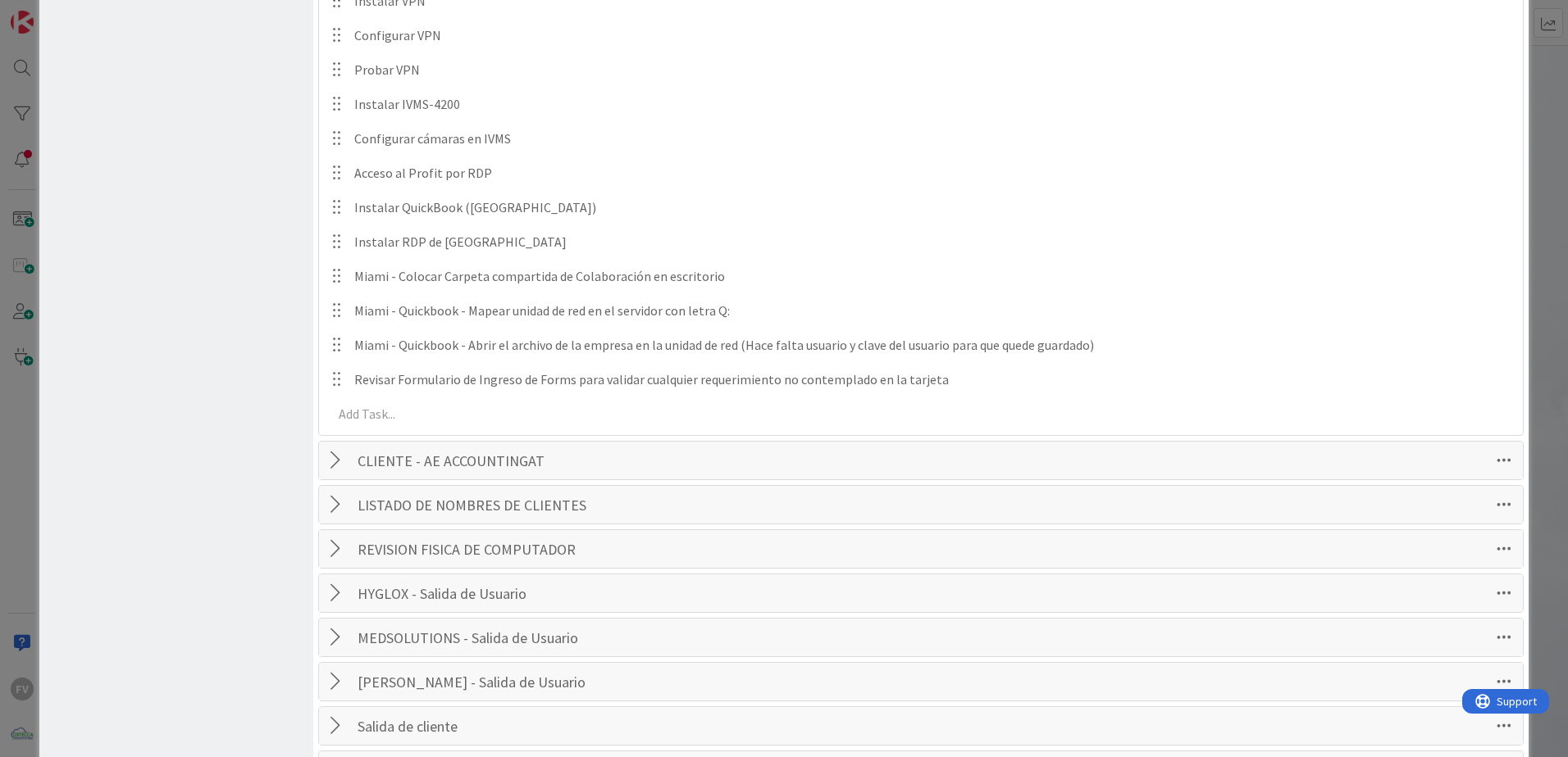
scroll to position [900, 0]
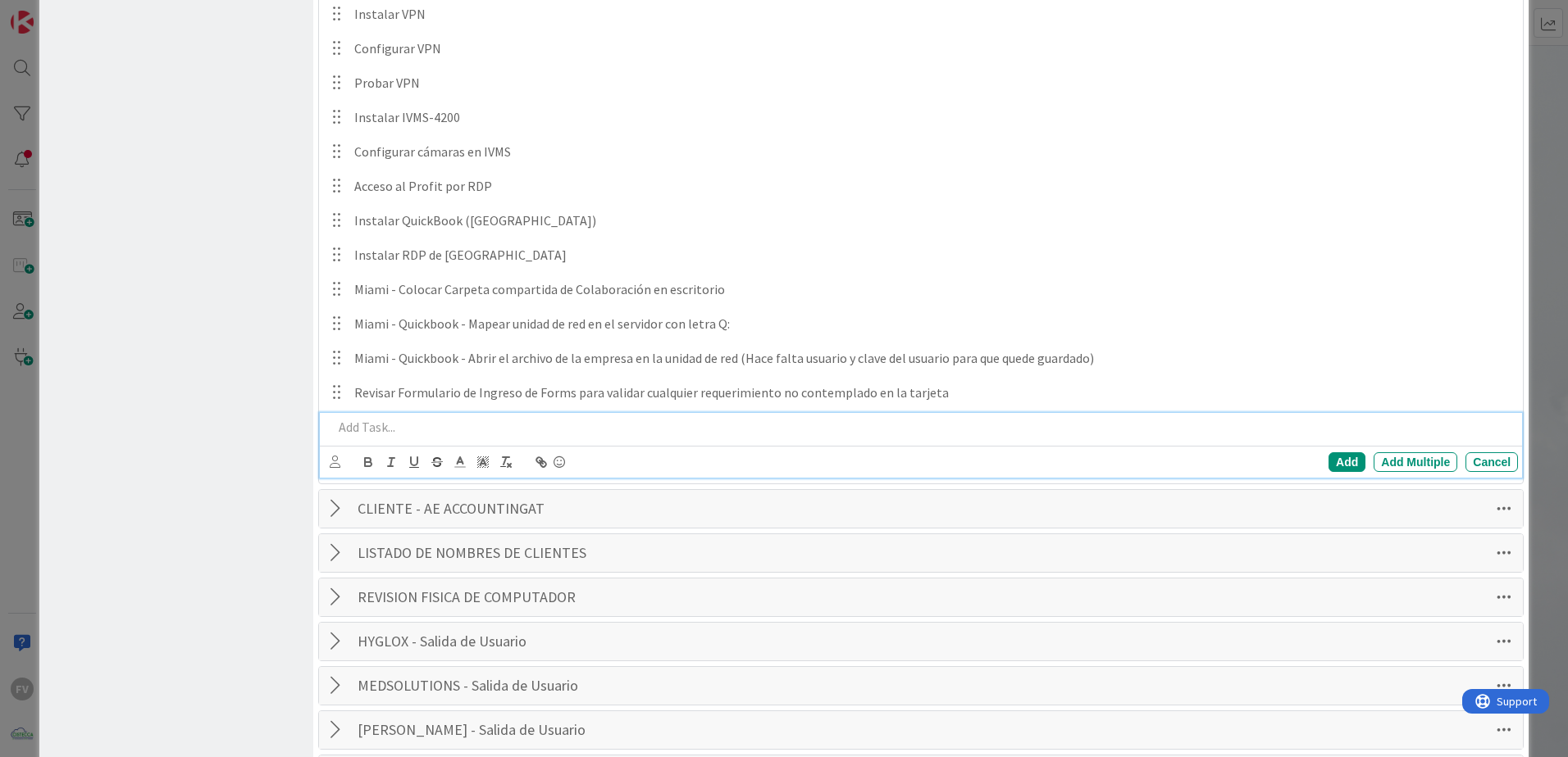
click at [445, 430] on p at bounding box center [922, 427] width 1178 height 19
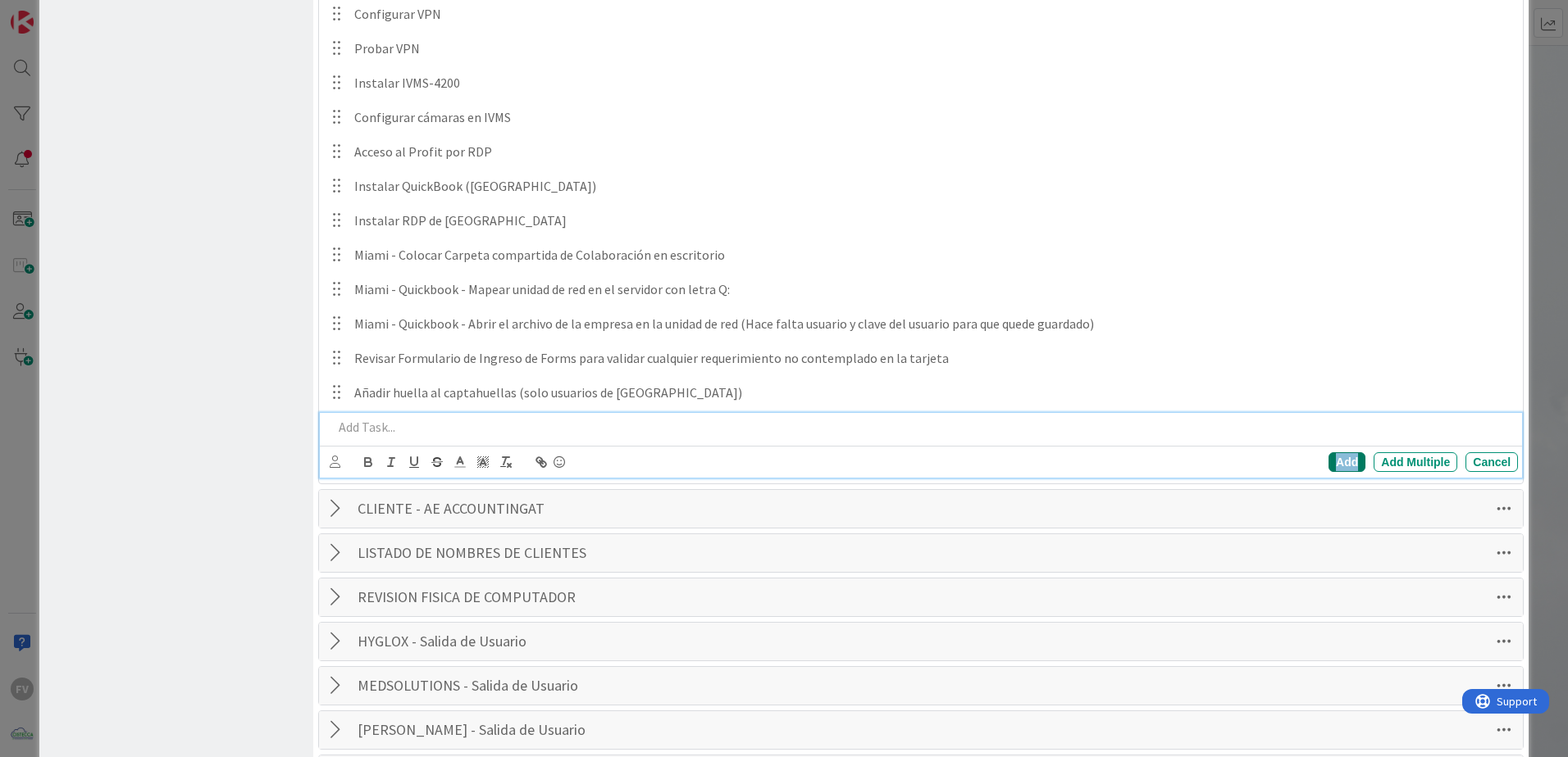
click at [1336, 457] on div "Add" at bounding box center [1346, 462] width 37 height 20
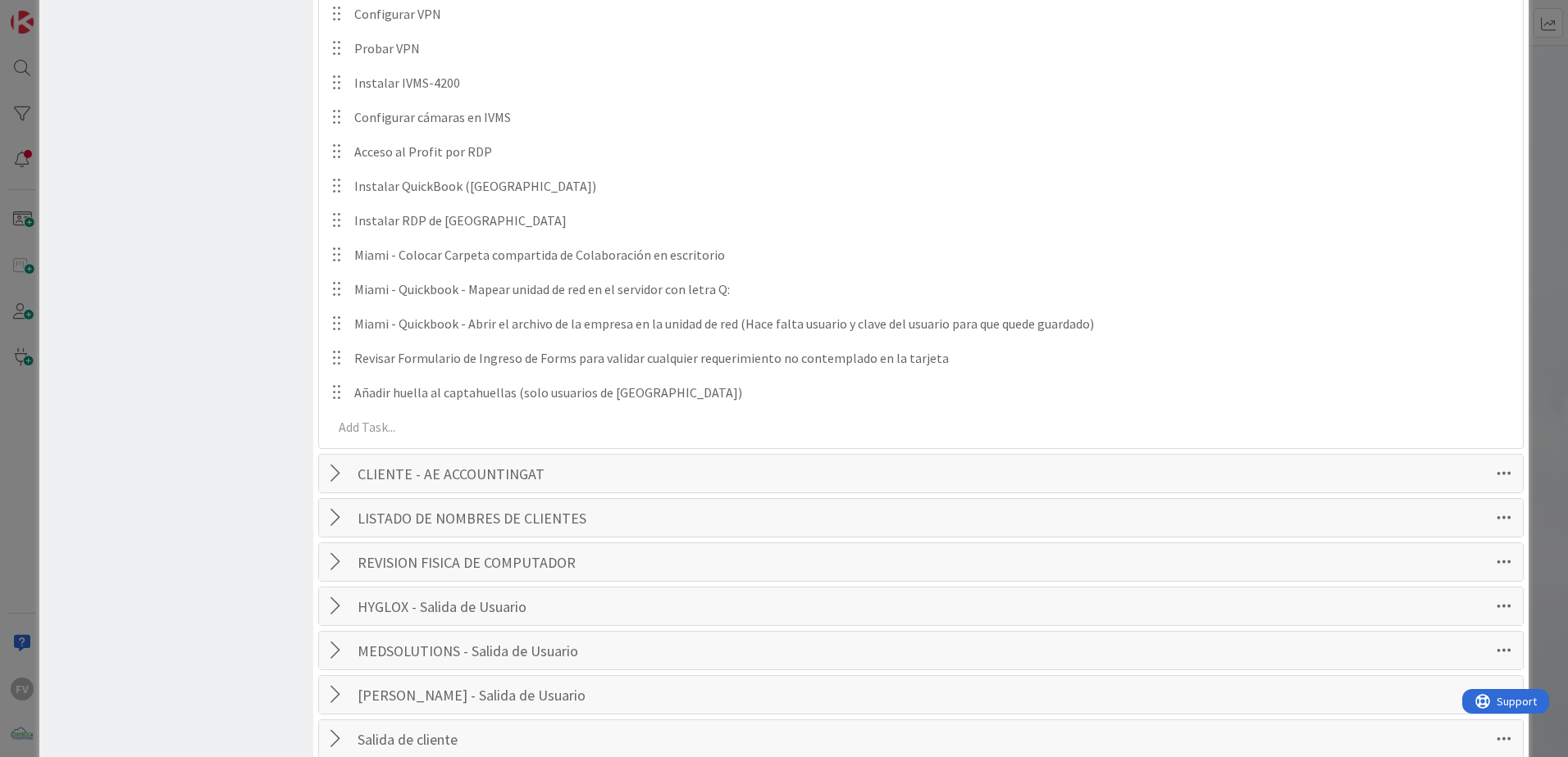
scroll to position [525, 0]
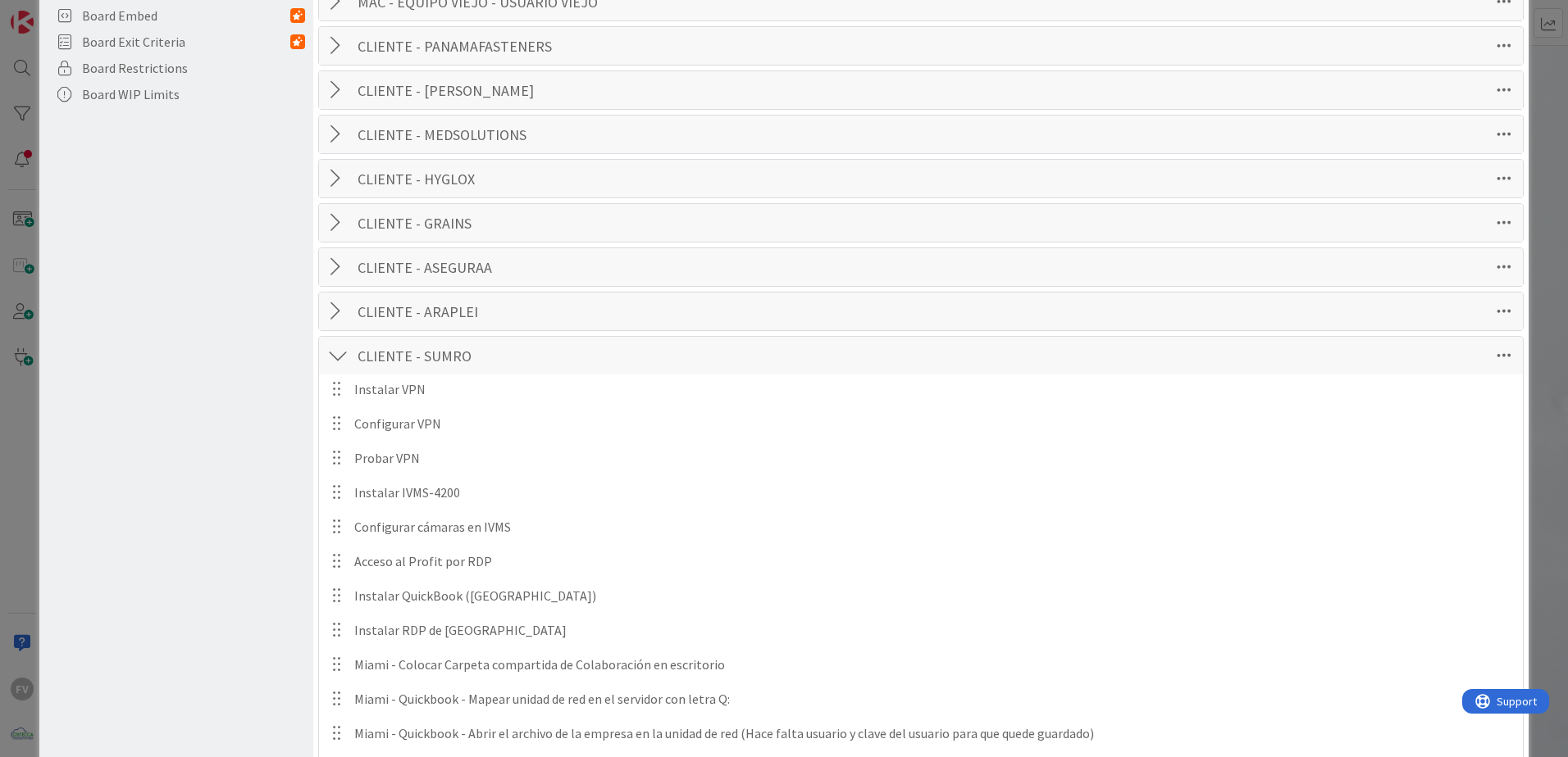
click at [346, 354] on div at bounding box center [338, 356] width 22 height 30
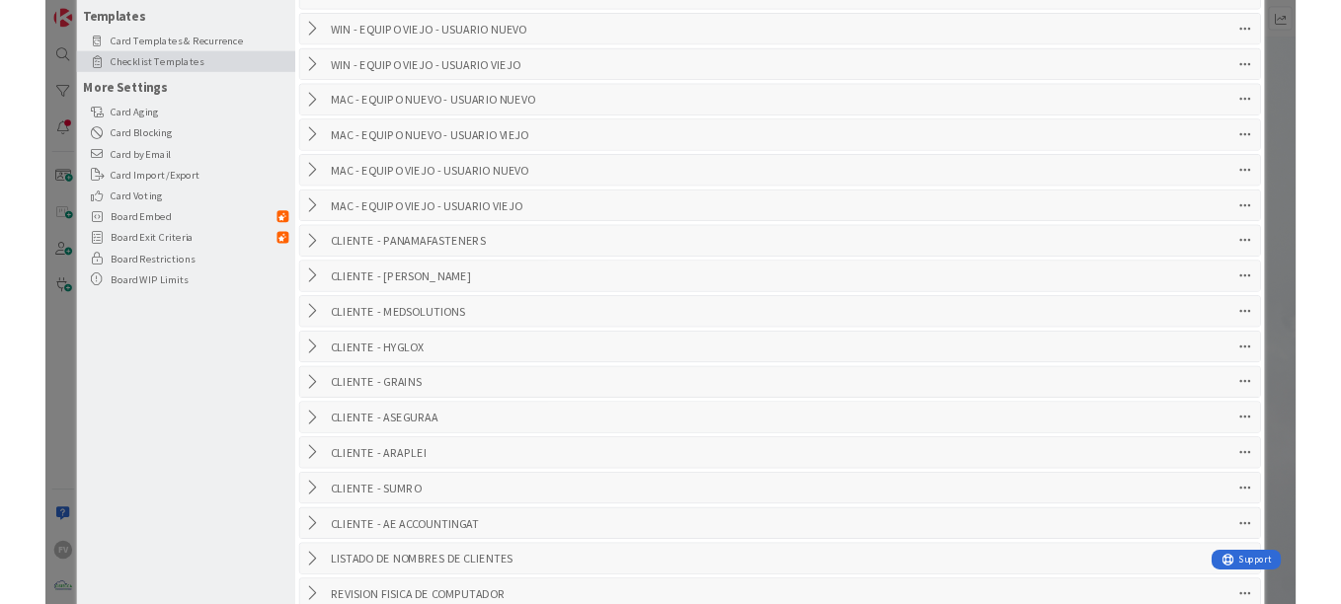
scroll to position [237, 0]
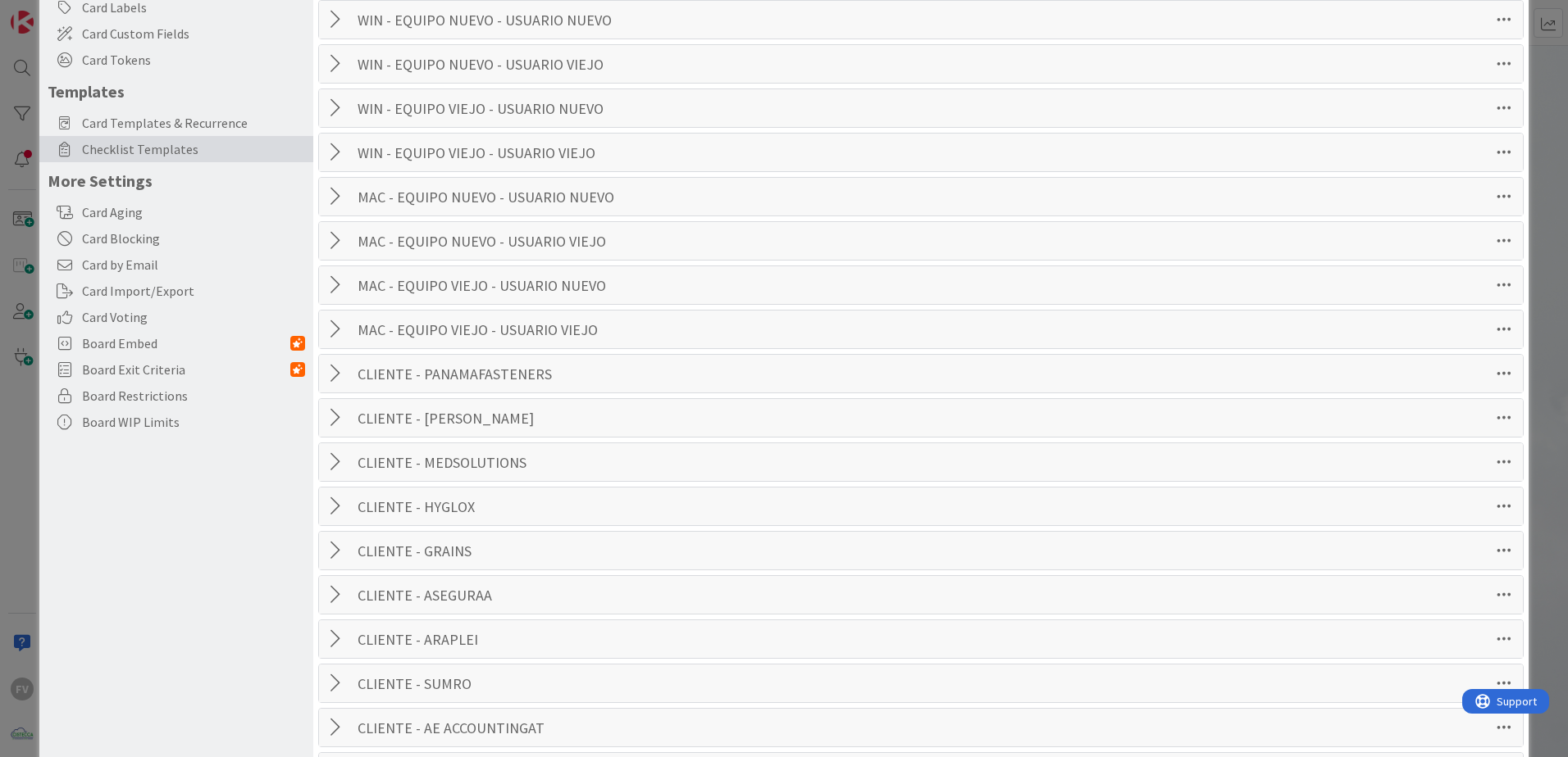
click at [1531, 46] on div "Board Settings You are a Collaborator . You can only edit Collaborator settings…" at bounding box center [784, 378] width 1568 height 757
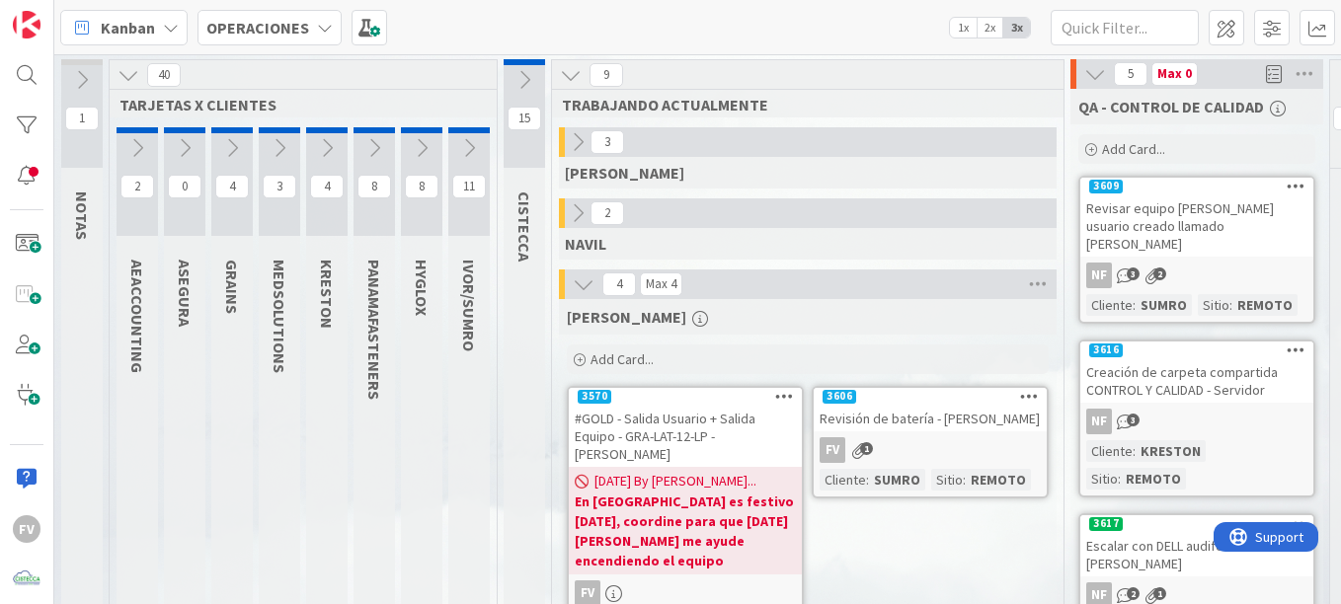
click at [717, 492] on b "En [GEOGRAPHIC_DATA] es festivo [DATE], coordine para que [DATE] [PERSON_NAME] …" at bounding box center [685, 531] width 221 height 79
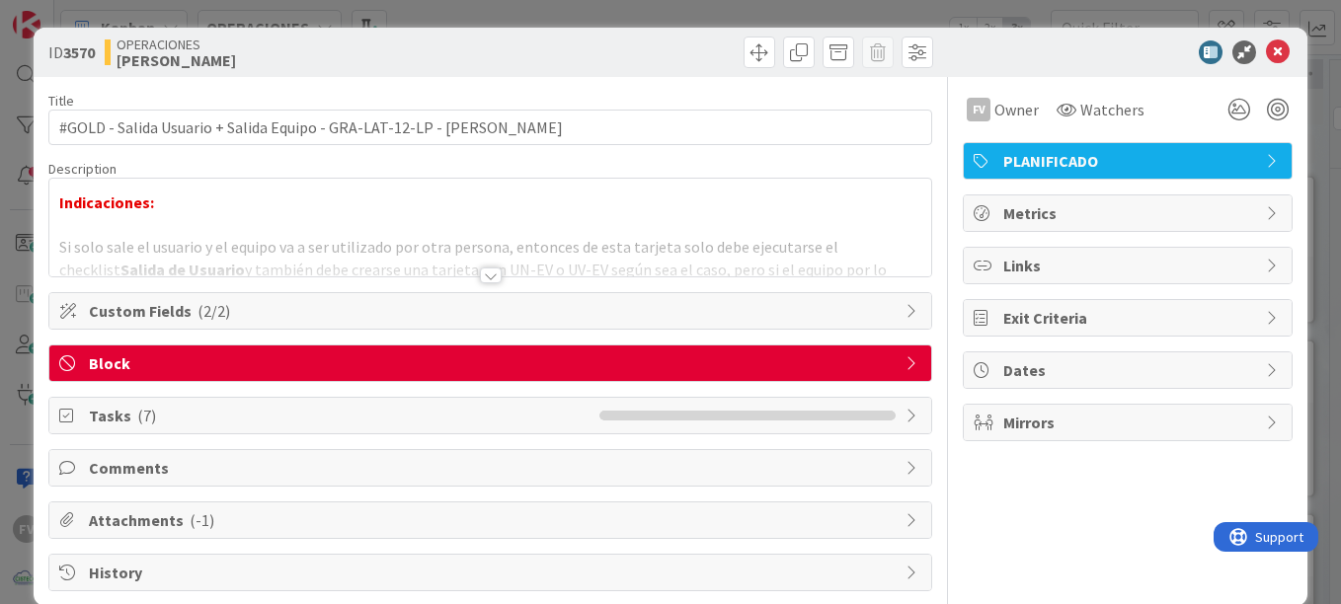
click at [728, 455] on div "Comments" at bounding box center [490, 468] width 882 height 36
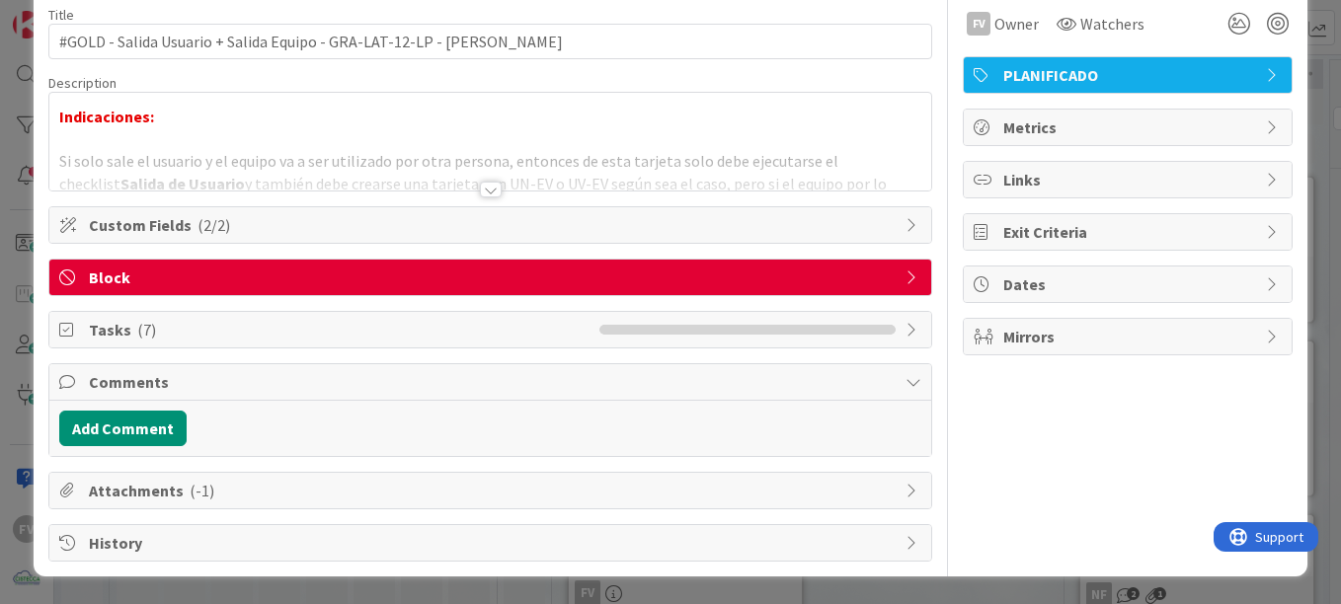
click at [259, 392] on span "Comments" at bounding box center [492, 382] width 807 height 24
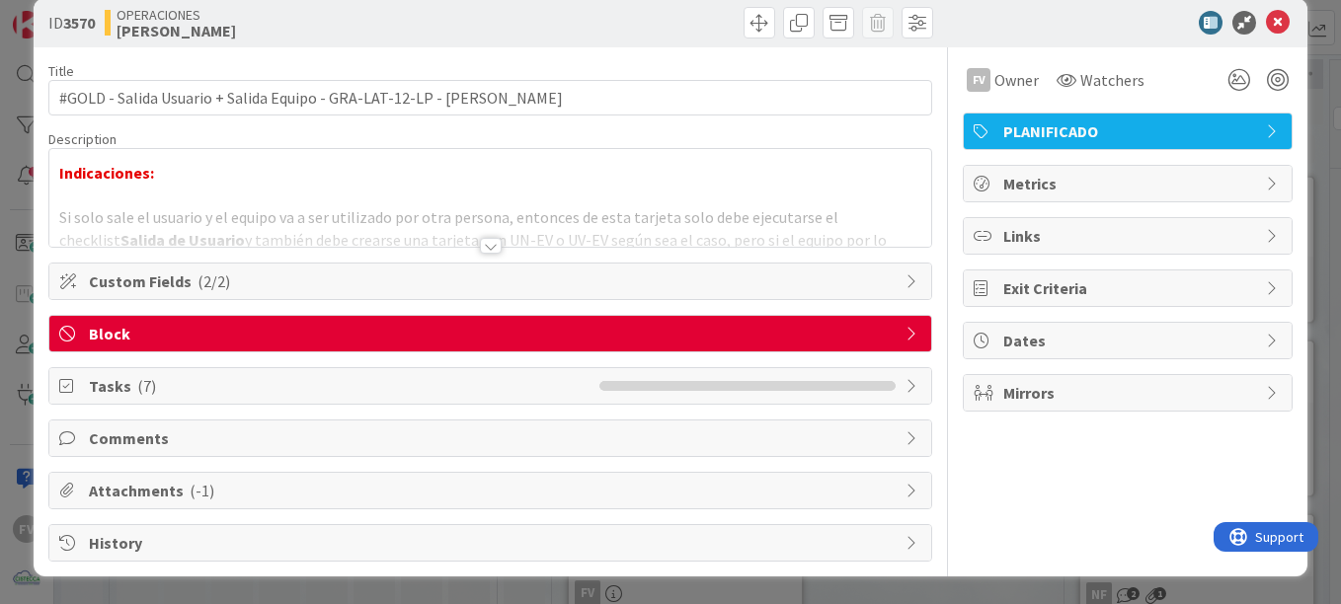
click at [251, 380] on span "Tasks ( 7 )" at bounding box center [339, 386] width 501 height 24
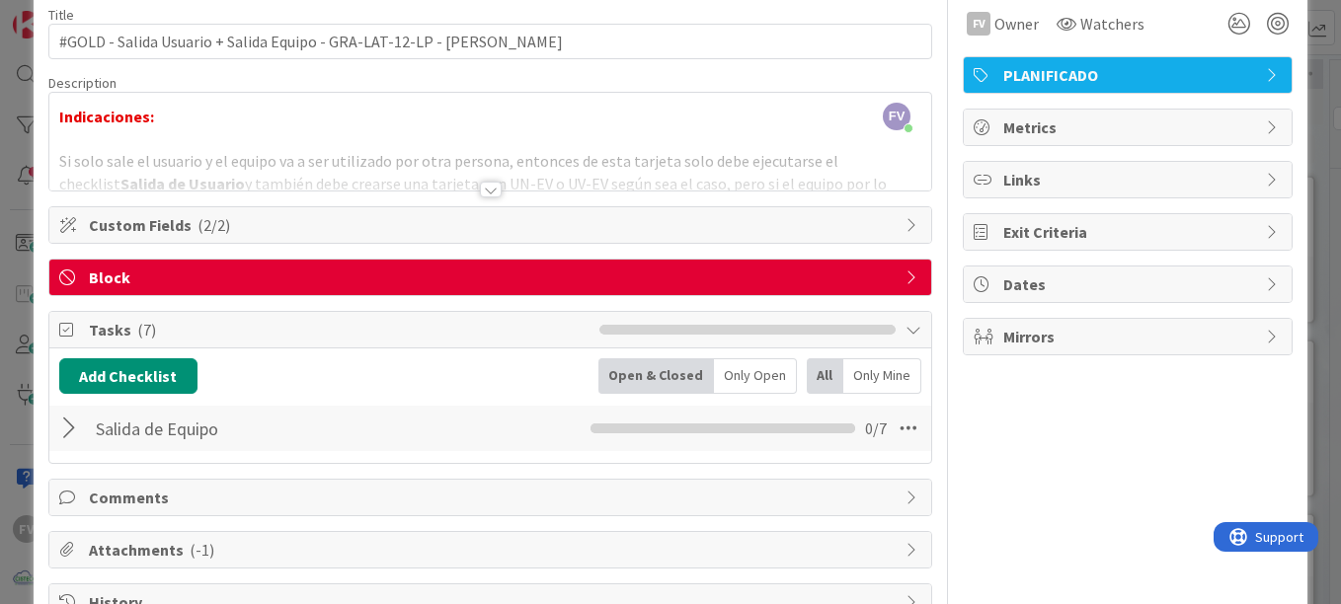
scroll to position [145, 0]
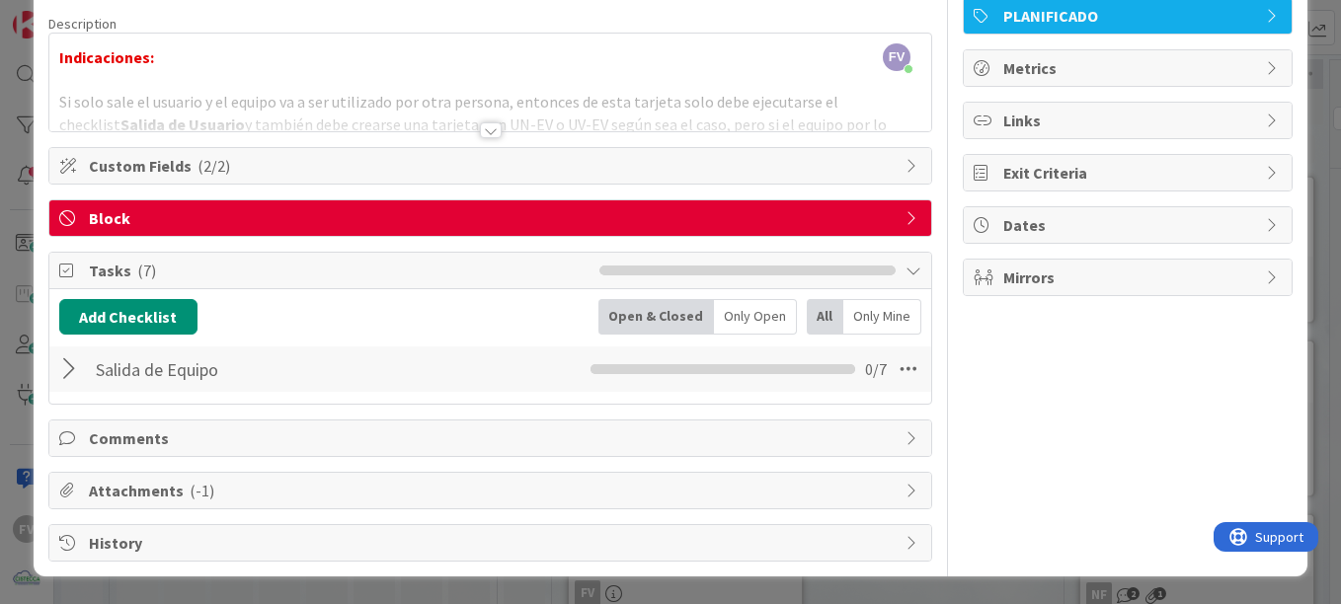
click at [80, 374] on div at bounding box center [72, 369] width 26 height 36
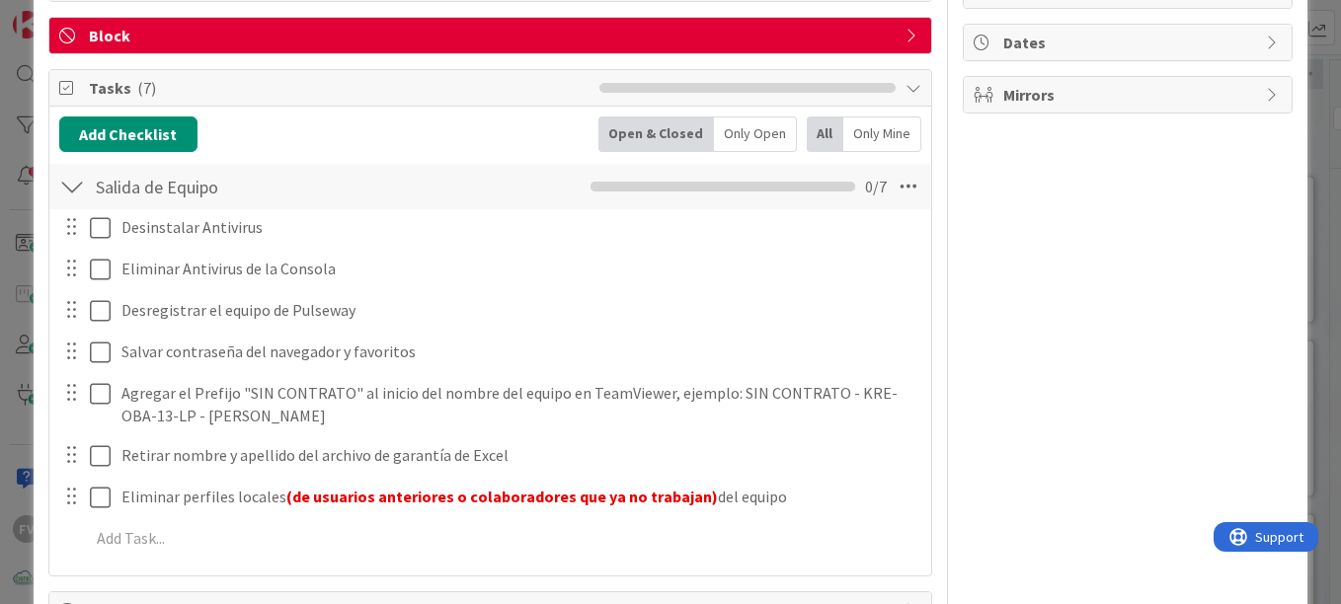
scroll to position [401, 0]
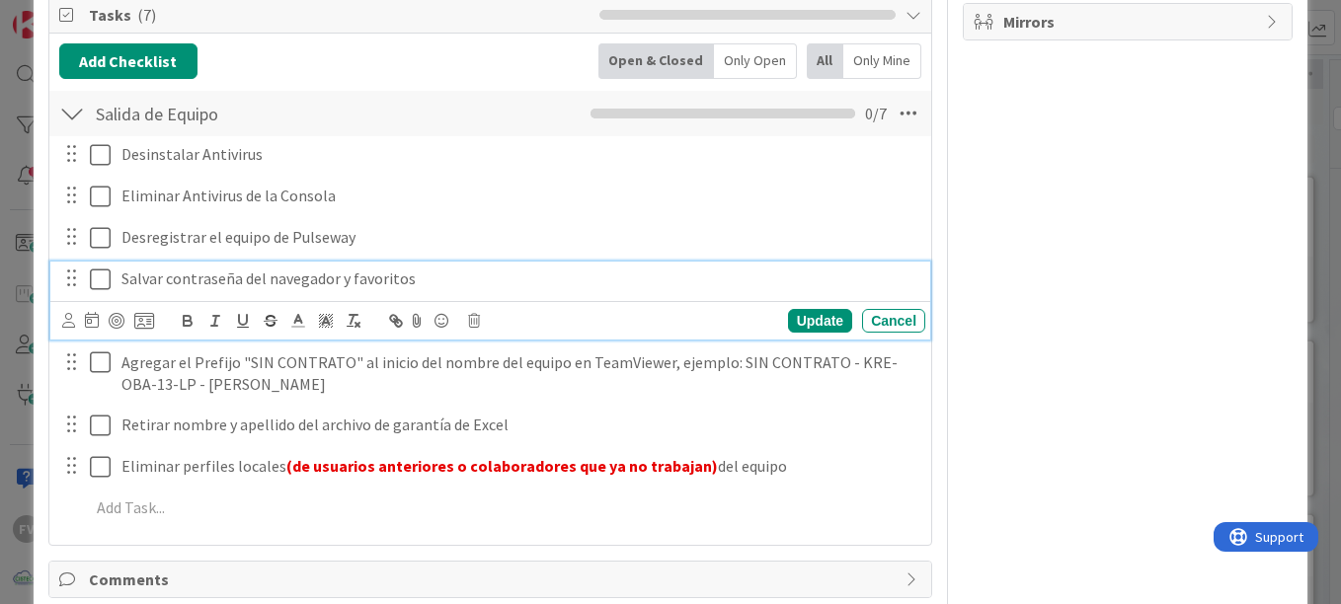
click at [95, 273] on icon at bounding box center [105, 280] width 30 height 24
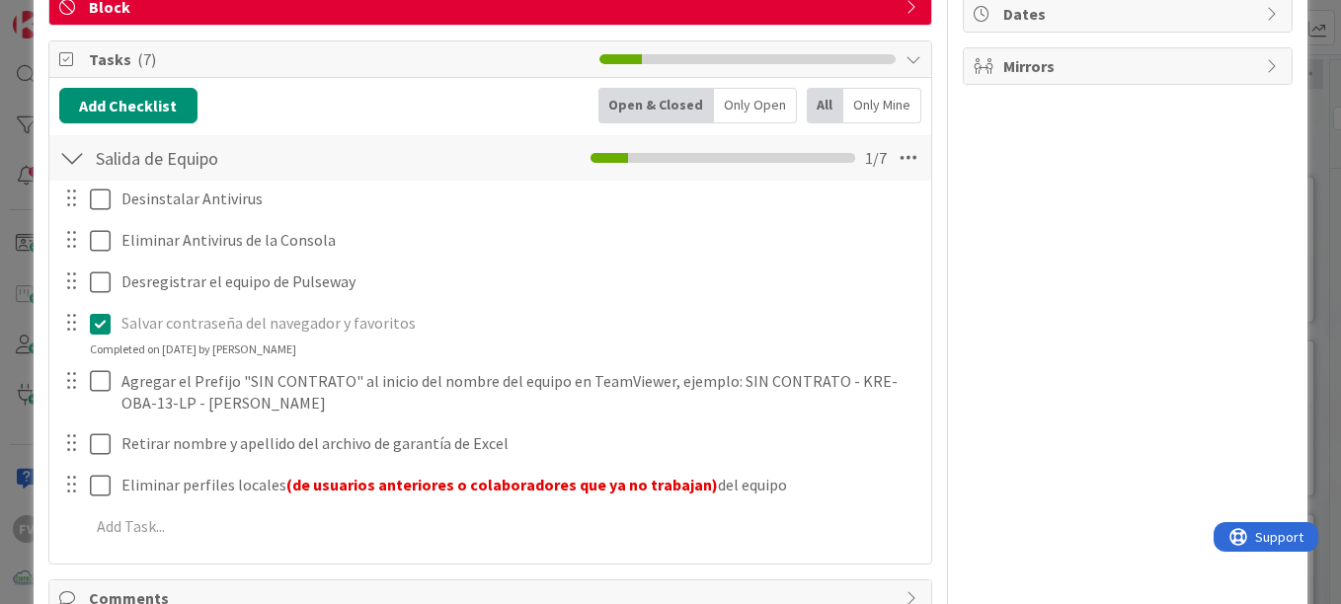
scroll to position [302, 0]
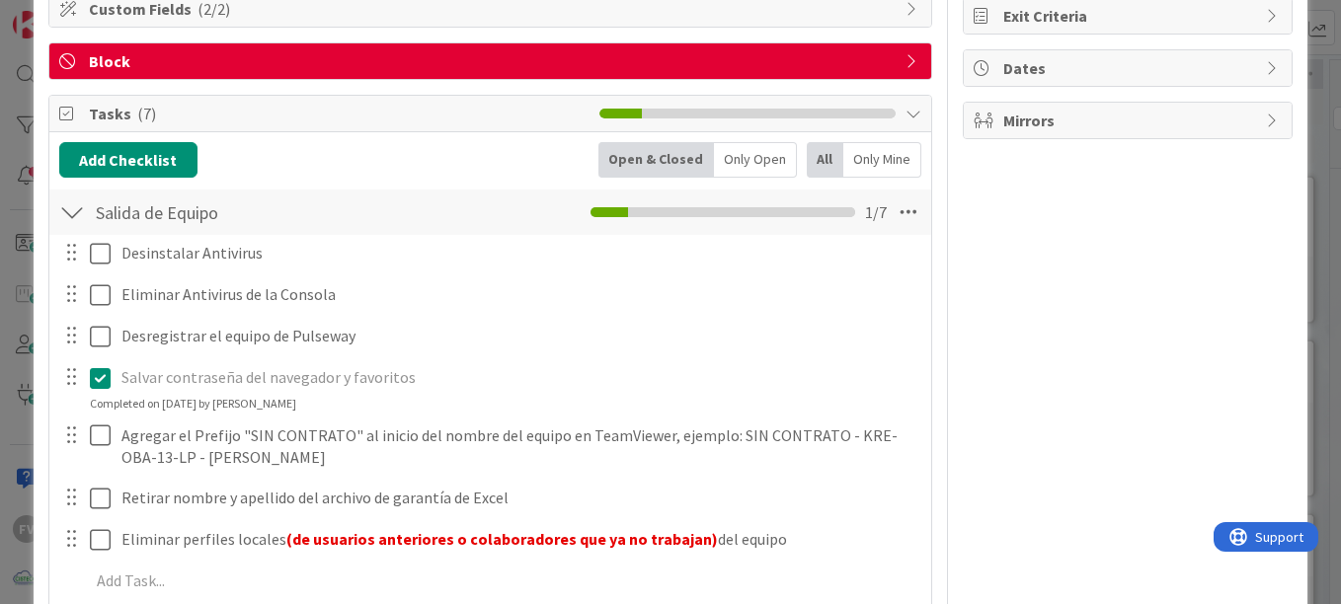
click at [1026, 508] on div "FV Owner Watchers PLANIFICADO Metrics Links Exit Criteria Dates Mirrors" at bounding box center [1128, 275] width 330 height 1001
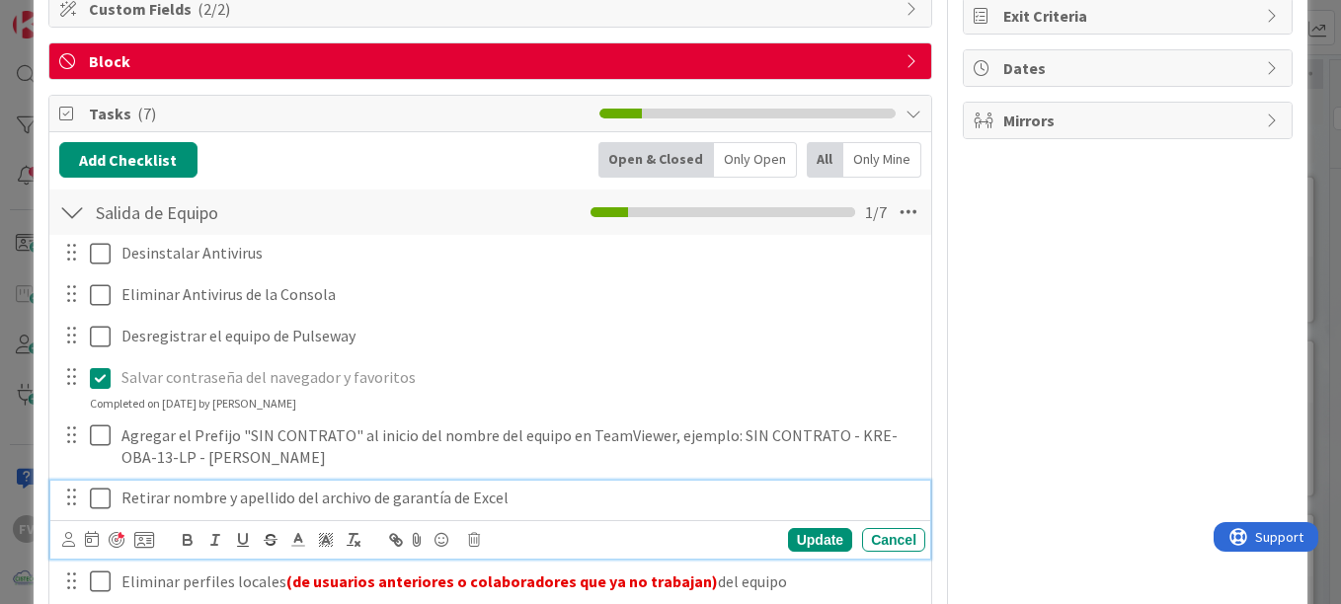
drag, startPoint x: 117, startPoint y: 500, endPoint x: 113, endPoint y: 536, distance: 36.9
click at [117, 501] on div "Retirar nombre y apellido del archivo de garantía de Excel" at bounding box center [519, 498] width 811 height 35
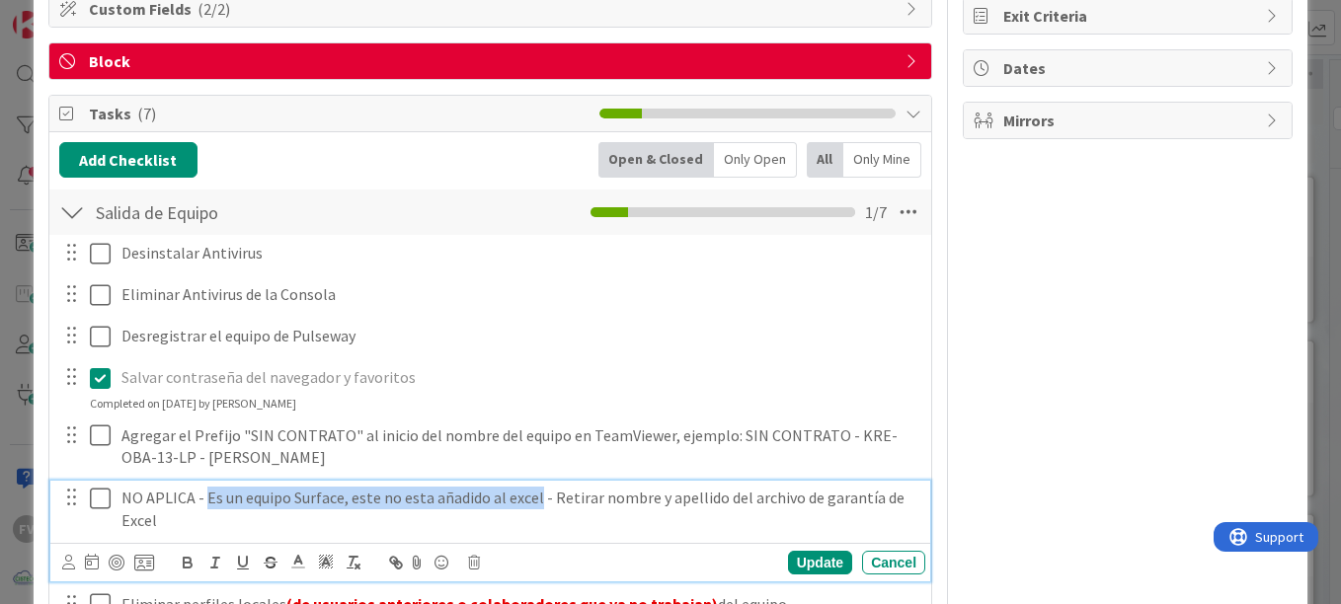
drag, startPoint x: 205, startPoint y: 498, endPoint x: 533, endPoint y: 501, distance: 327.8
click at [533, 501] on p "NO APLICA - Es un equipo Surface, este no esta añadido al excel - Retirar nombr…" at bounding box center [519, 509] width 796 height 44
click at [193, 560] on icon "button" at bounding box center [188, 563] width 18 height 18
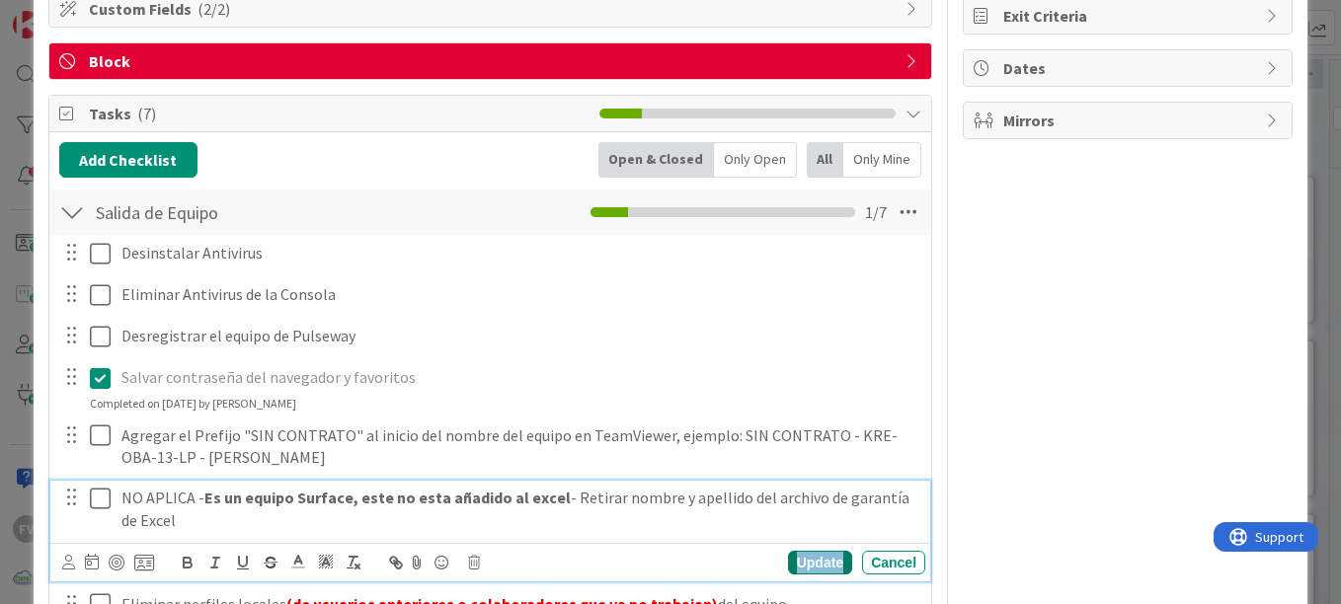
click at [788, 565] on div "Update" at bounding box center [820, 563] width 64 height 24
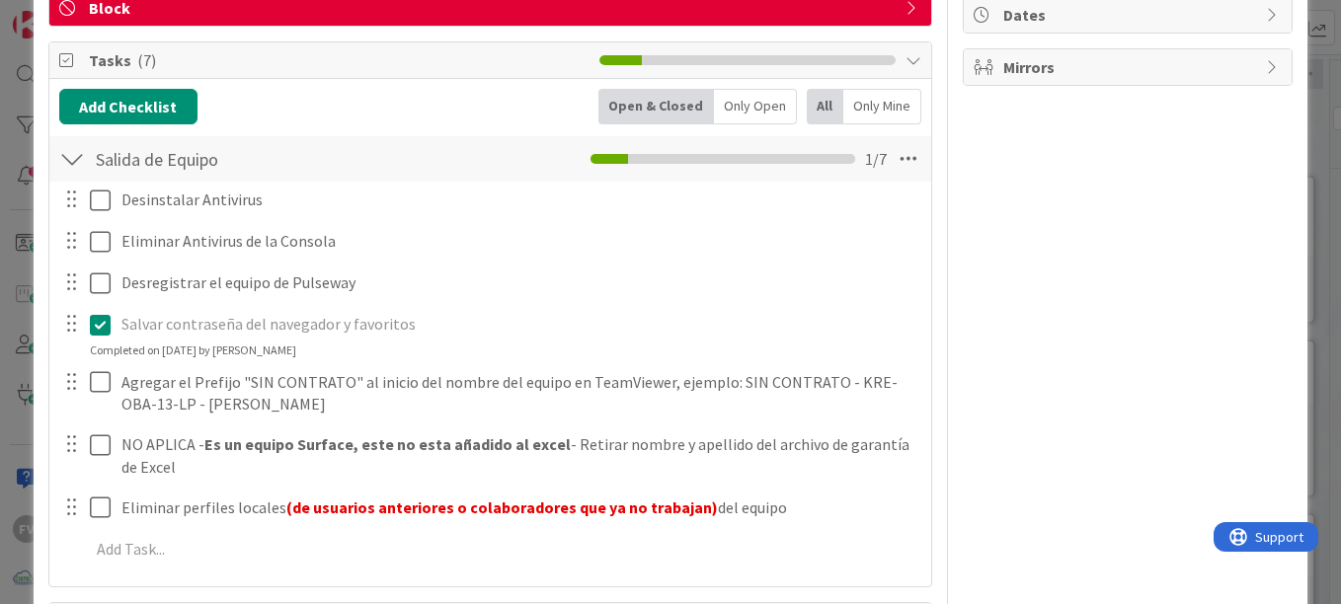
scroll to position [401, 0]
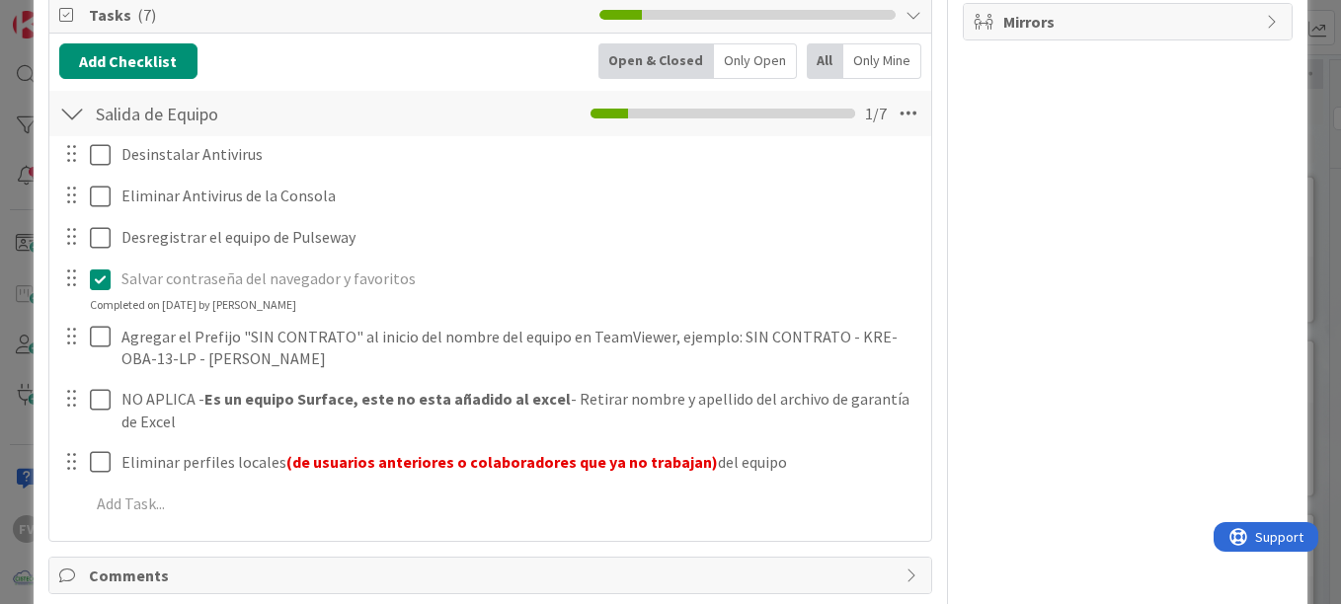
click at [8, 225] on div "ID 3570 OPERACIONES [PERSON_NAME] Title 66 / 128 #GOLD - Salida Usuario + Salid…" at bounding box center [670, 302] width 1341 height 604
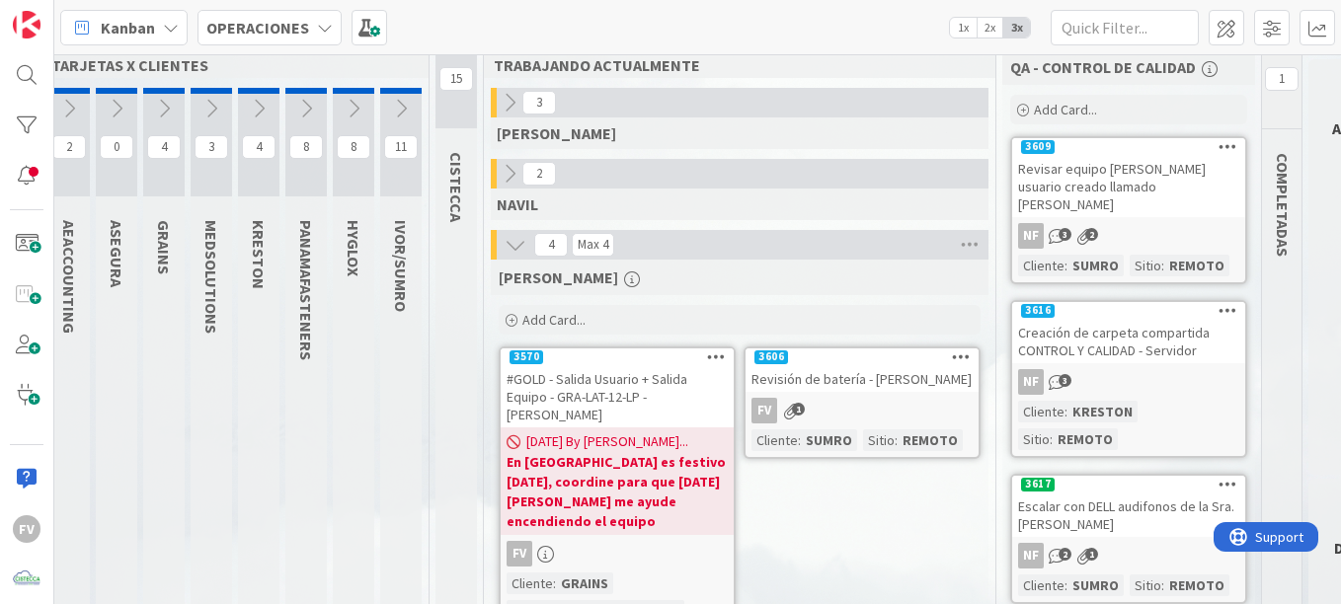
scroll to position [39, 156]
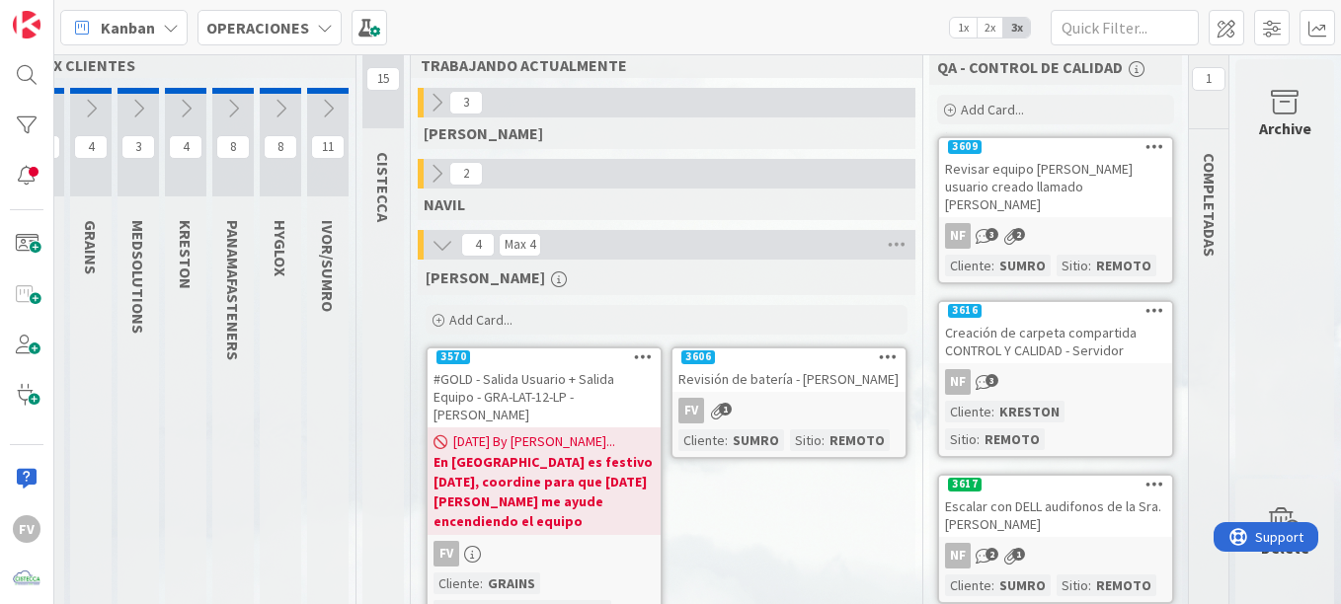
click at [510, 391] on div "#GOLD - Salida Usuario + Salida Equipo - GRA-LAT-12-LP - [PERSON_NAME]" at bounding box center [543, 396] width 233 height 61
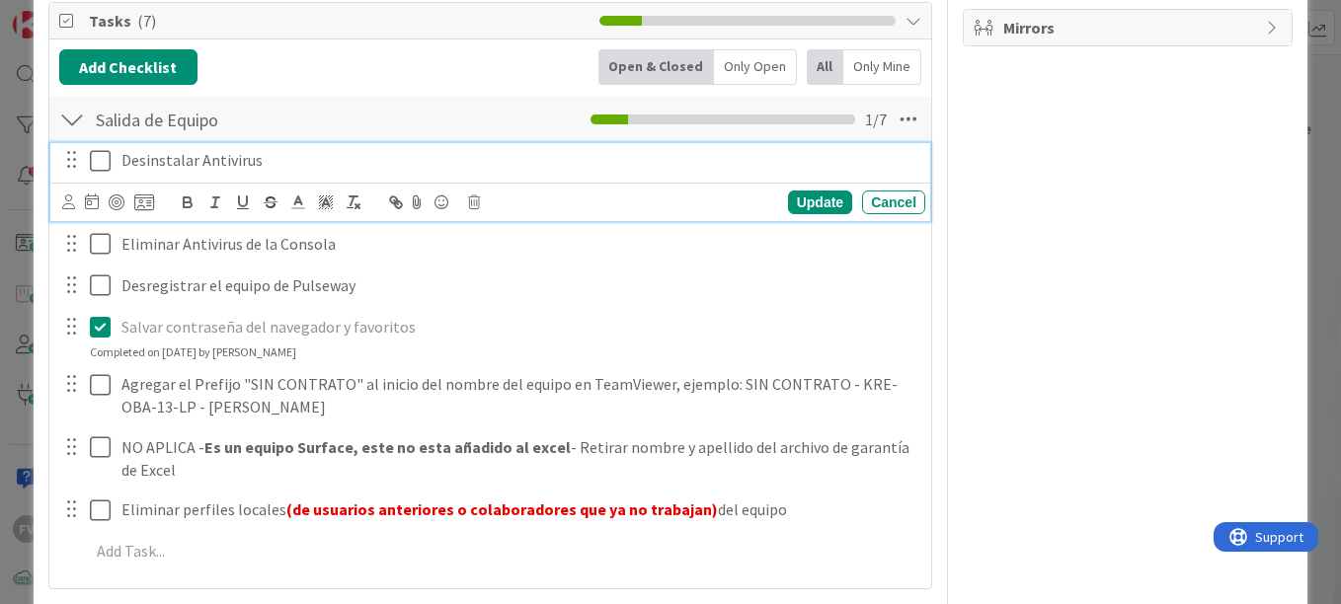
click at [103, 167] on icon at bounding box center [105, 161] width 30 height 24
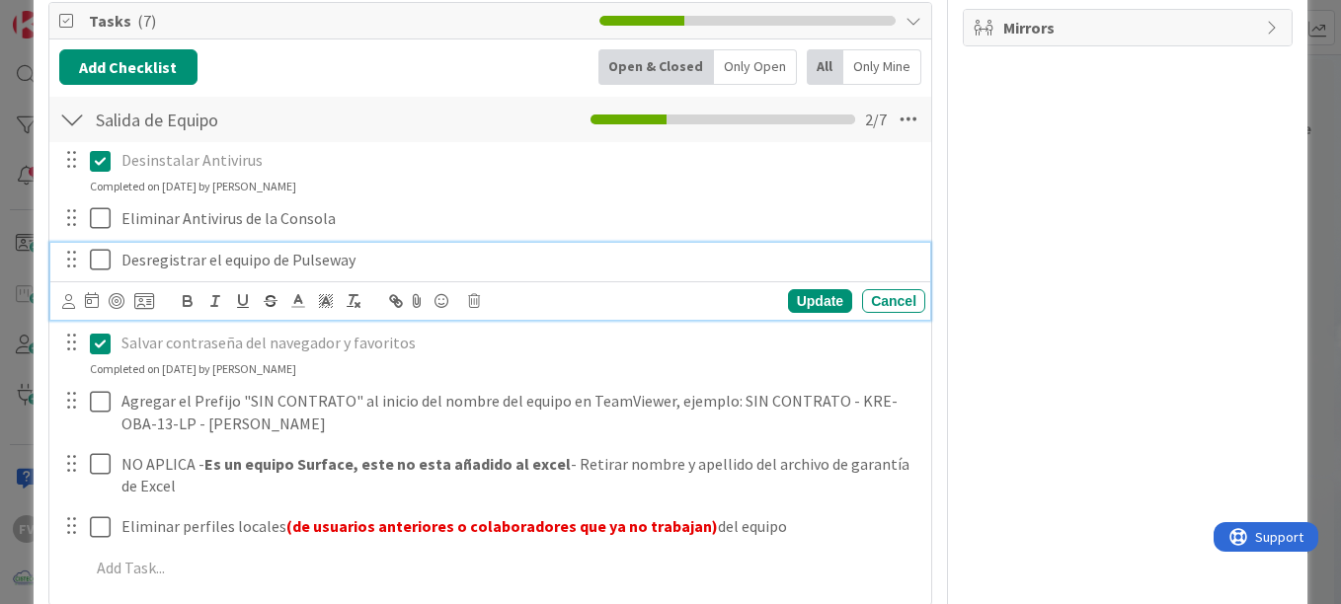
click at [102, 256] on icon at bounding box center [105, 260] width 30 height 24
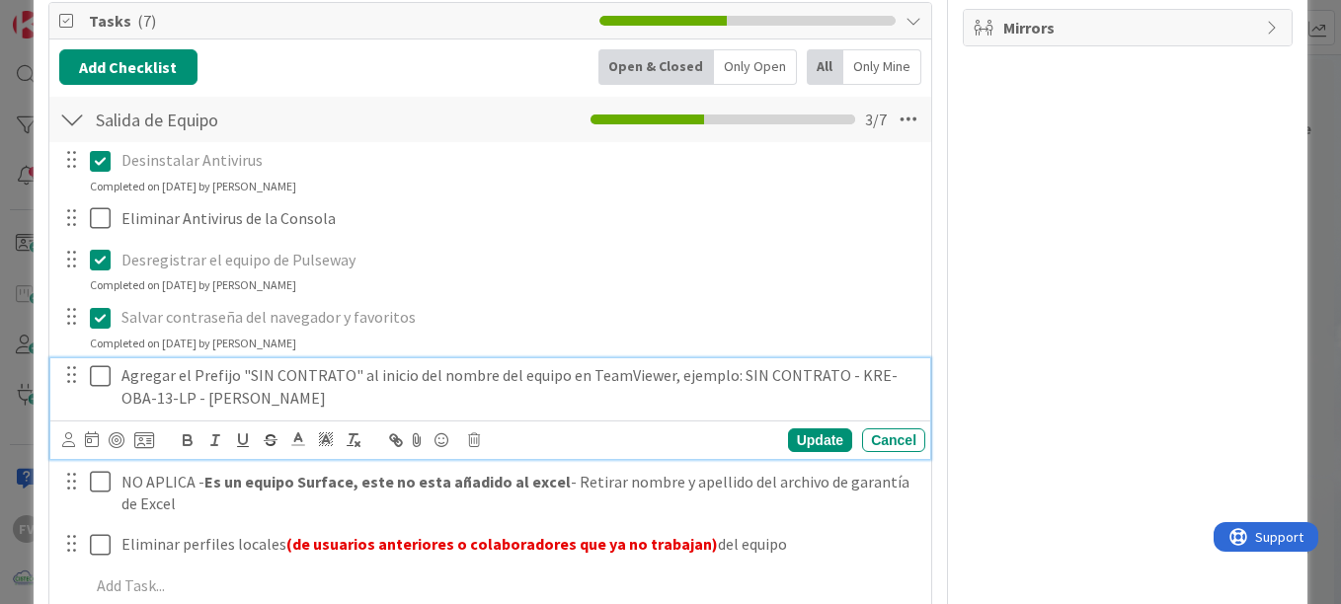
click at [100, 371] on icon at bounding box center [105, 376] width 30 height 24
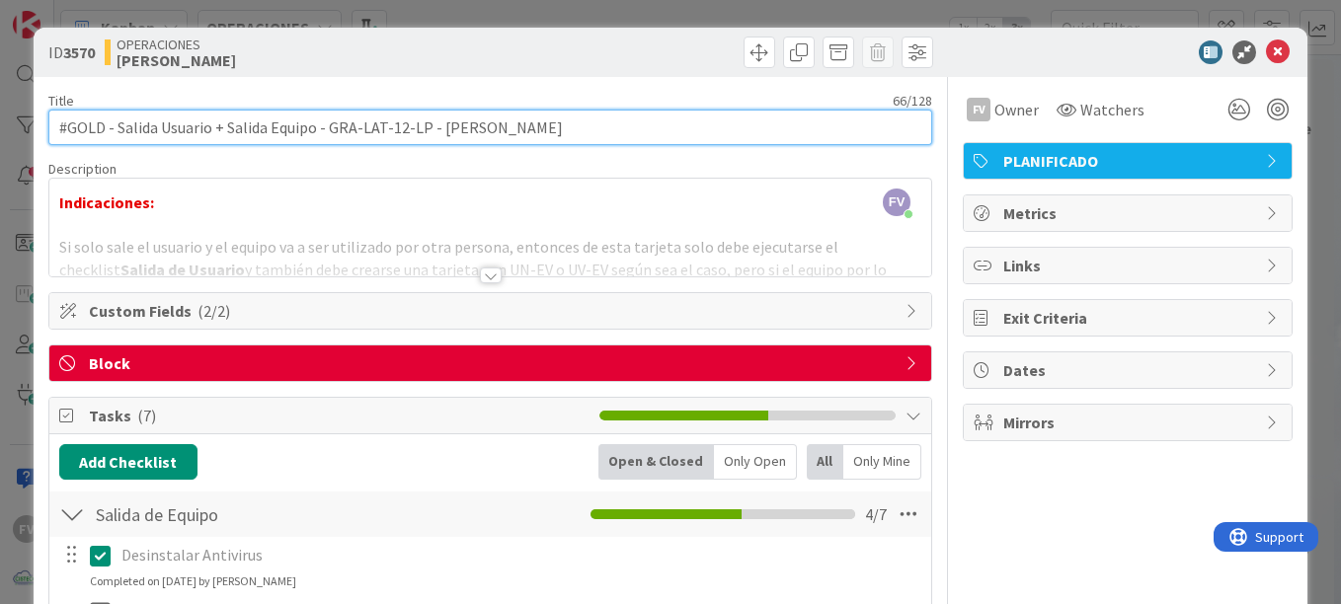
drag, startPoint x: 224, startPoint y: 133, endPoint x: 118, endPoint y: 126, distance: 105.9
click at [118, 126] on input "#GOLD - Salida Usuario + Salida Equipo - GRA-LAT-12-LP - [PERSON_NAME]" at bounding box center [490, 128] width 884 height 36
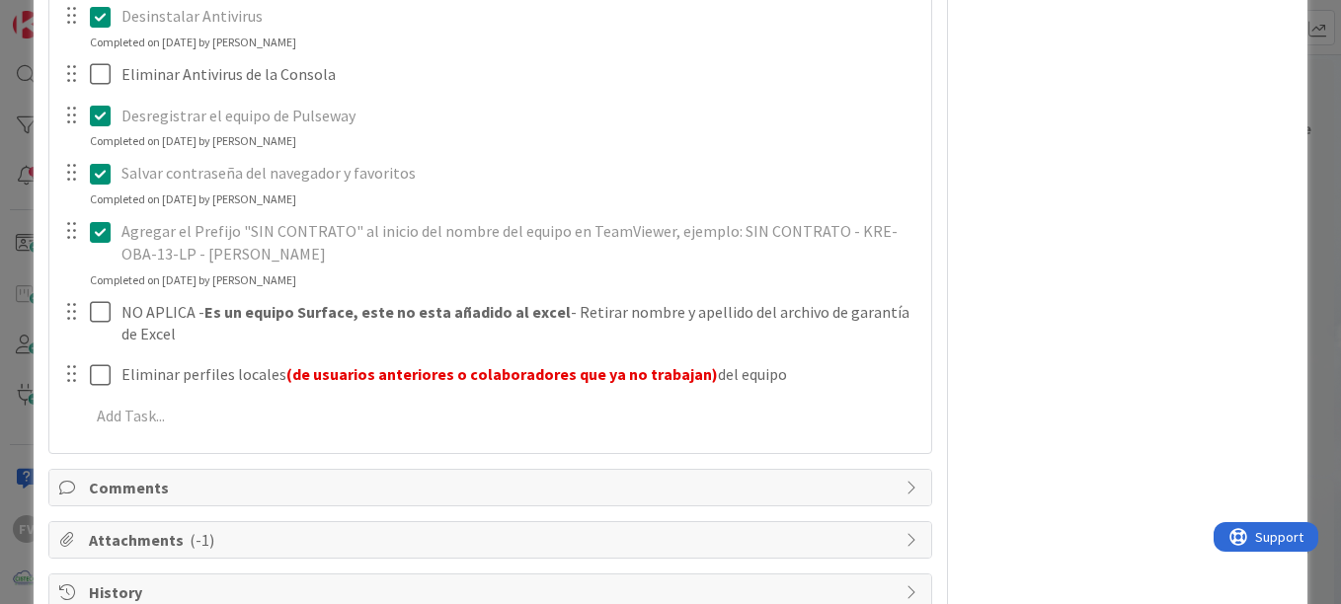
scroll to position [490, 0]
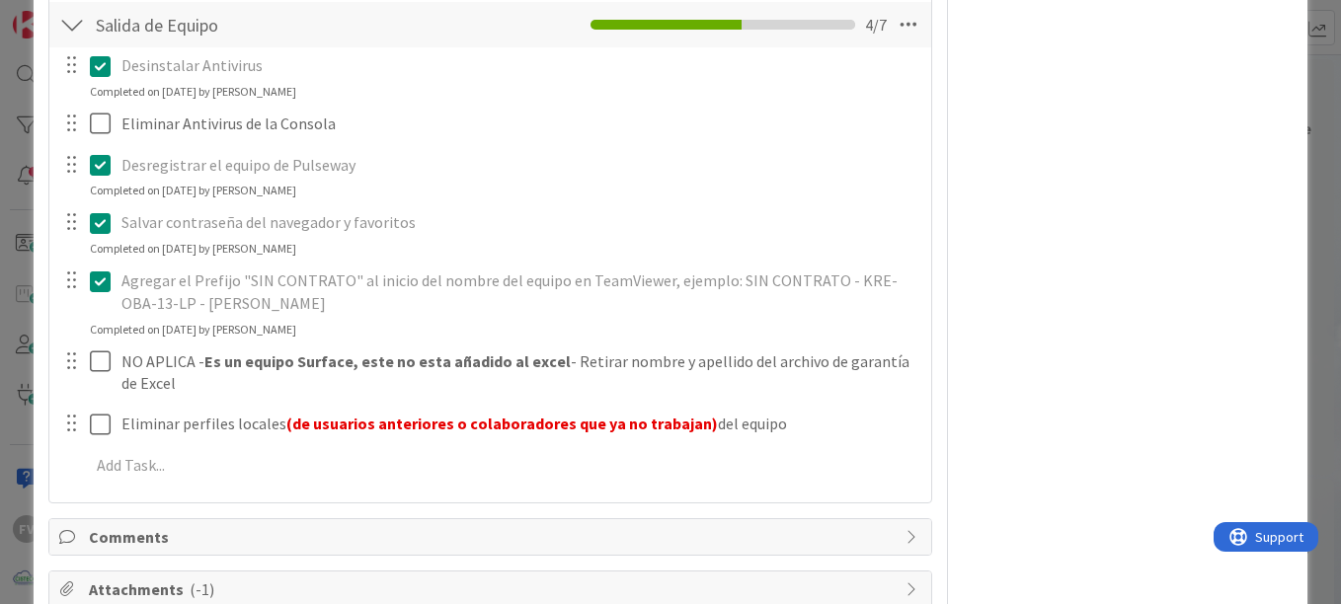
type input "#GOLD - [PERSON_NAME] - GRA-LAT-12-LP - [PERSON_NAME]"
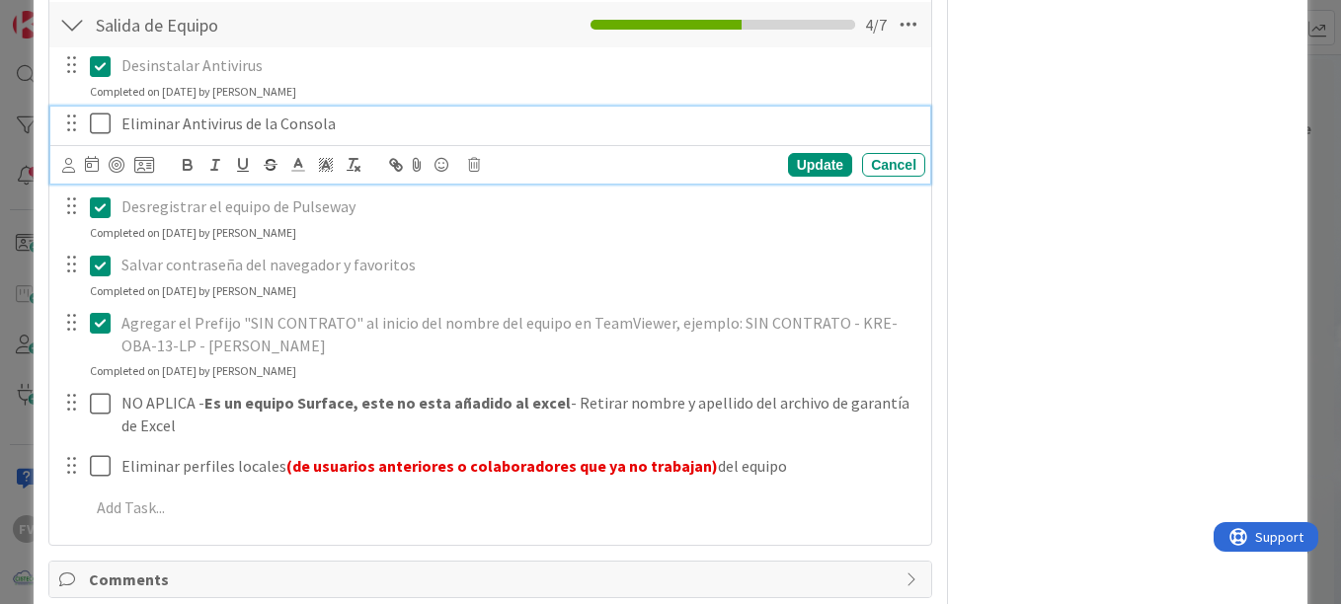
click at [107, 126] on icon at bounding box center [105, 124] width 30 height 24
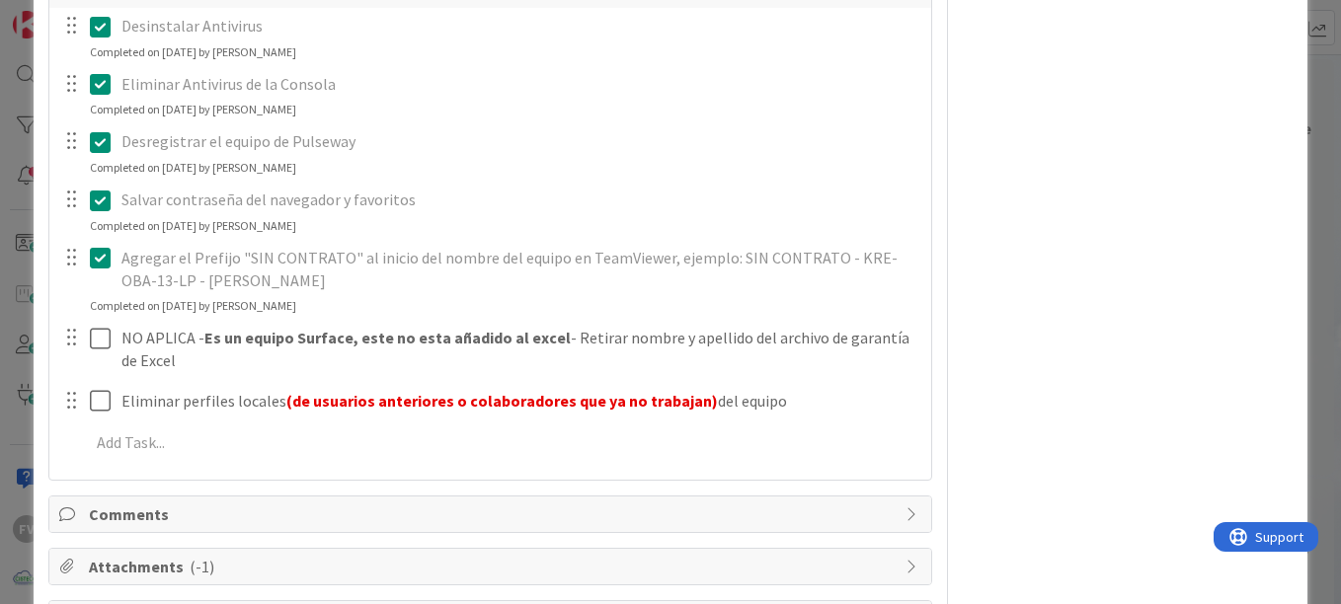
scroll to position [605, 0]
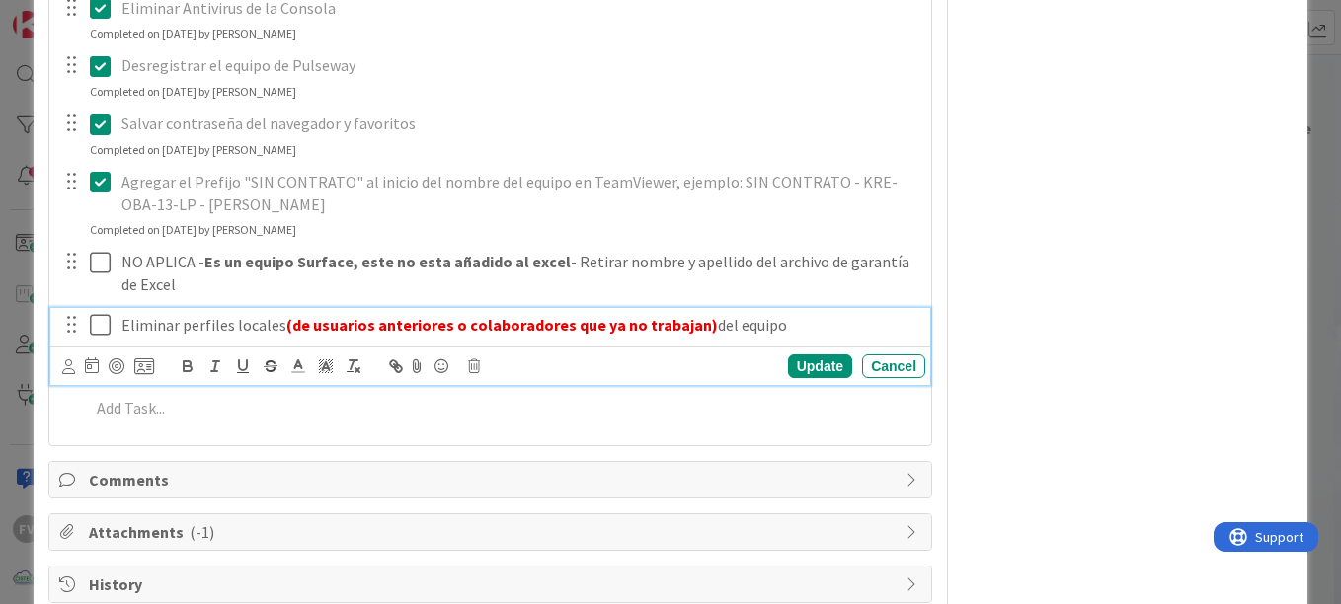
click at [800, 317] on p "Eliminar perfiles locales (de usuarios anteriores o colaboradores que ya no tra…" at bounding box center [519, 325] width 796 height 23
click at [122, 330] on p "Eliminar perfiles locales (de usuarios anteriores o colaboradores que ya no tra…" at bounding box center [519, 325] width 796 height 23
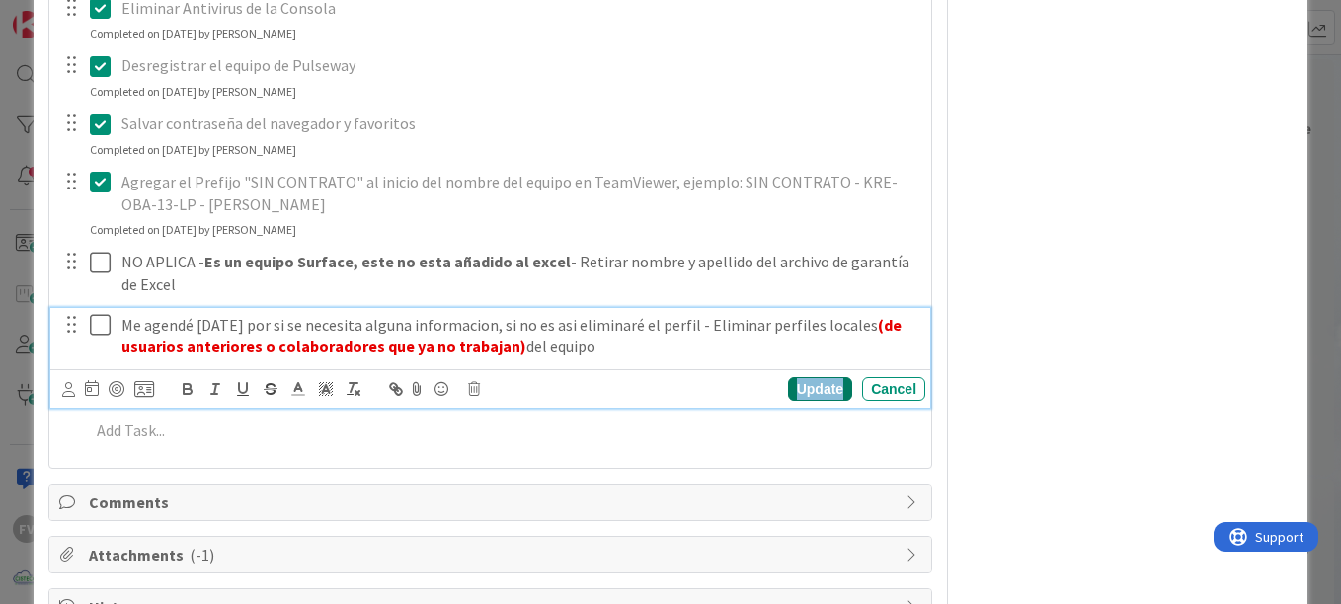
click at [801, 391] on div "Update" at bounding box center [820, 389] width 64 height 24
